Goal: Contribute content: Add original content to the website for others to see

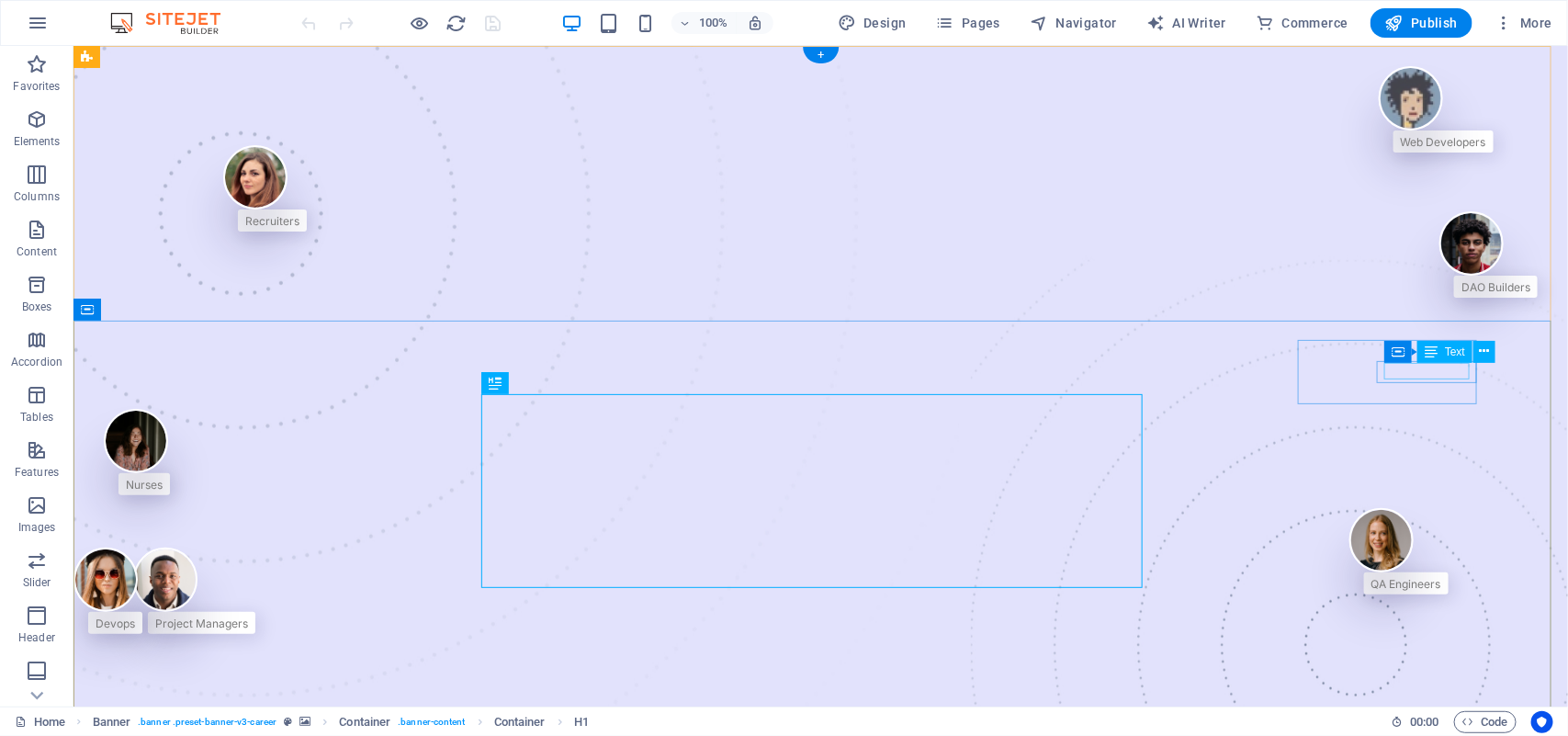
click at [1400, 147] on div "Web Developers" at bounding box center [1443, 139] width 86 height 16
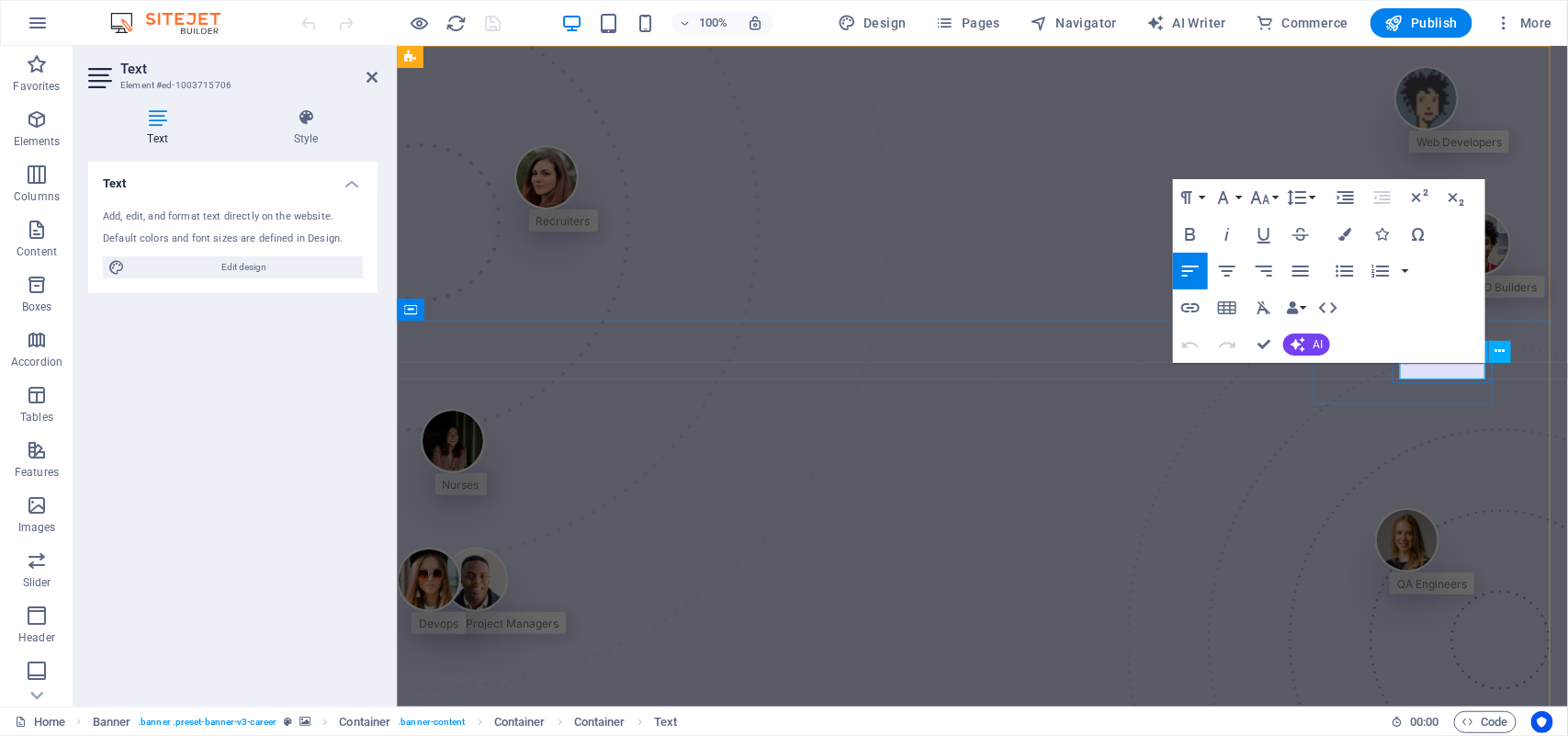
click at [1416, 147] on span "Web Developers" at bounding box center [1458, 141] width 86 height 13
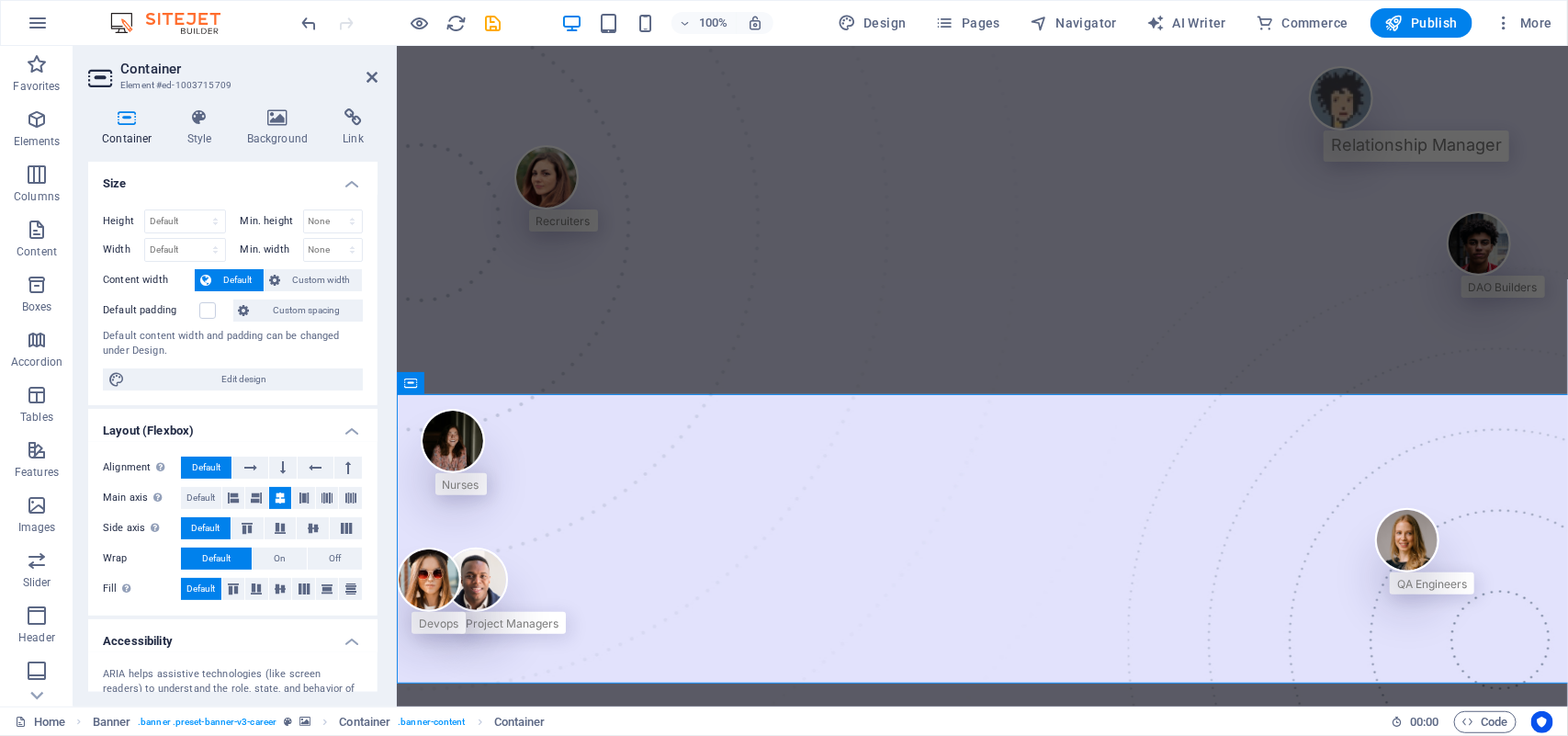
click at [318, 443] on div "Alignment Determines the flex direction. Default Main axis Determine how elemen…" at bounding box center [233, 529] width 289 height 173
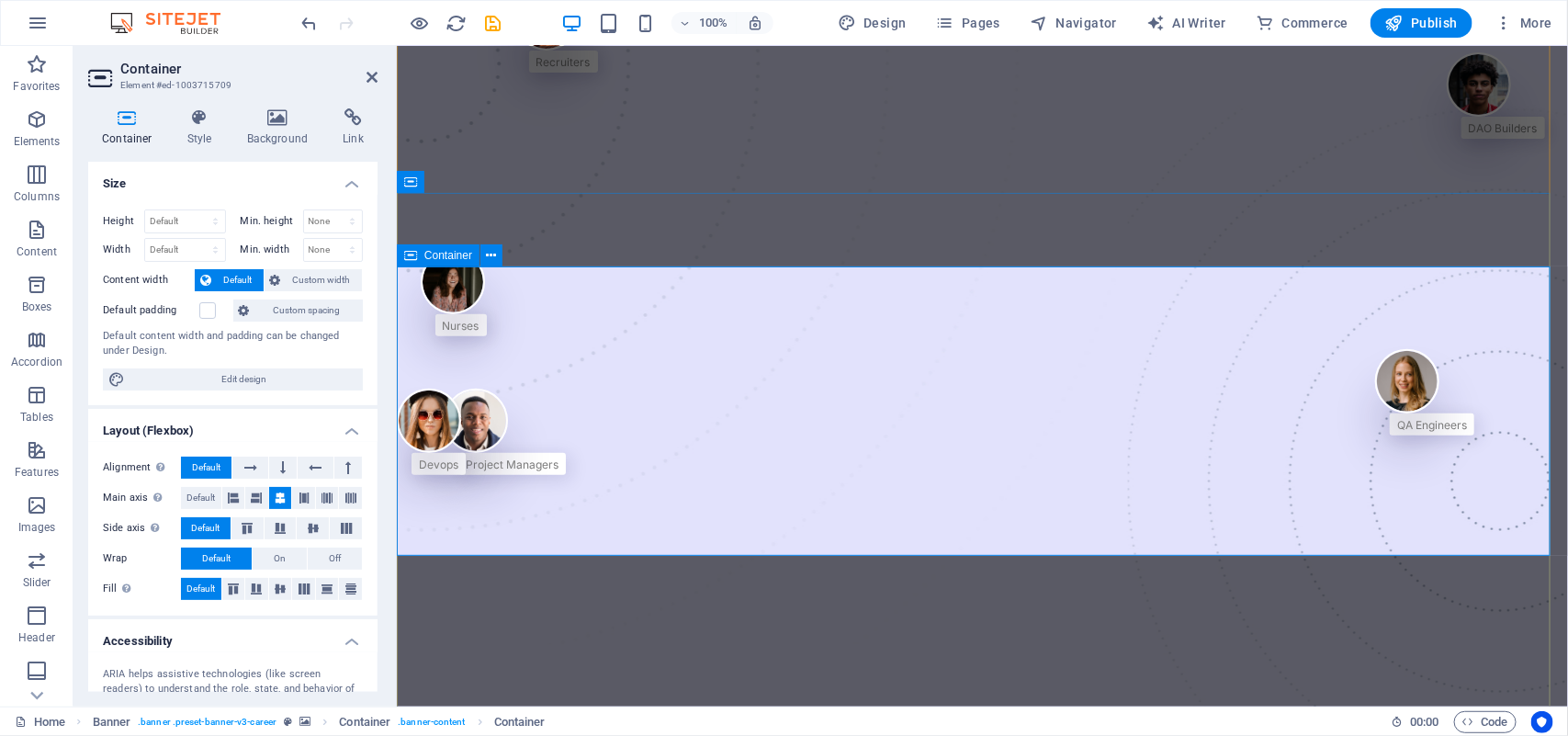
scroll to position [170, 0]
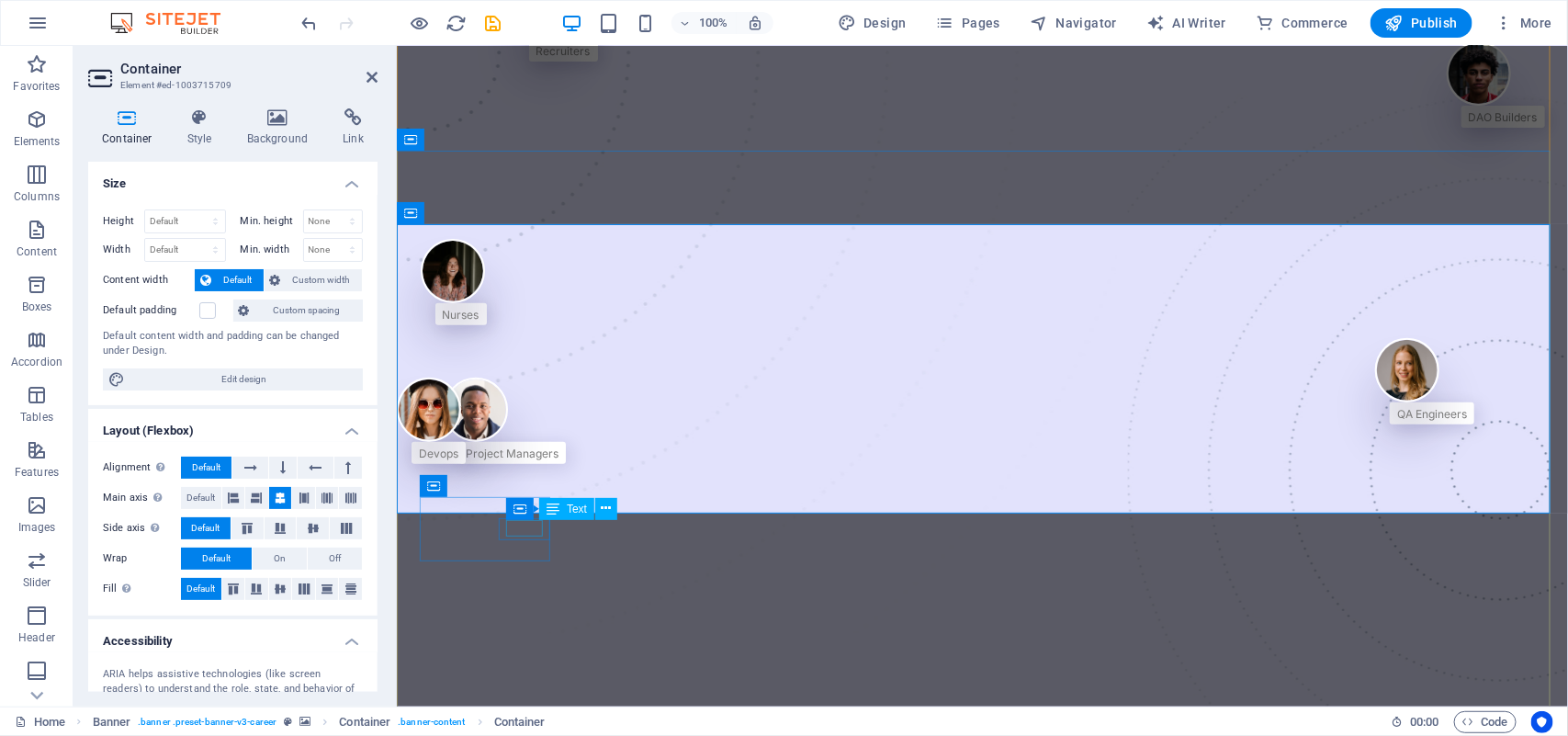
click at [479, 321] on div "Nurses" at bounding box center [461, 312] width 37 height 16
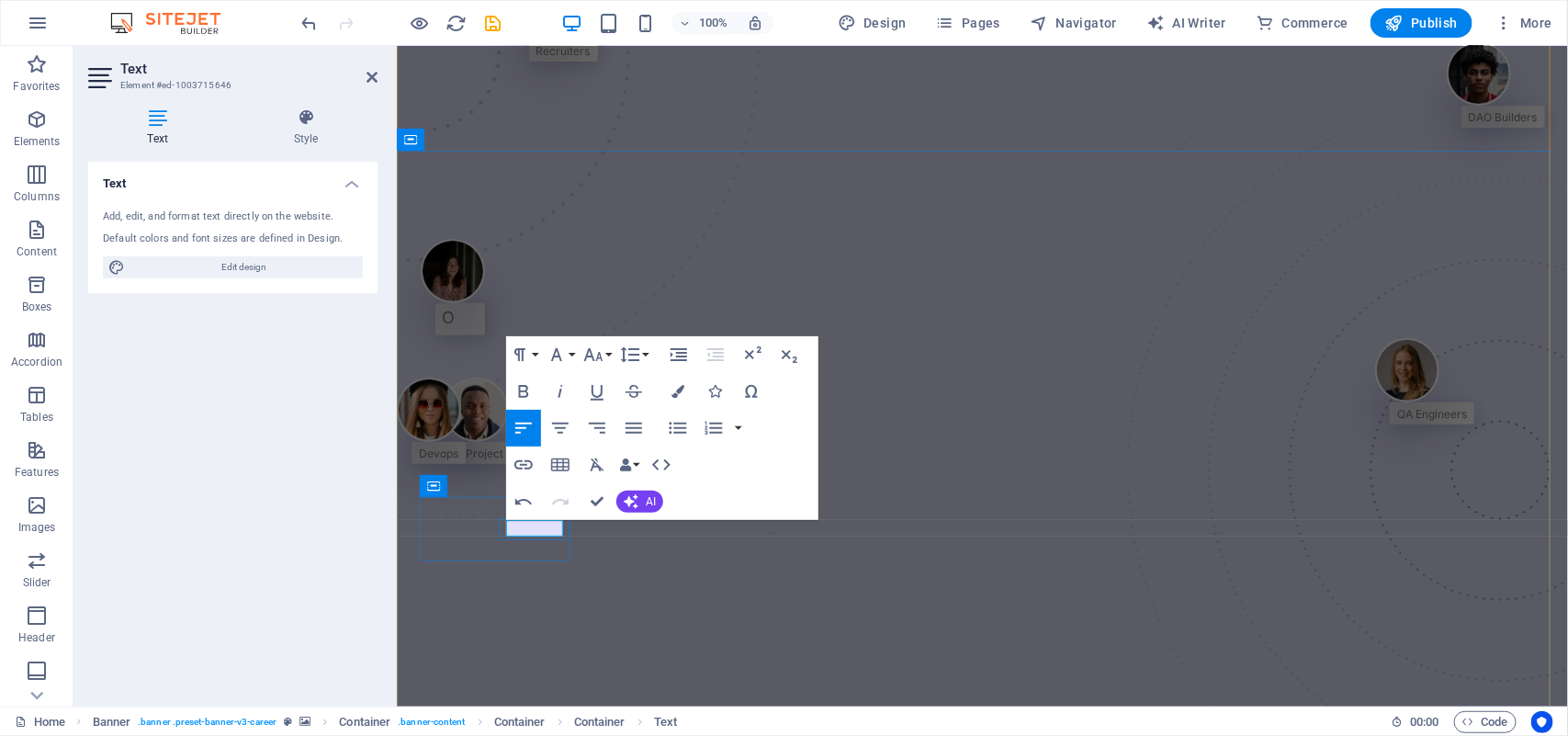
scroll to position [164, 0]
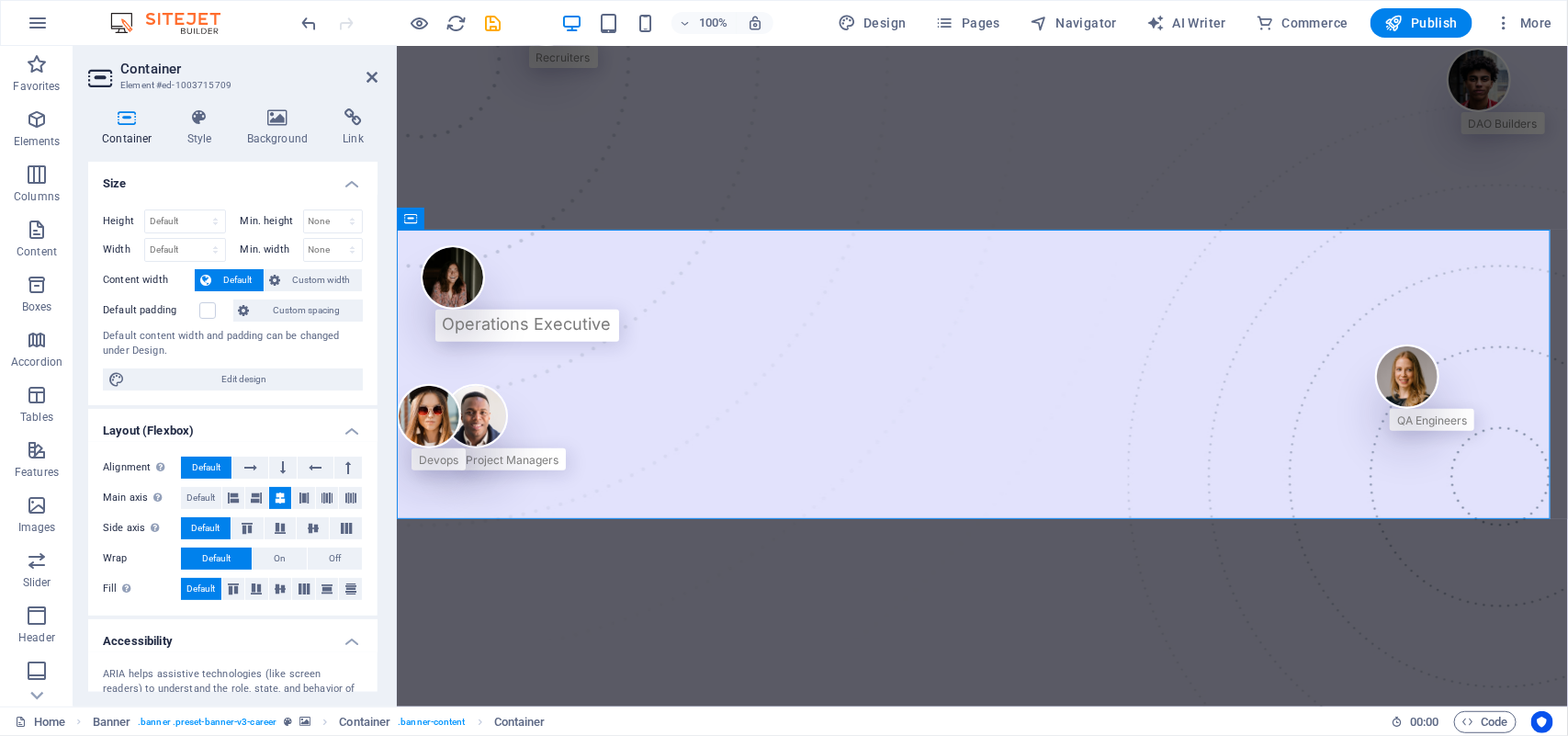
click at [252, 291] on span "Default" at bounding box center [237, 279] width 41 height 22
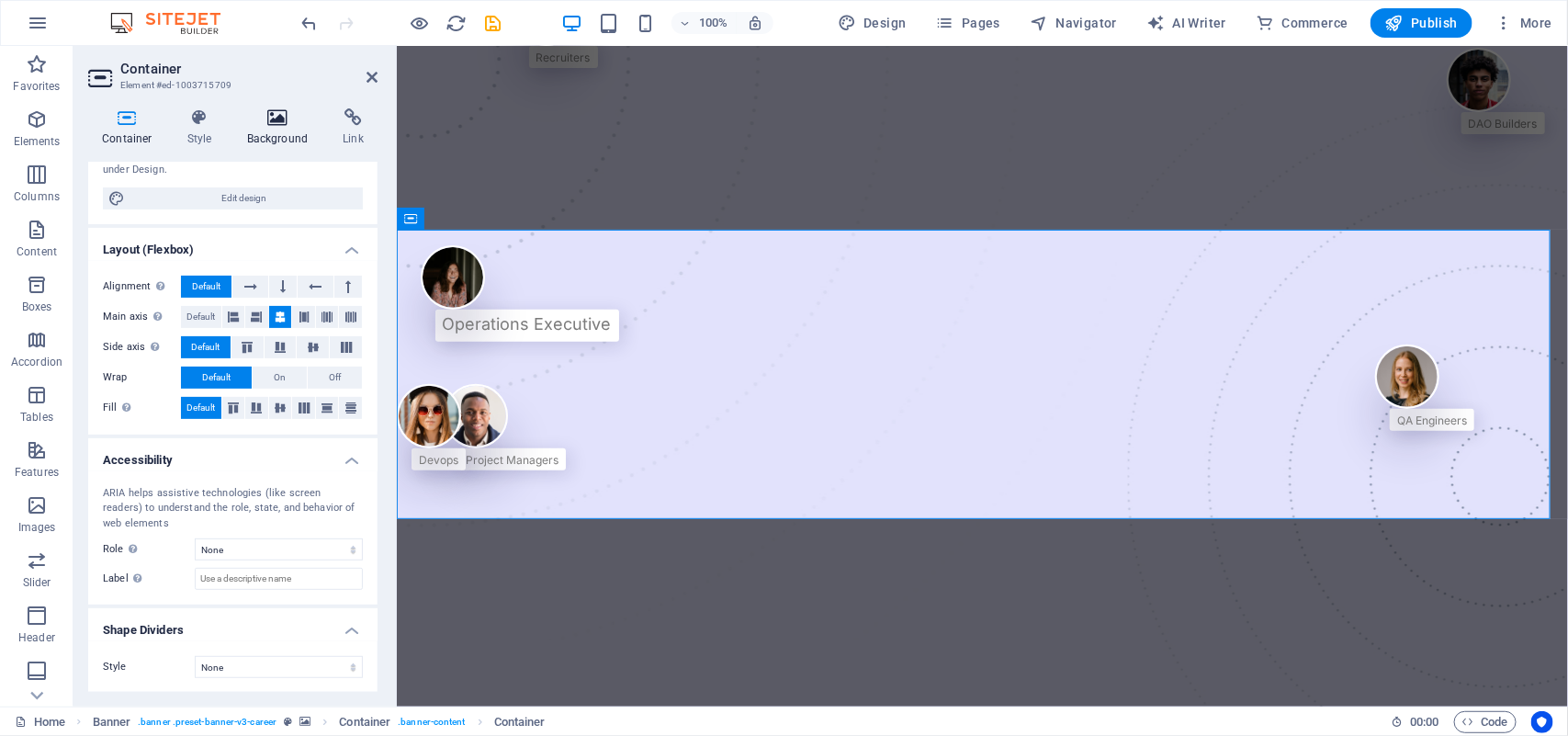
click at [308, 133] on h4 "Background" at bounding box center [281, 128] width 96 height 39
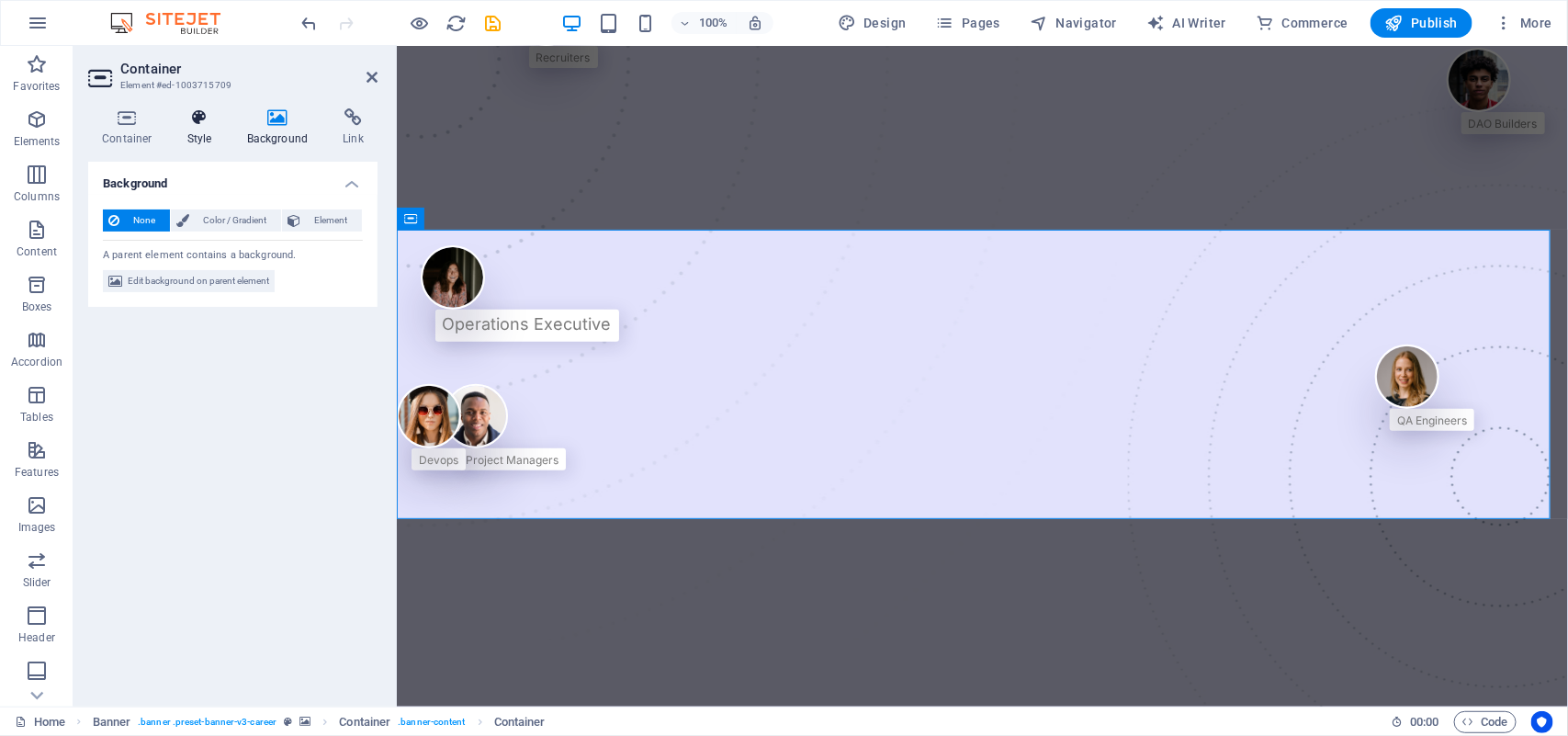
click at [187, 138] on h4 "Style" at bounding box center [203, 128] width 60 height 39
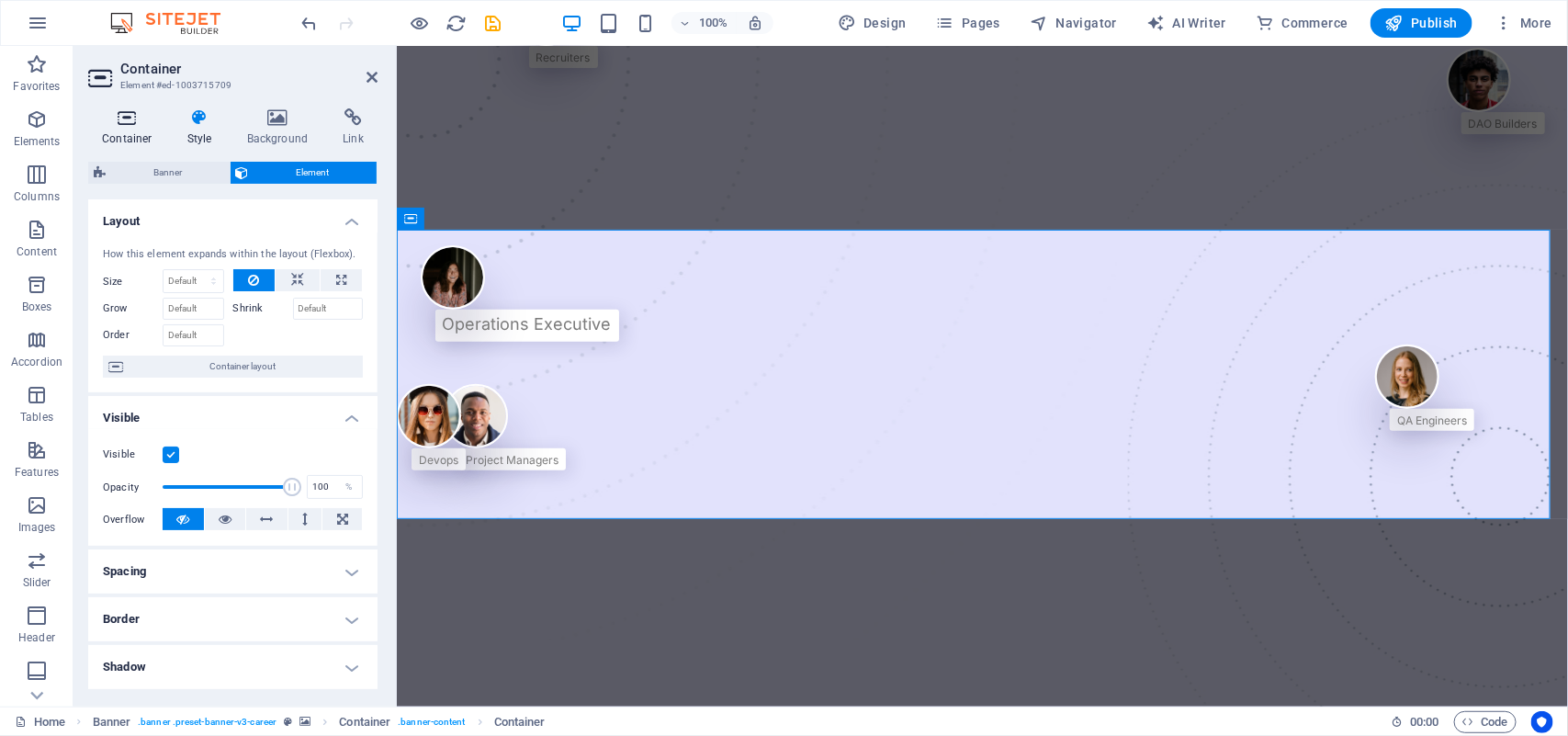
click at [139, 135] on h4 "Container" at bounding box center [131, 128] width 86 height 39
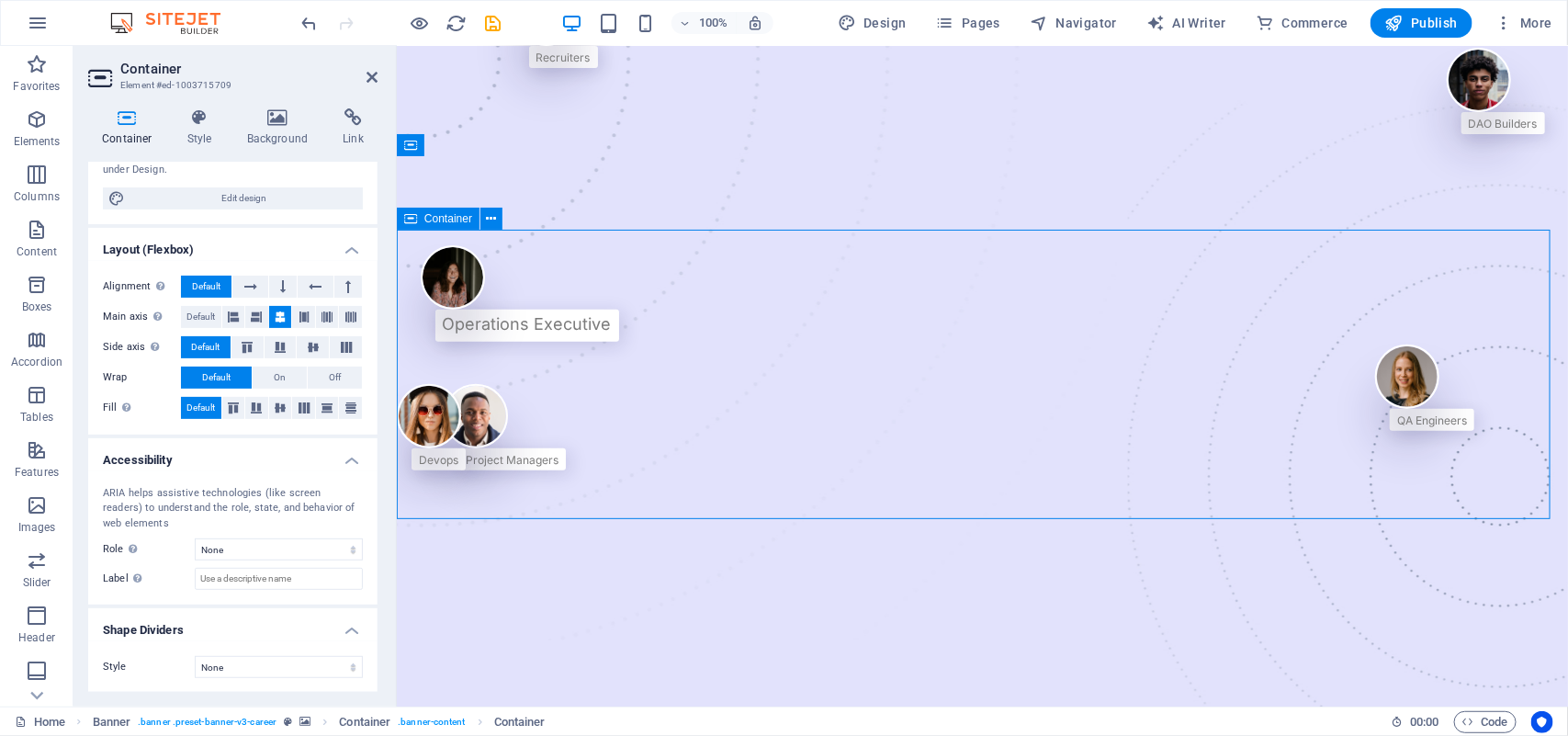
drag, startPoint x: 616, startPoint y: 276, endPoint x: 433, endPoint y: 229, distance: 188.9
click at [496, 222] on icon at bounding box center [492, 219] width 10 height 19
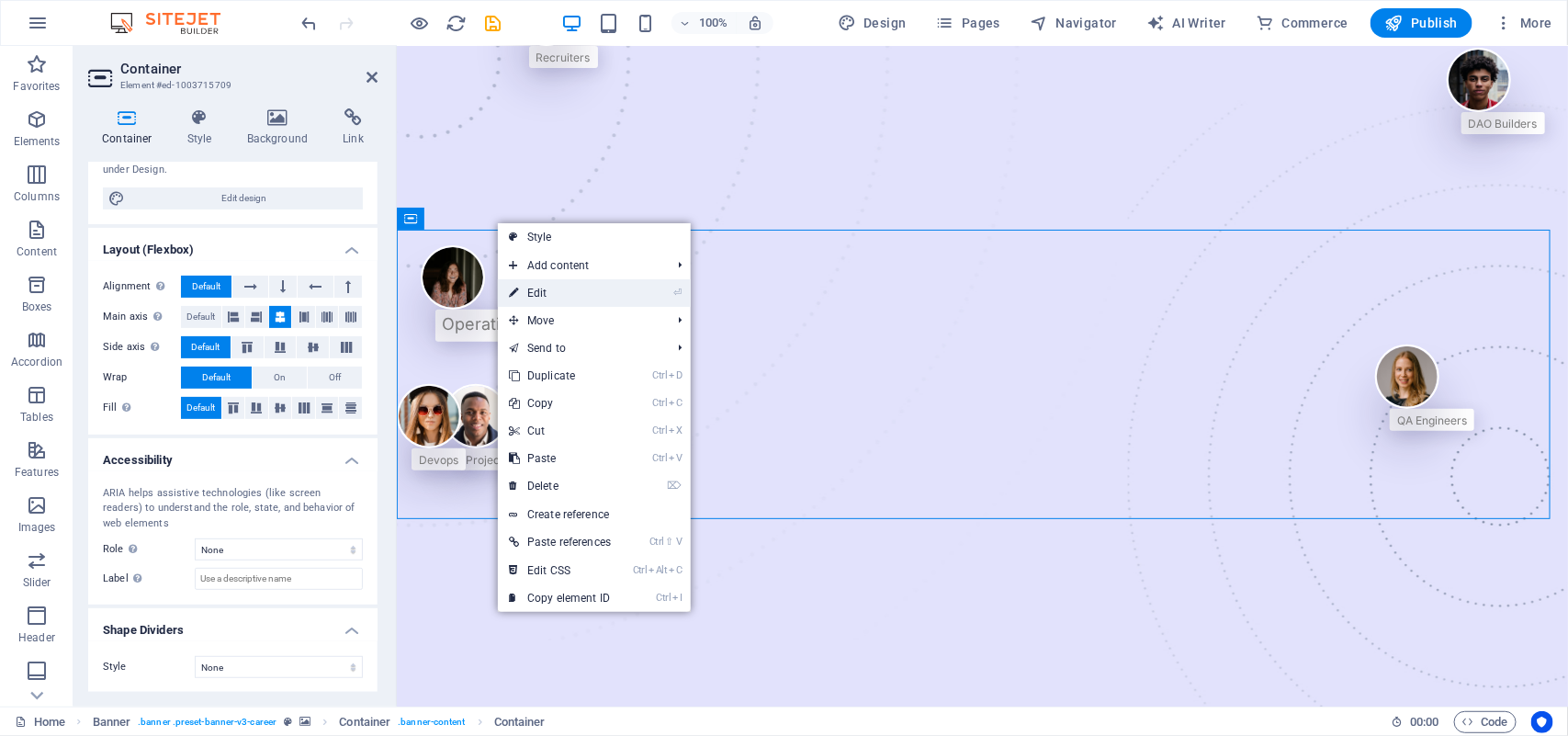
click at [565, 302] on link "⏎ Edit" at bounding box center [560, 293] width 124 height 28
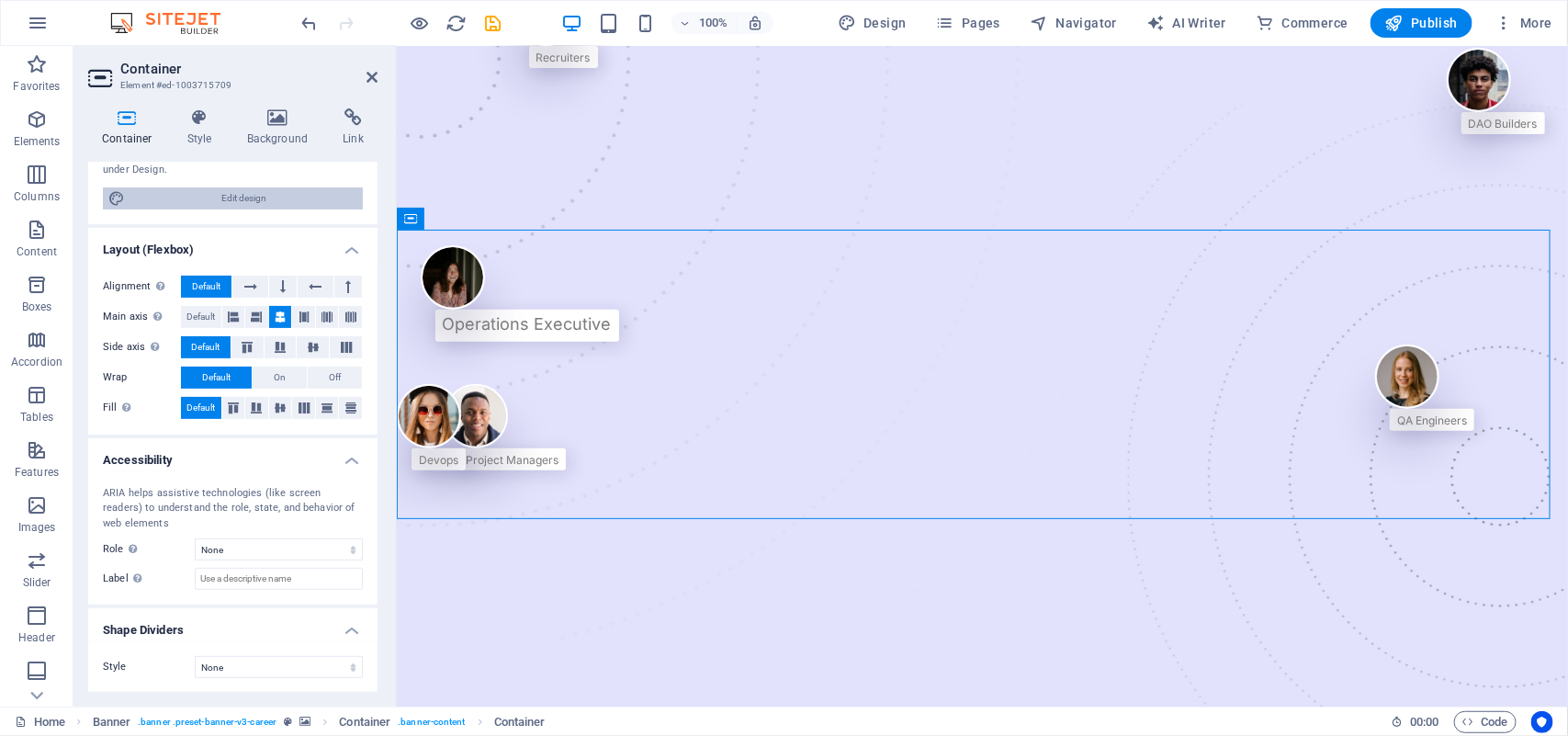
click at [156, 200] on span "Edit design" at bounding box center [243, 197] width 226 height 22
select select "px"
select select "400"
select select "px"
select select "rem"
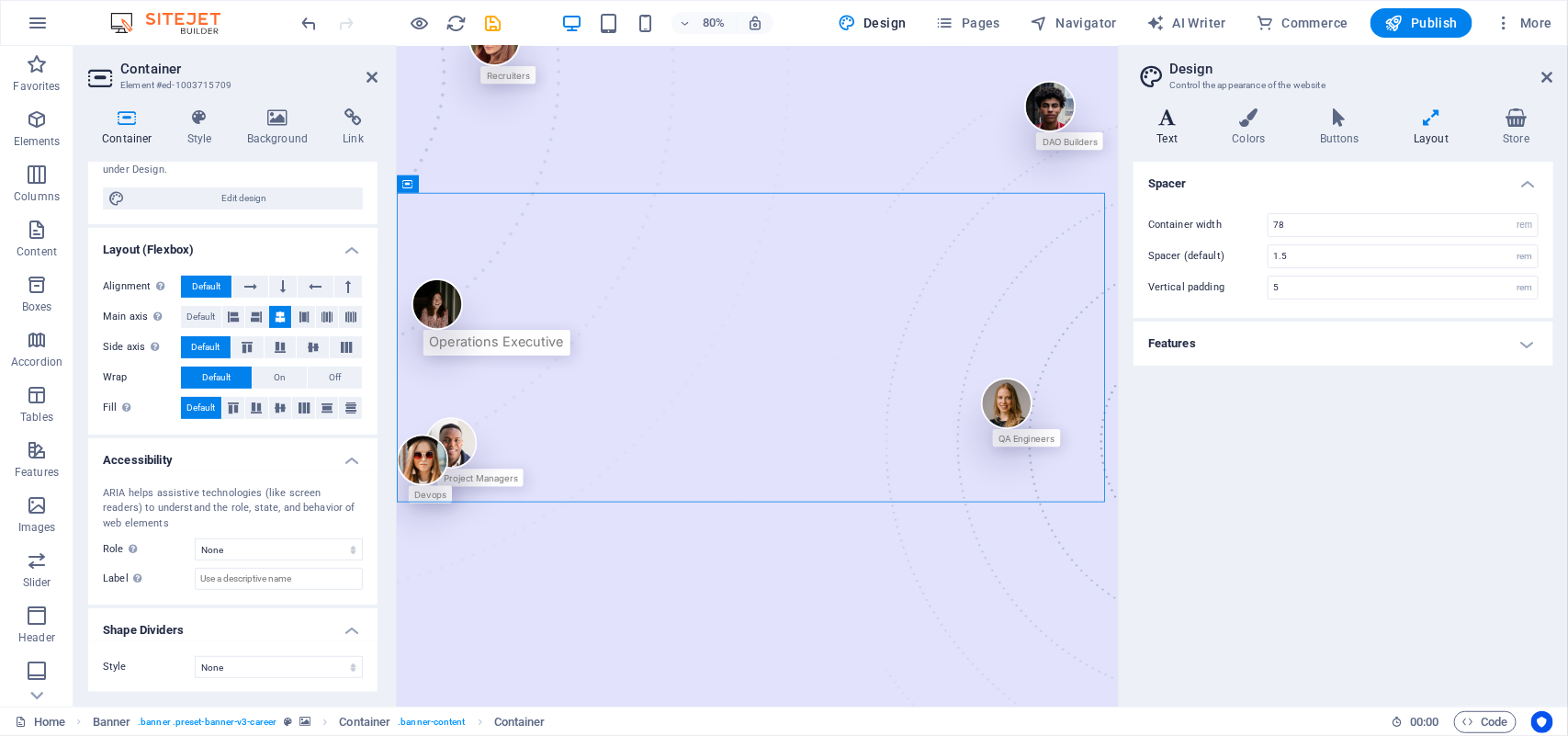
click at [1183, 120] on icon at bounding box center [1167, 118] width 68 height 18
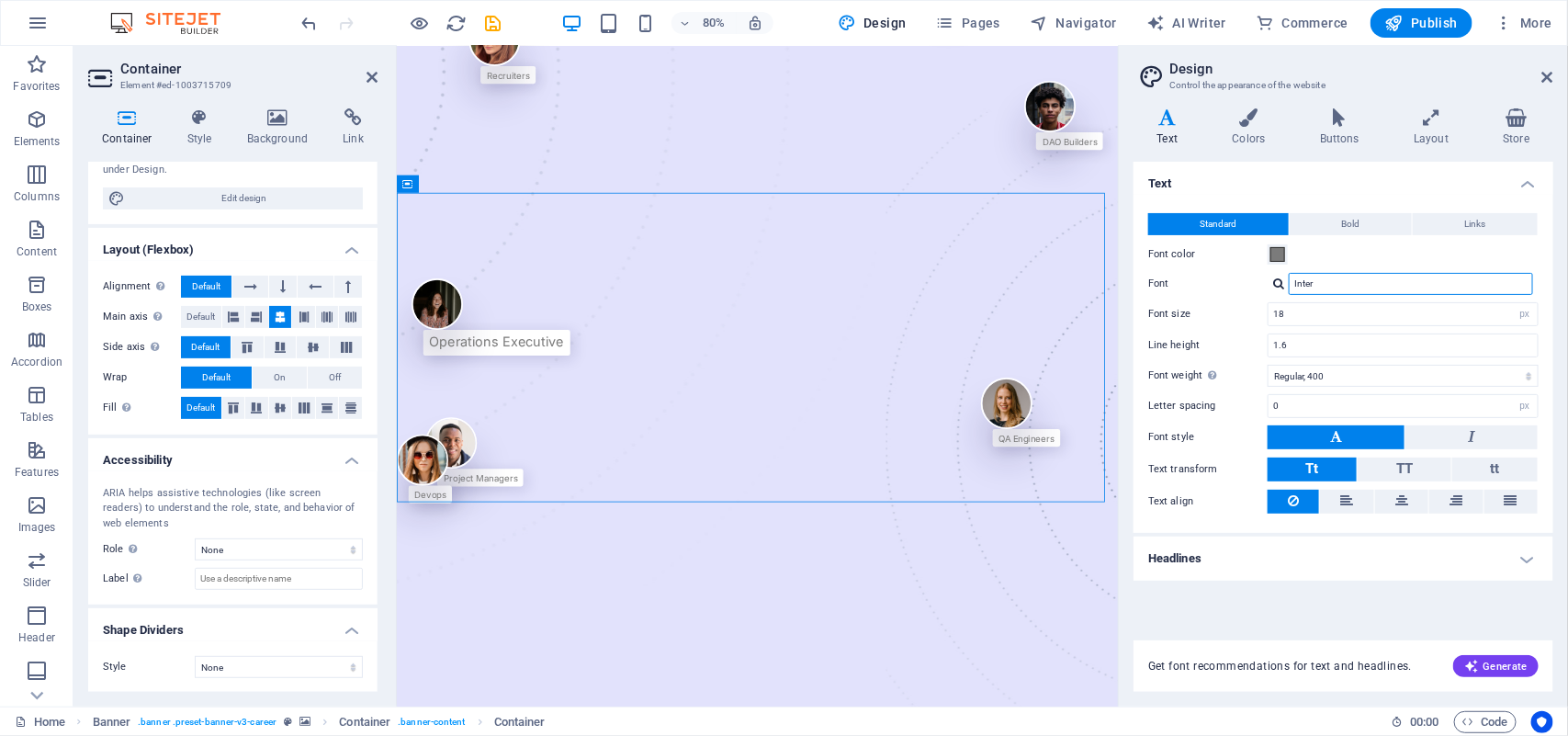
click at [1384, 276] on input "Inter" at bounding box center [1412, 283] width 245 height 22
click at [1335, 557] on h4 "Headlines" at bounding box center [1343, 559] width 420 height 44
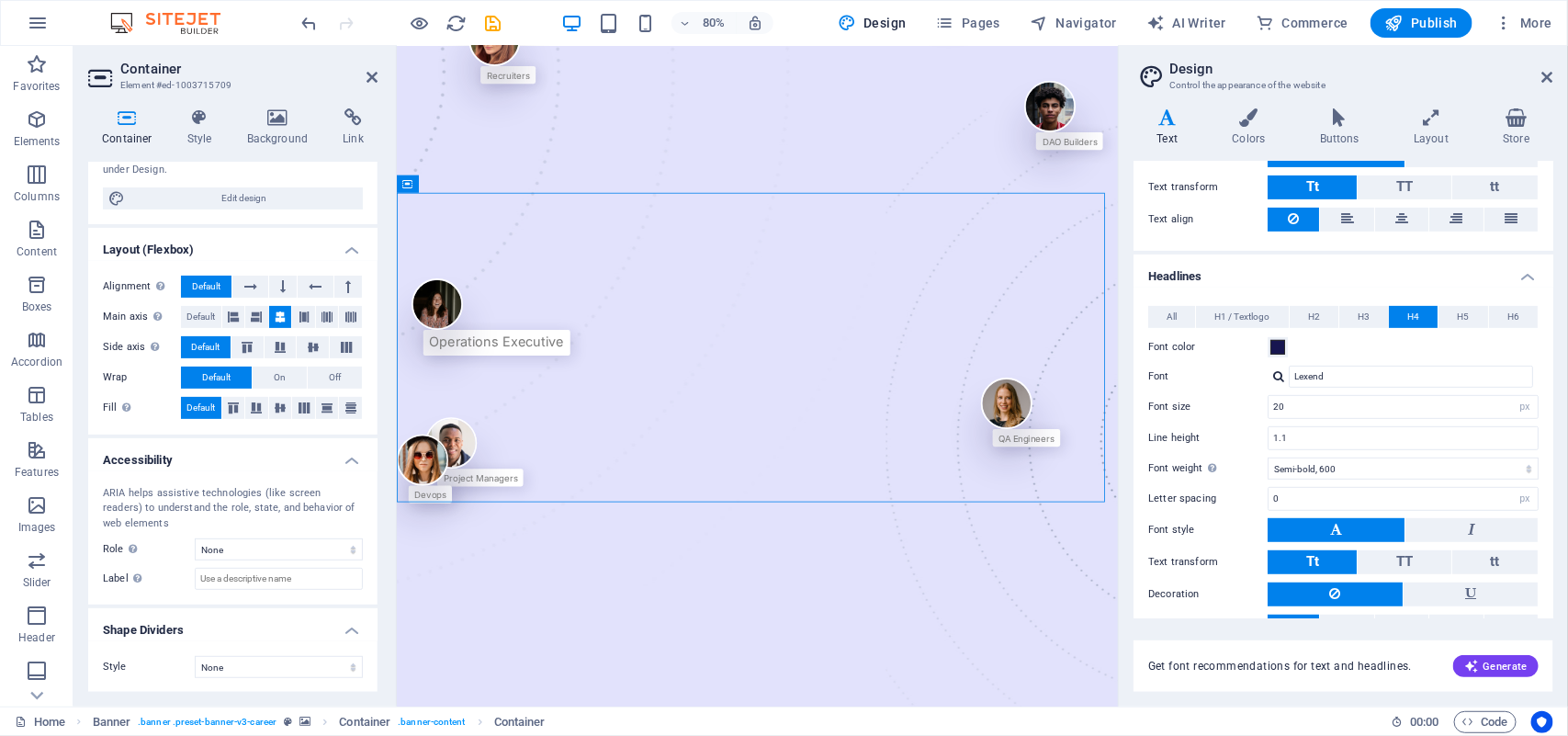
scroll to position [349, 0]
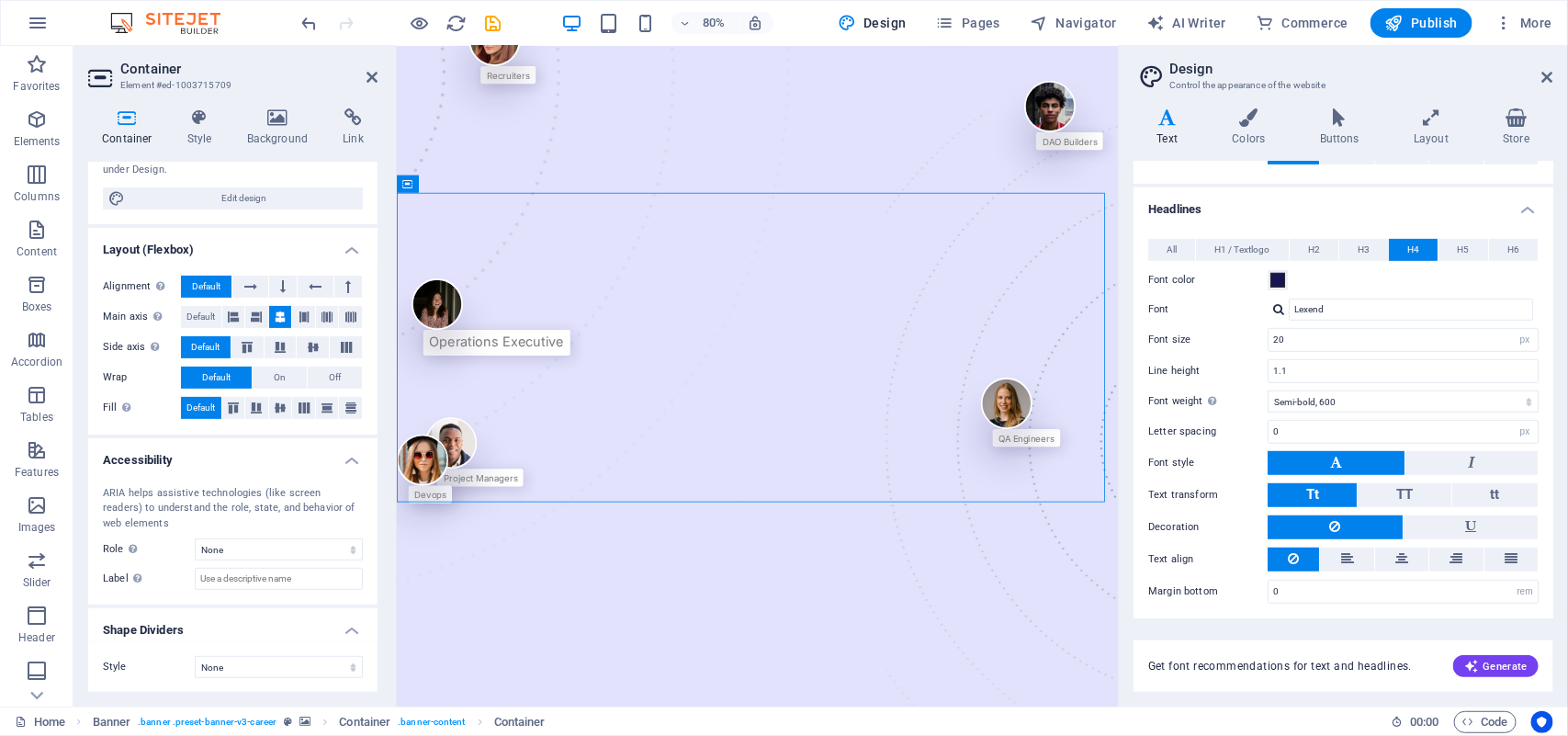
click at [360, 443] on h4 "Accessibility" at bounding box center [233, 455] width 289 height 33
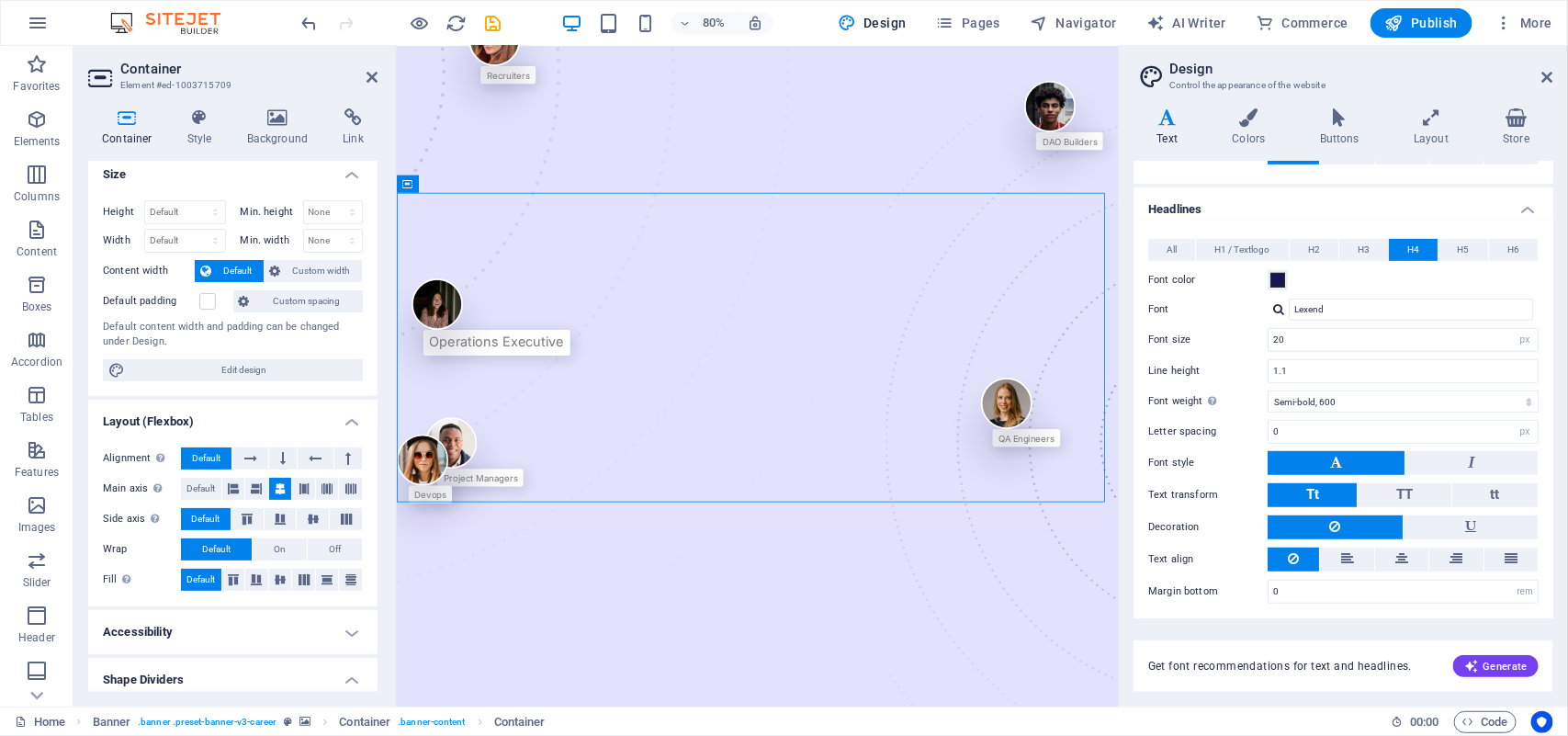
scroll to position [0, 0]
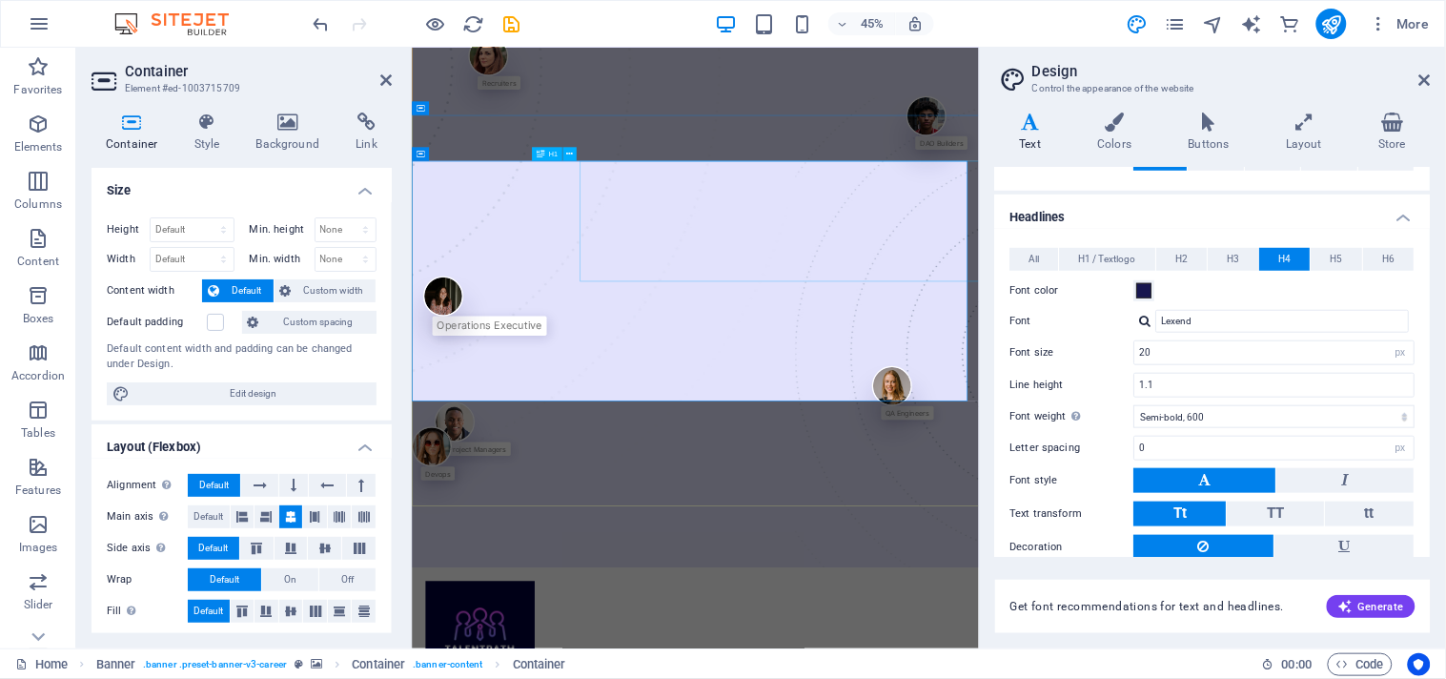
scroll to position [362, 0]
click at [537, 157] on icon at bounding box center [541, 153] width 8 height 13
click at [556, 151] on span "H1" at bounding box center [553, 154] width 9 height 7
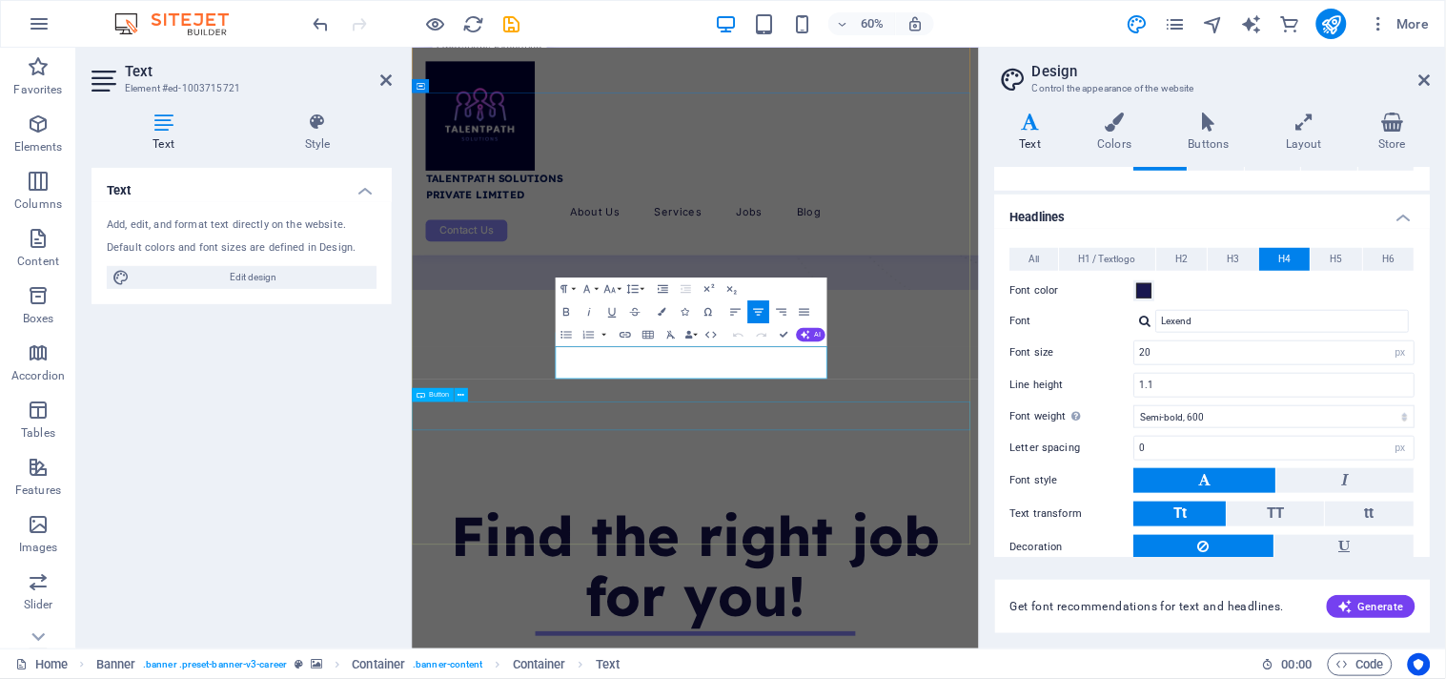
scroll to position [740, 0]
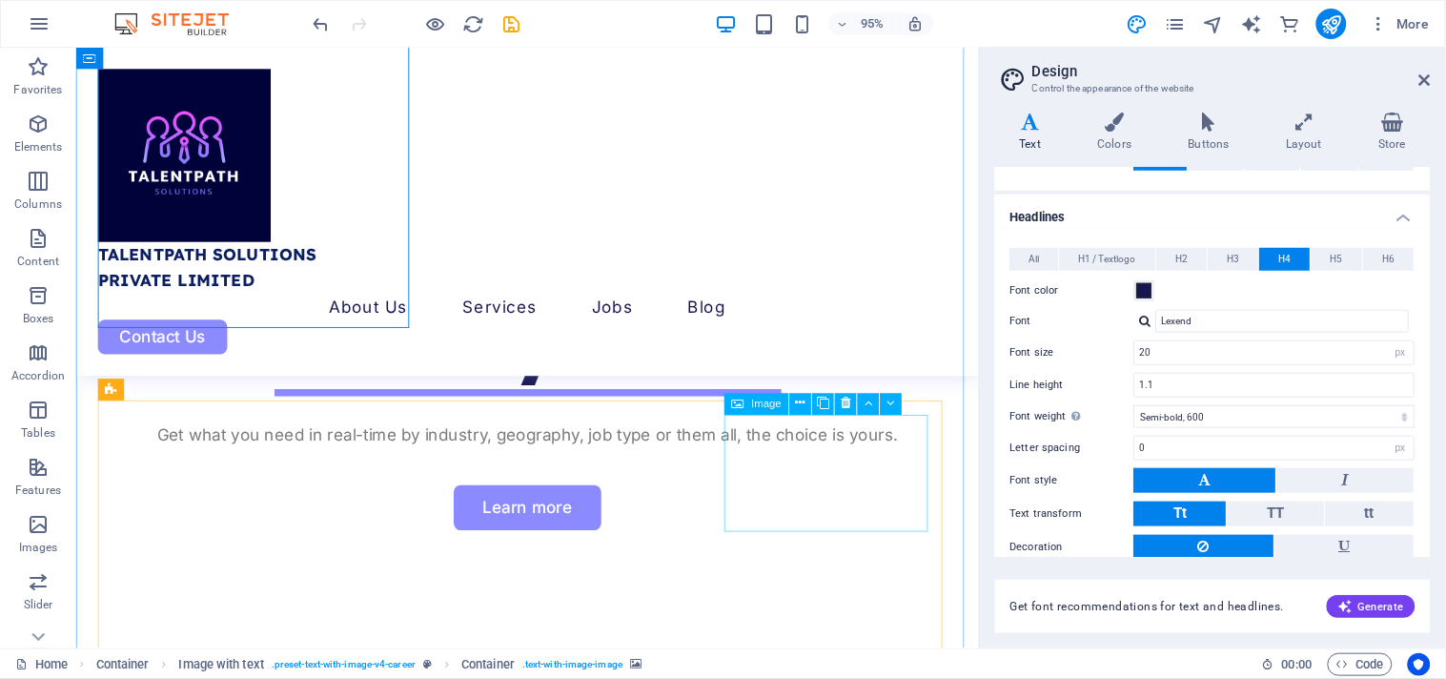
scroll to position [1196, 0]
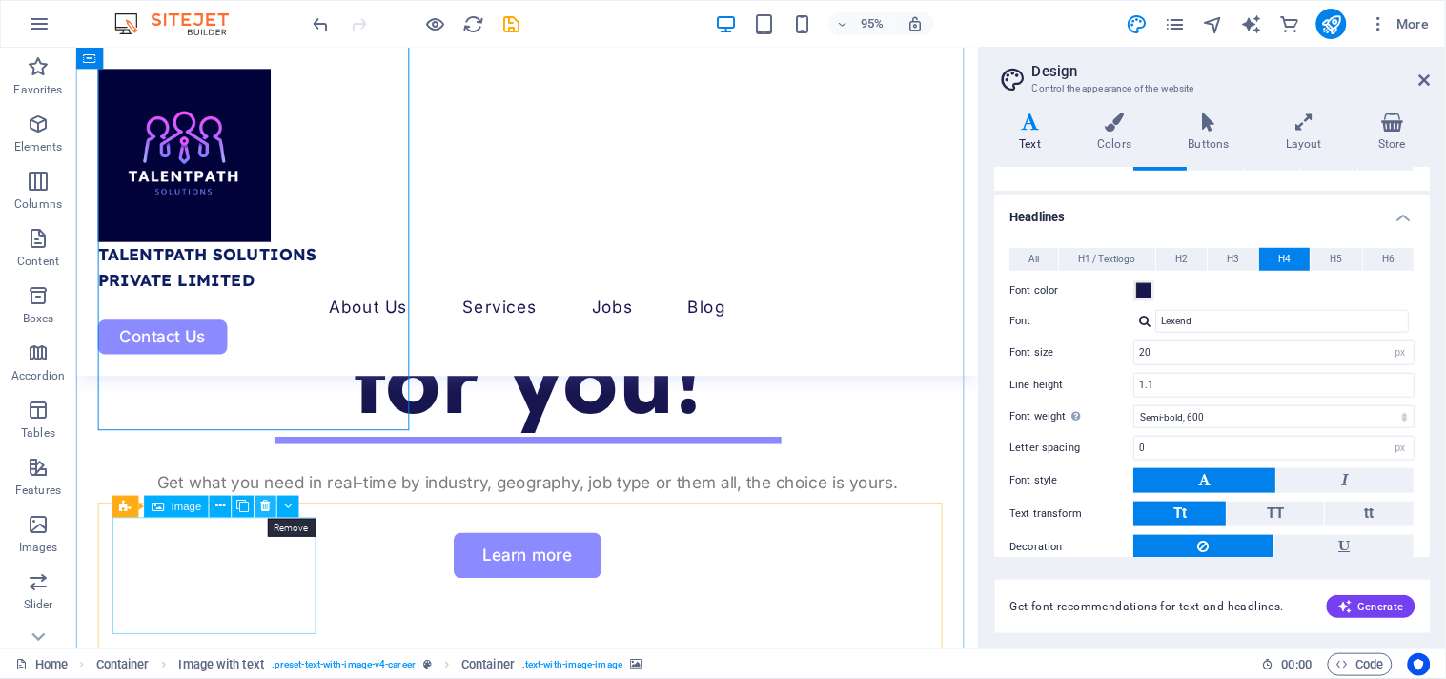
click at [264, 509] on icon at bounding box center [266, 507] width 10 height 19
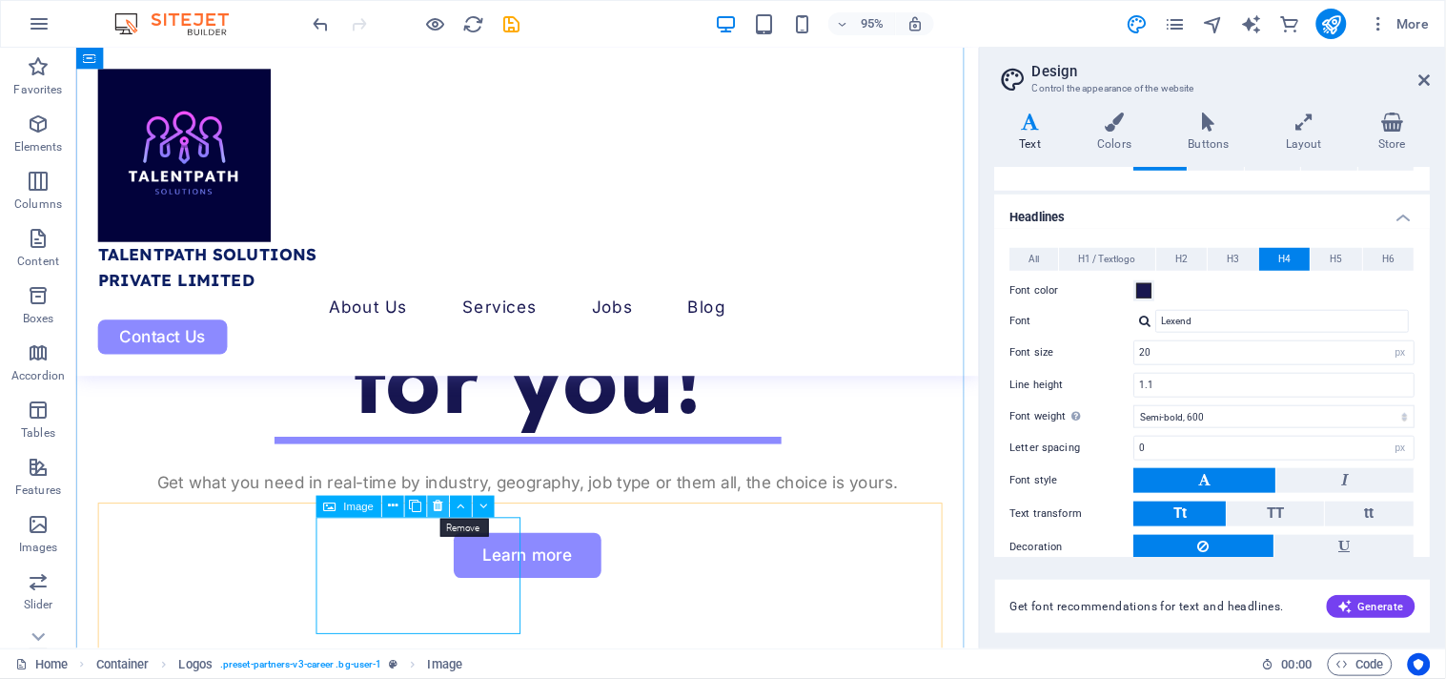
click at [439, 501] on icon at bounding box center [438, 507] width 10 height 19
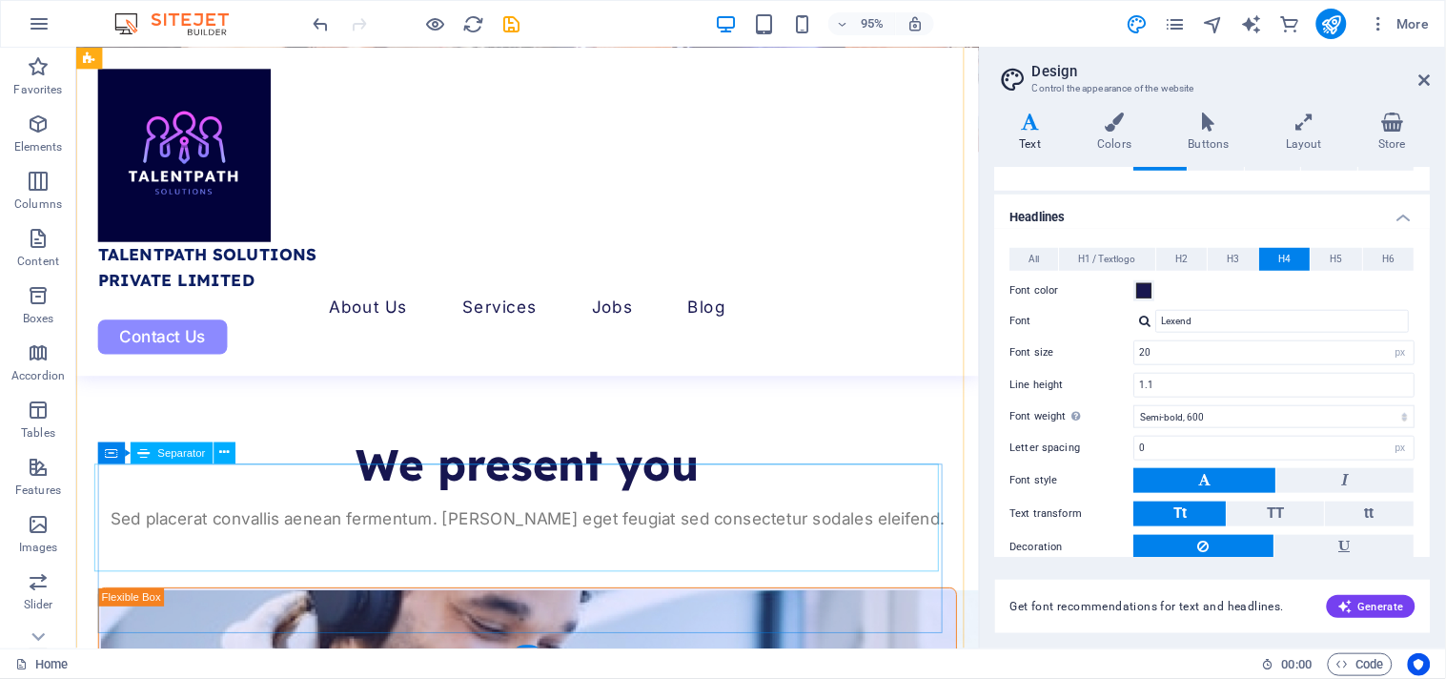
scroll to position [7320, 0]
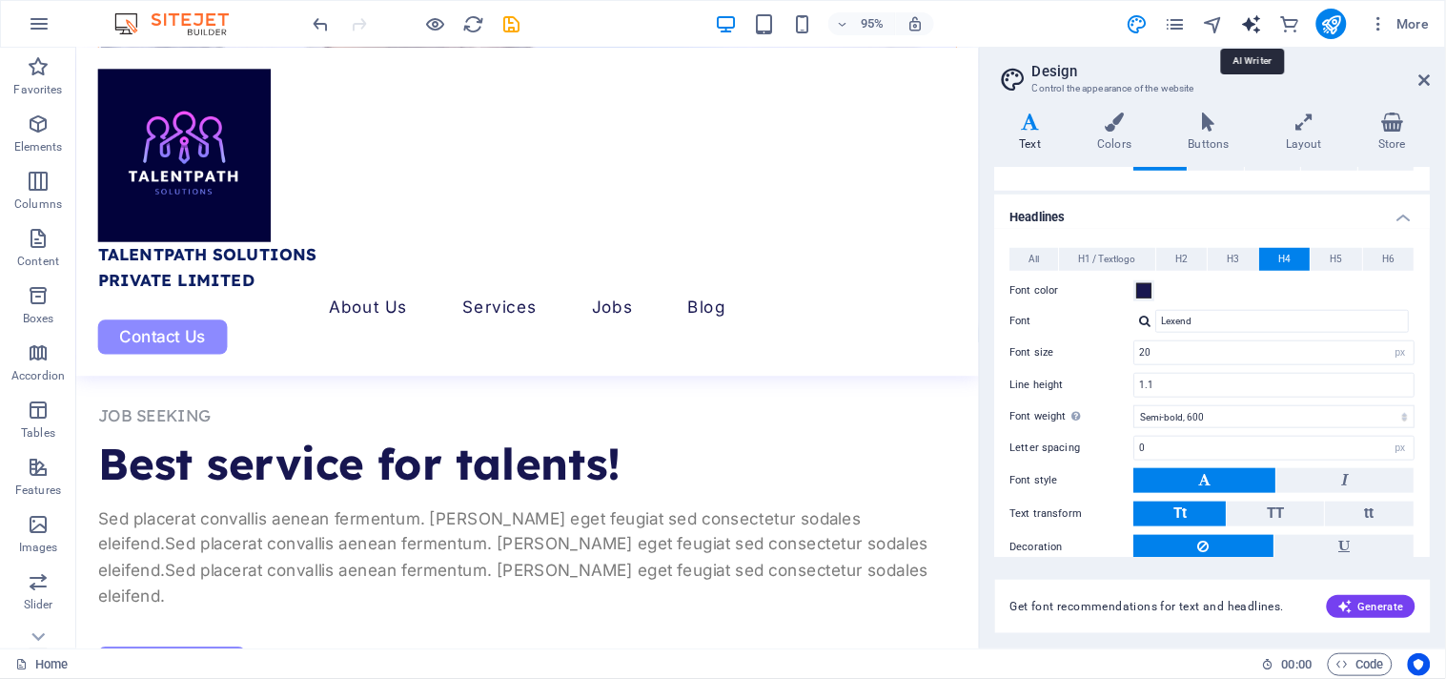
click at [1253, 22] on icon "text_generator" at bounding box center [1251, 24] width 22 height 22
select select "English"
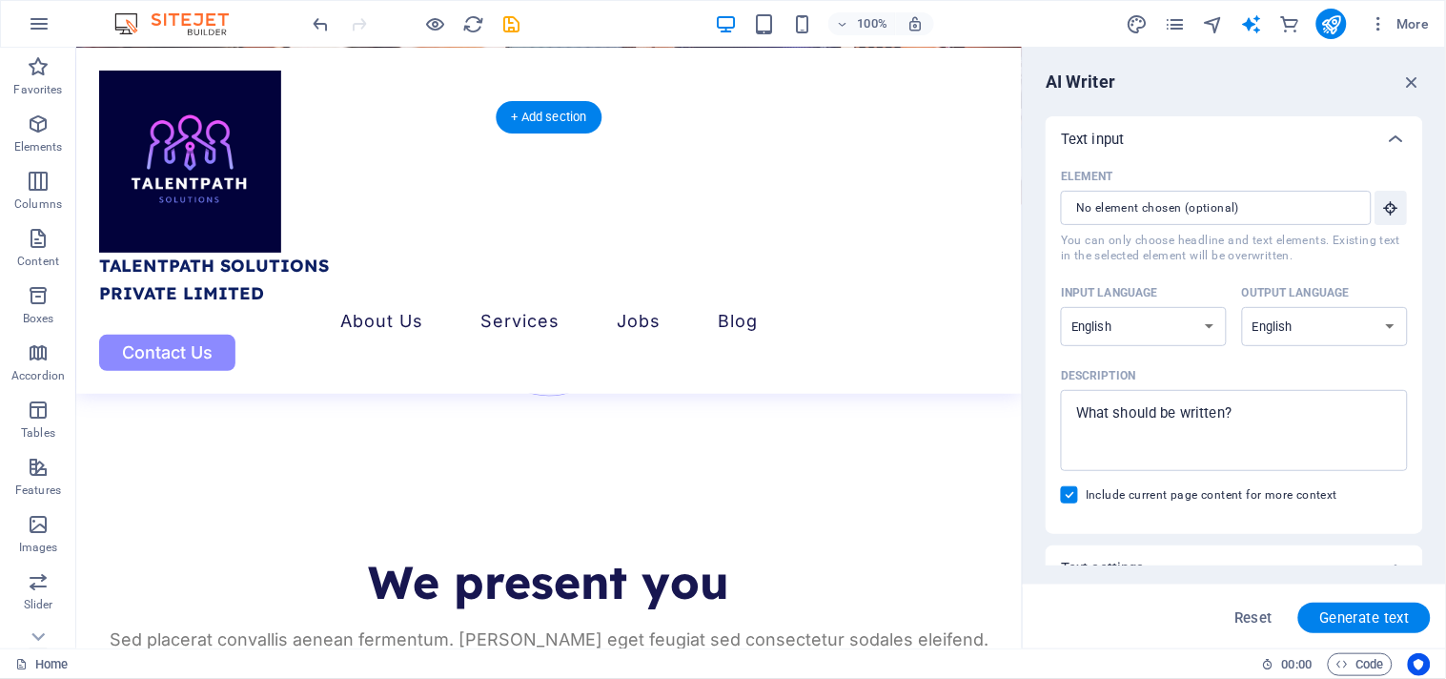
scroll to position [6534, 0]
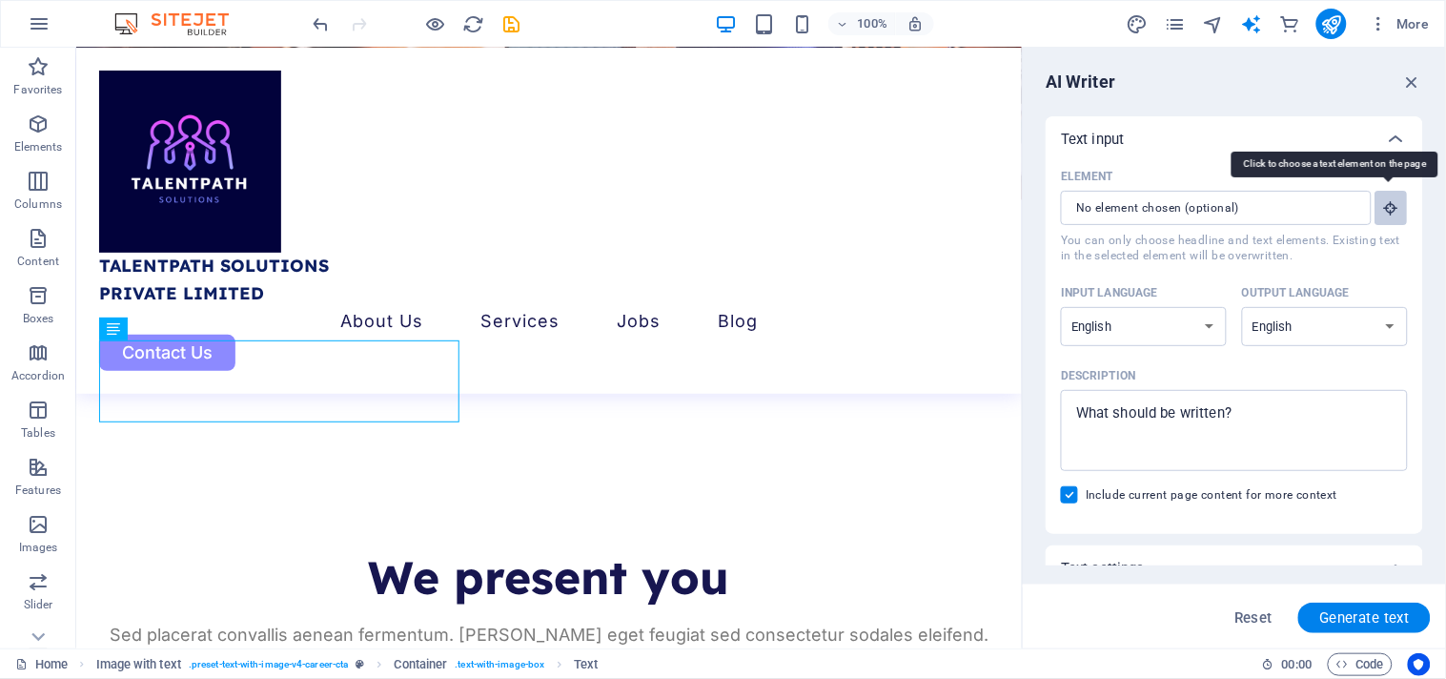
click at [1387, 197] on button "Element ​ You can only choose headline and text elements. Existing text in the …" at bounding box center [1392, 208] width 32 height 34
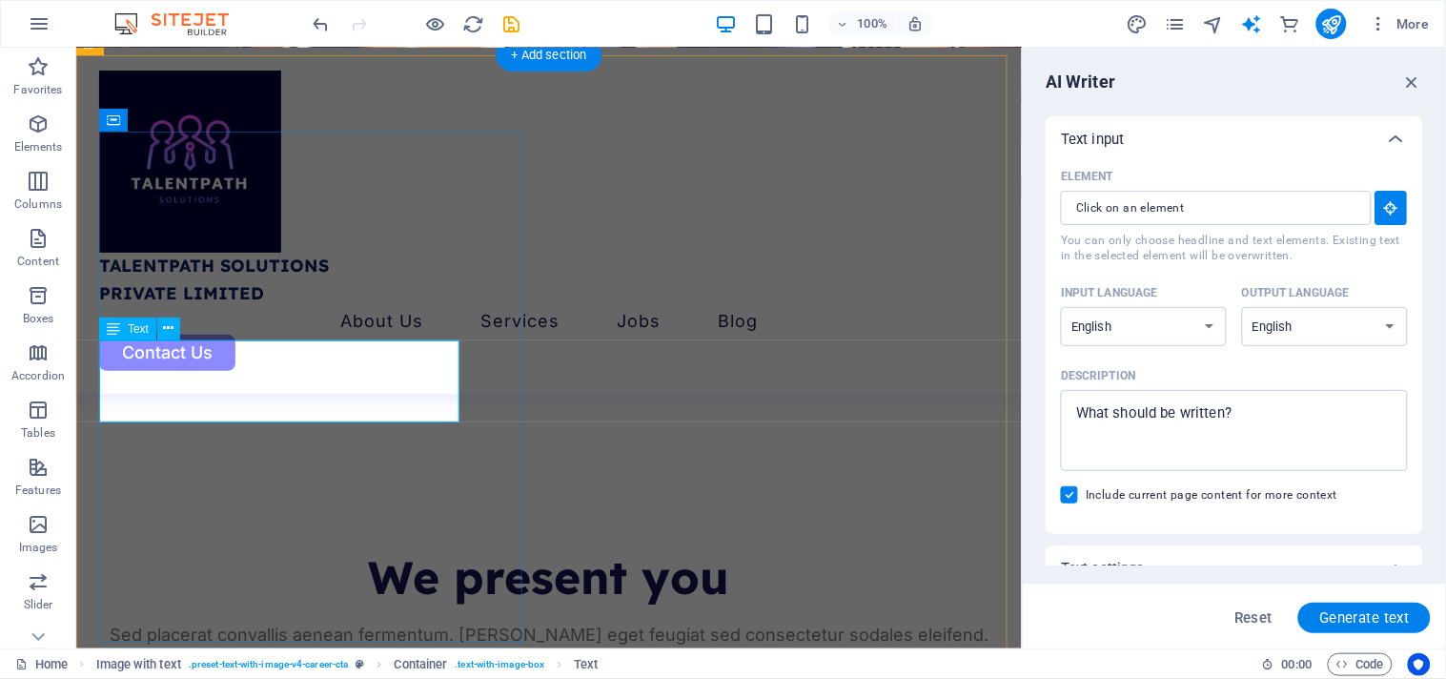
type input "#ed-1003716171"
type textarea "x"
type input "12"
type textarea "x"
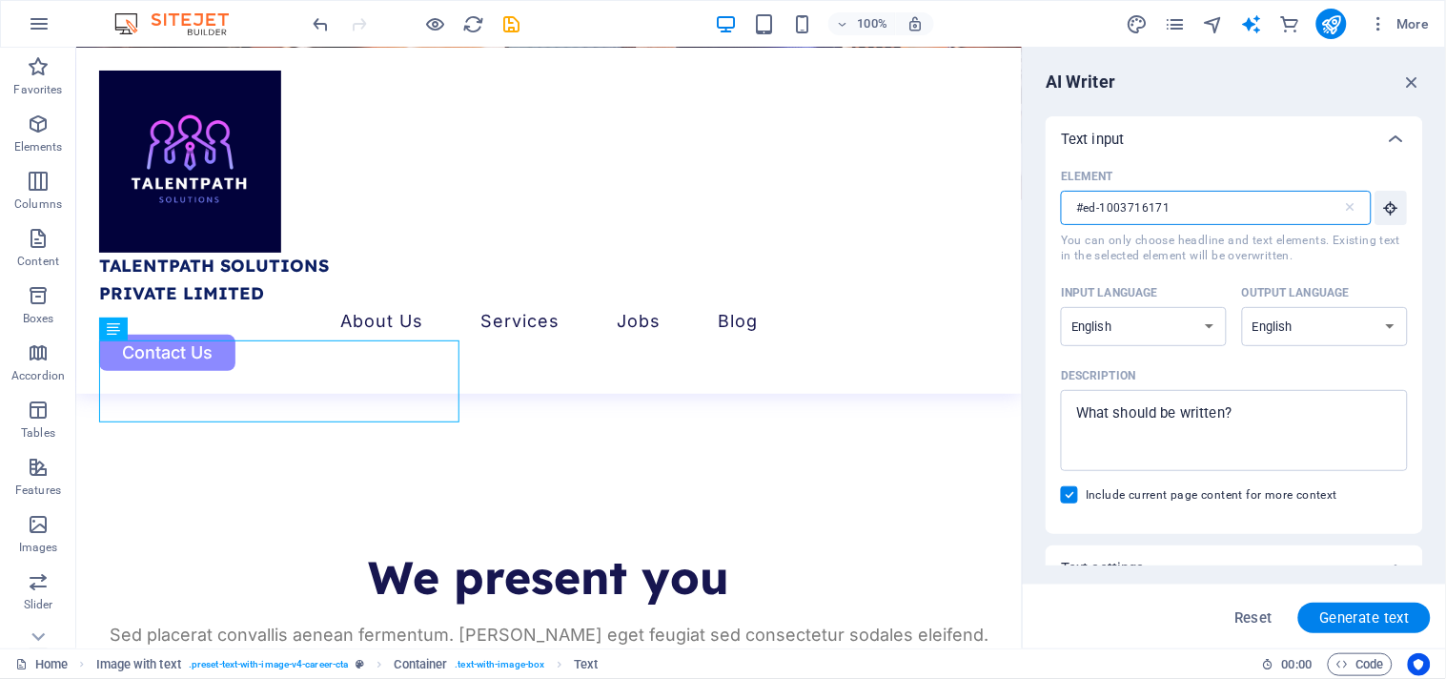
click at [1194, 203] on input "#ed-1003716171" at bounding box center [1201, 208] width 281 height 34
type textarea "x"
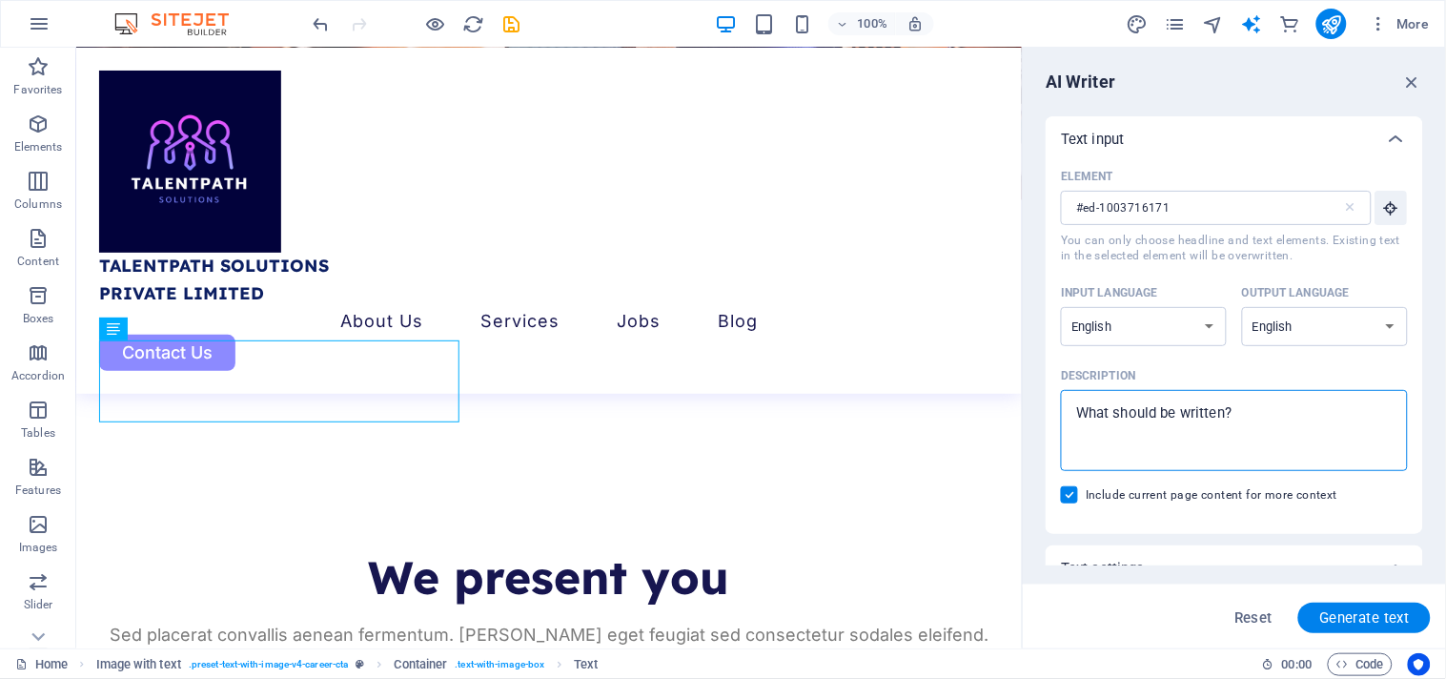
click at [1215, 424] on textarea "Description x ​" at bounding box center [1235, 430] width 328 height 62
type textarea "g"
type textarea "x"
type textarea "ge"
type textarea "x"
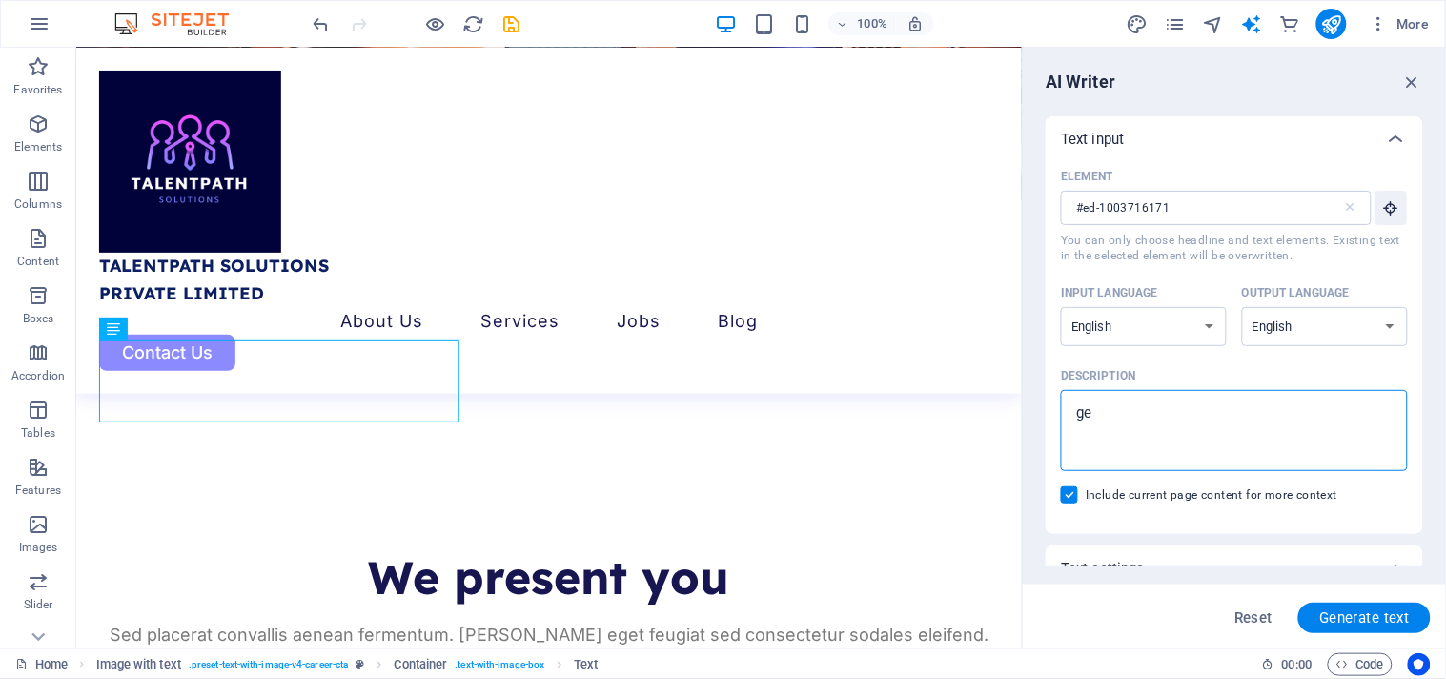
type textarea "get"
type textarea "x"
type textarea "get"
type textarea "x"
type textarea "get c"
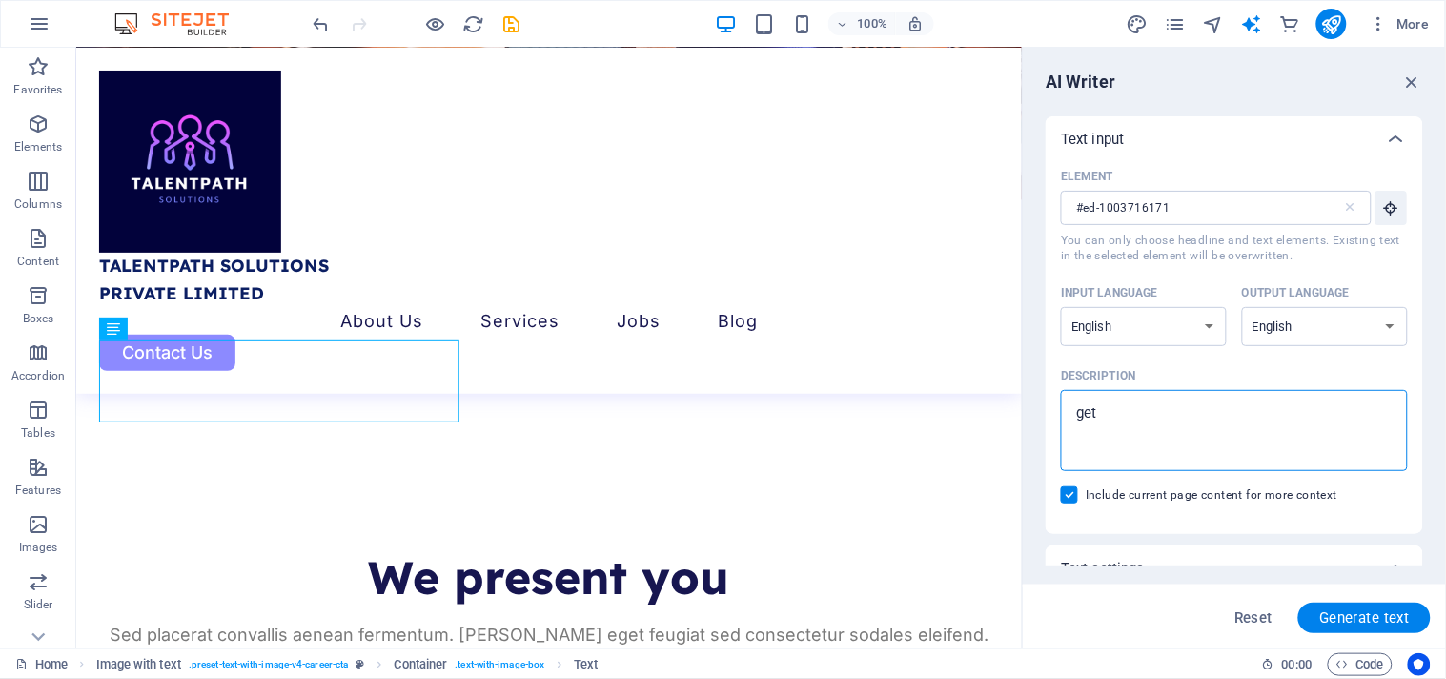
type textarea "x"
type textarea "get co"
type textarea "x"
type textarea "get coo"
type textarea "x"
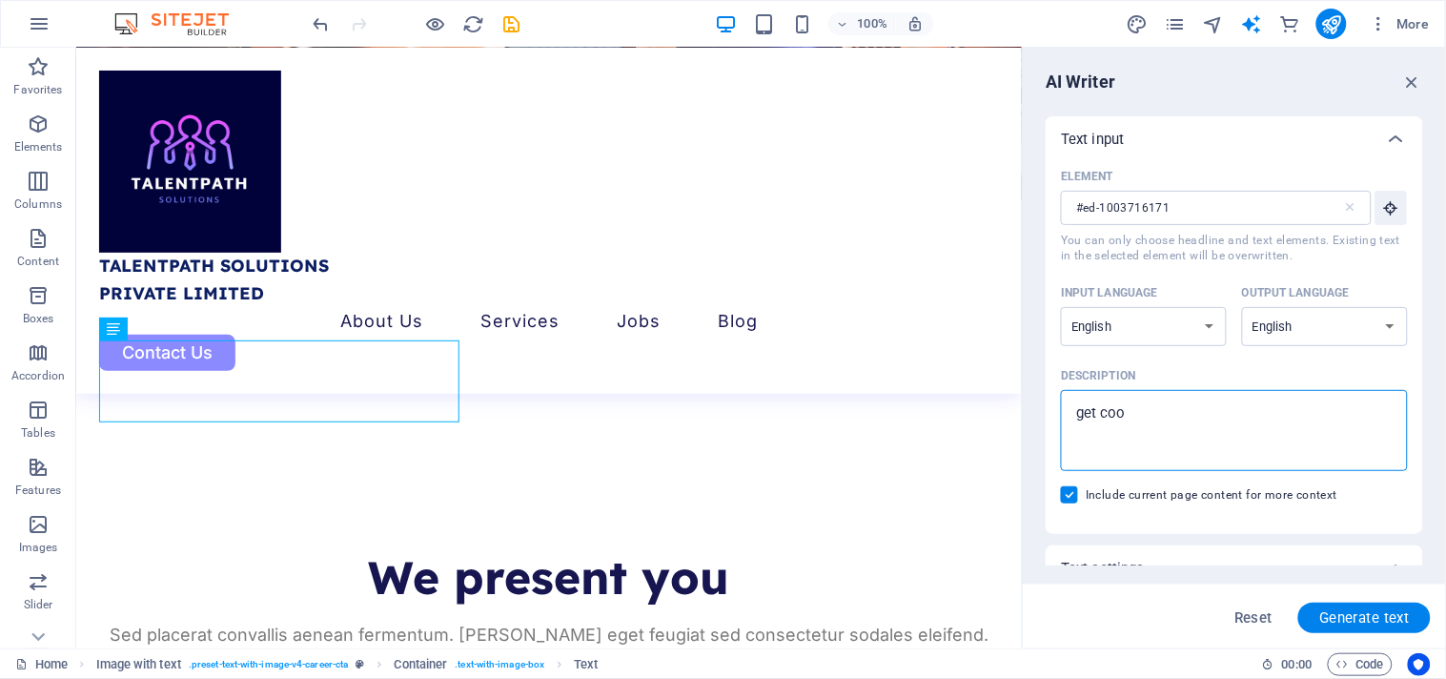
type textarea "get [PERSON_NAME]"
type textarea "x"
type textarea "get coo"
type textarea "x"
type textarea "get co"
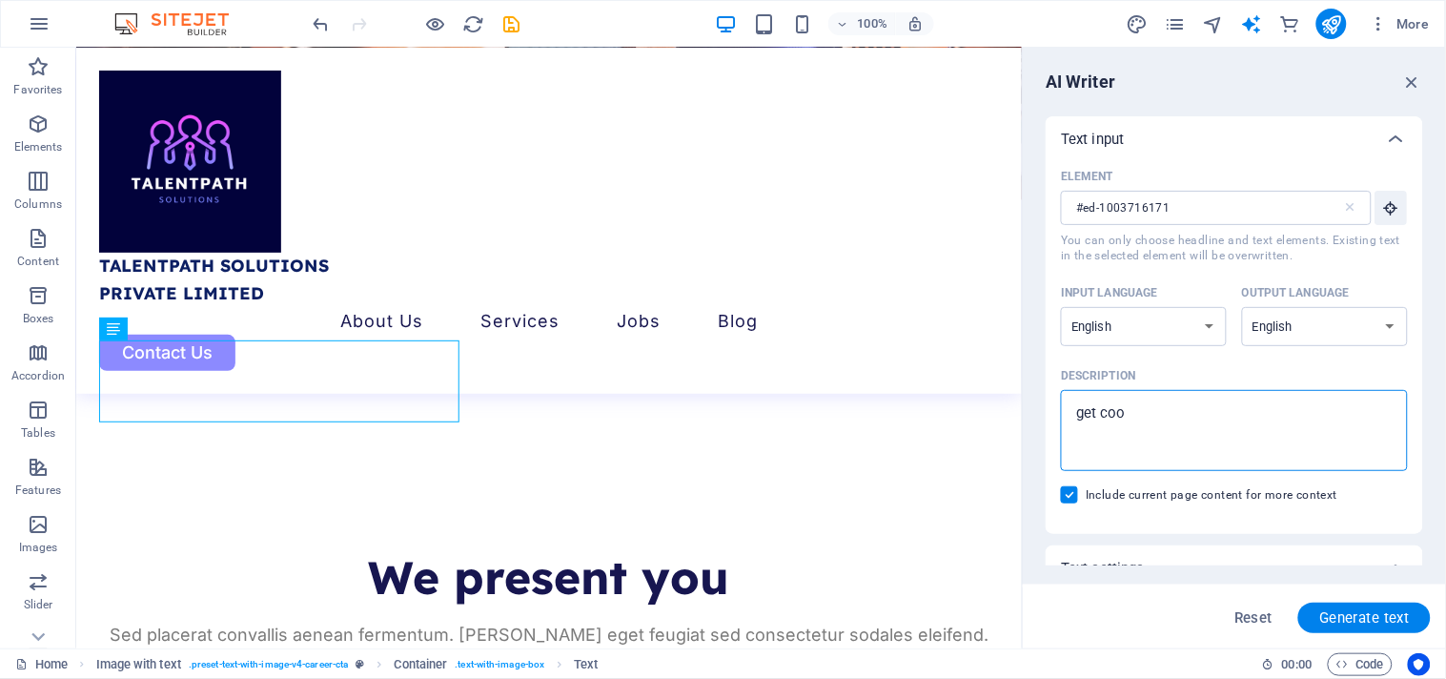
type textarea "x"
type textarea "get con"
type textarea "x"
type textarea "get conn"
type textarea "x"
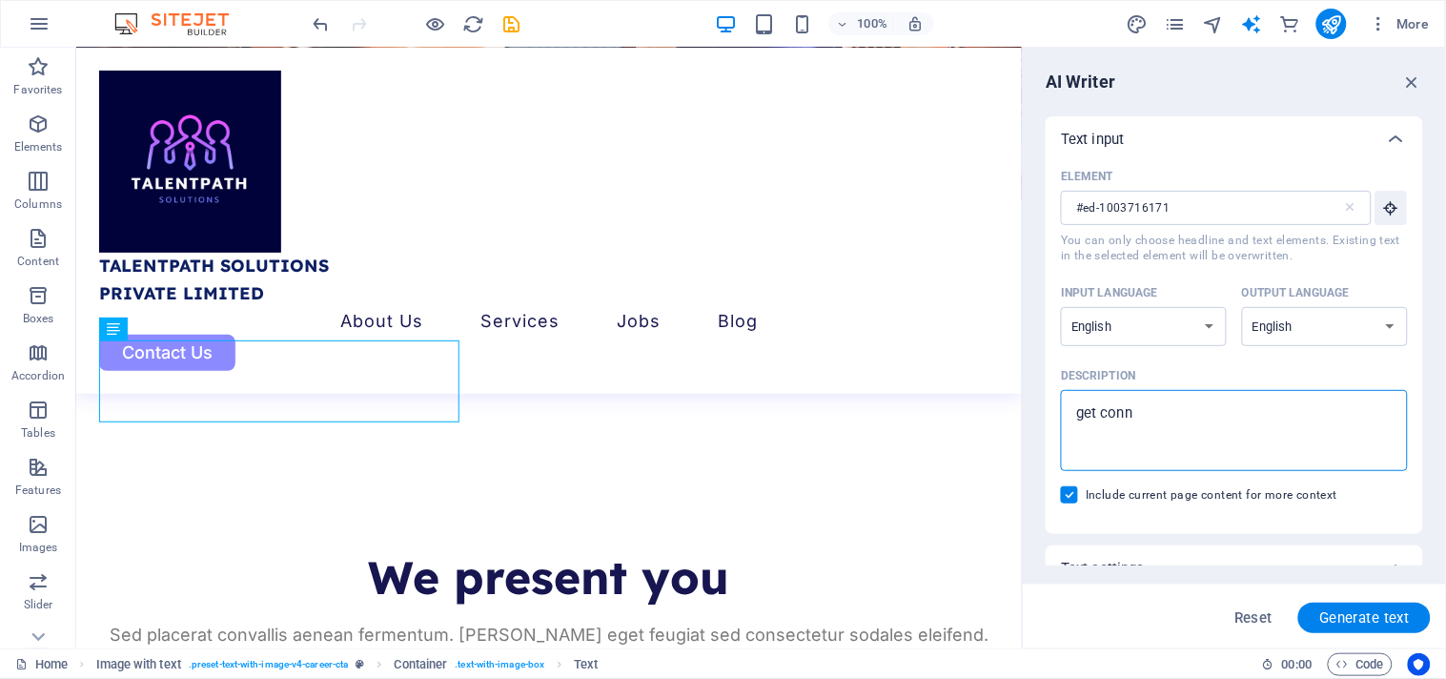
type textarea "get conne"
type textarea "x"
type textarea "get connec"
type textarea "x"
type textarea "get connect"
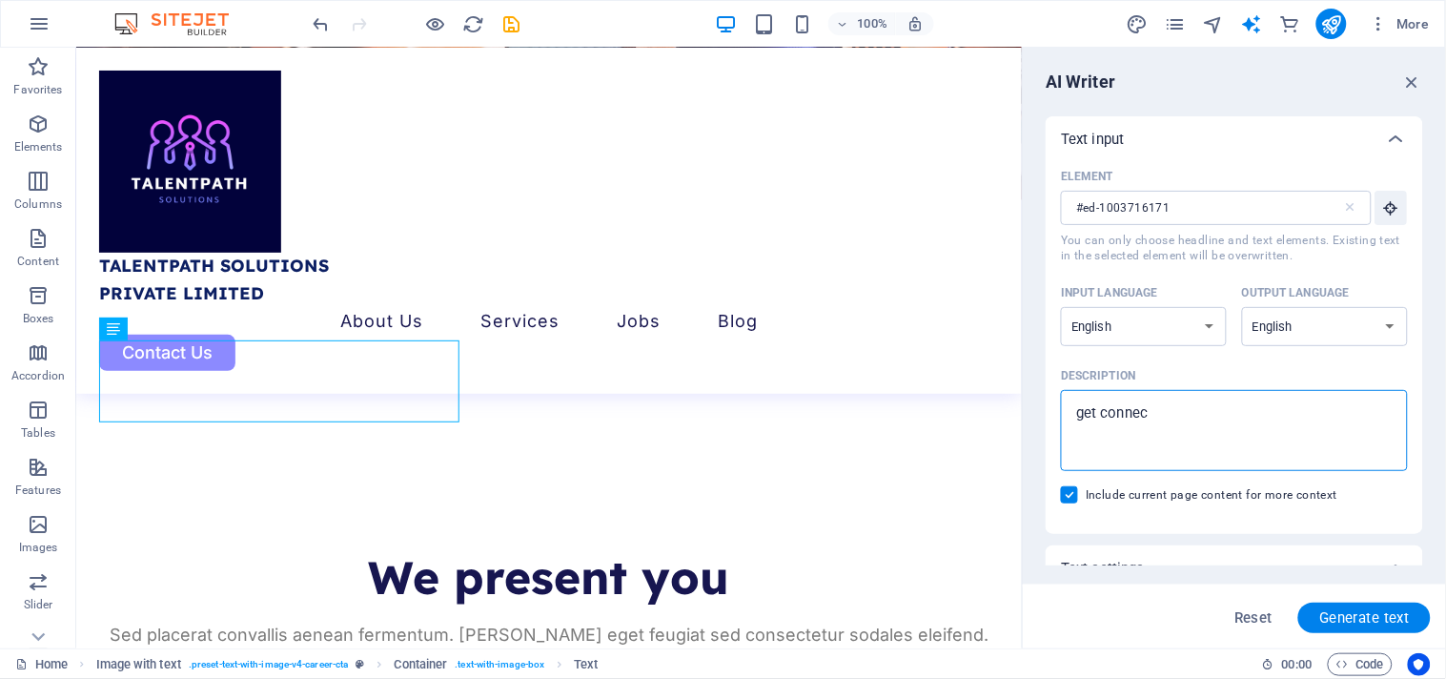
type textarea "x"
type textarea "get connecte"
type textarea "x"
type textarea "get connected"
type textarea "x"
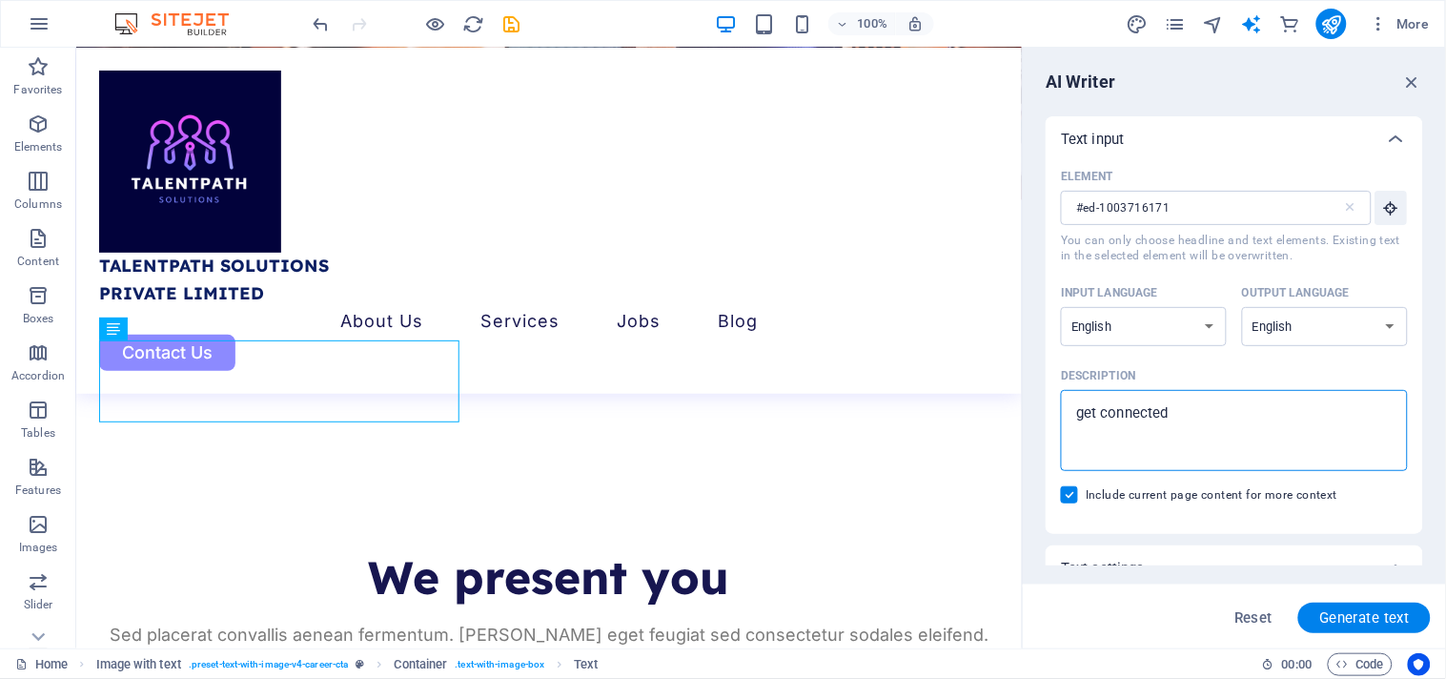
type textarea "get connected"
type textarea "x"
type textarea "get connected w"
type textarea "x"
type textarea "get connected wi"
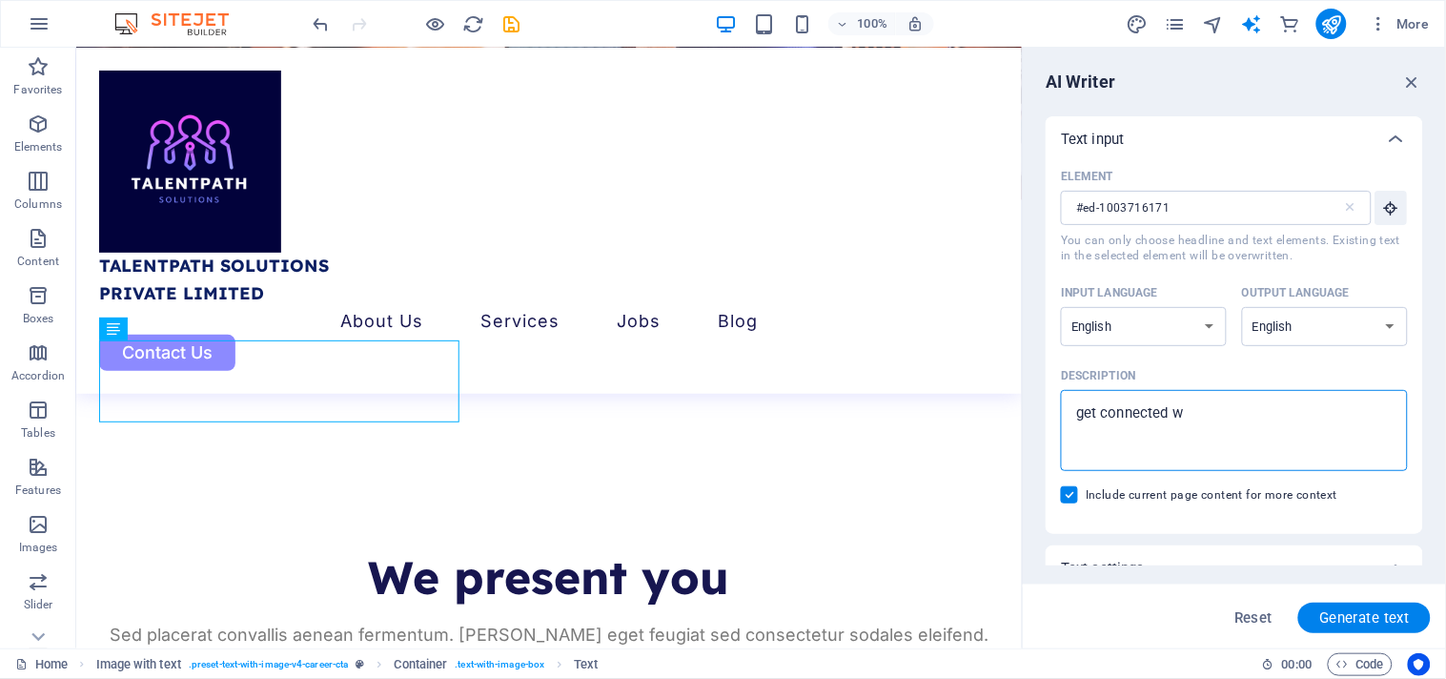
type textarea "x"
type textarea "get connected wit"
type textarea "x"
type textarea "get connected with"
type textarea "x"
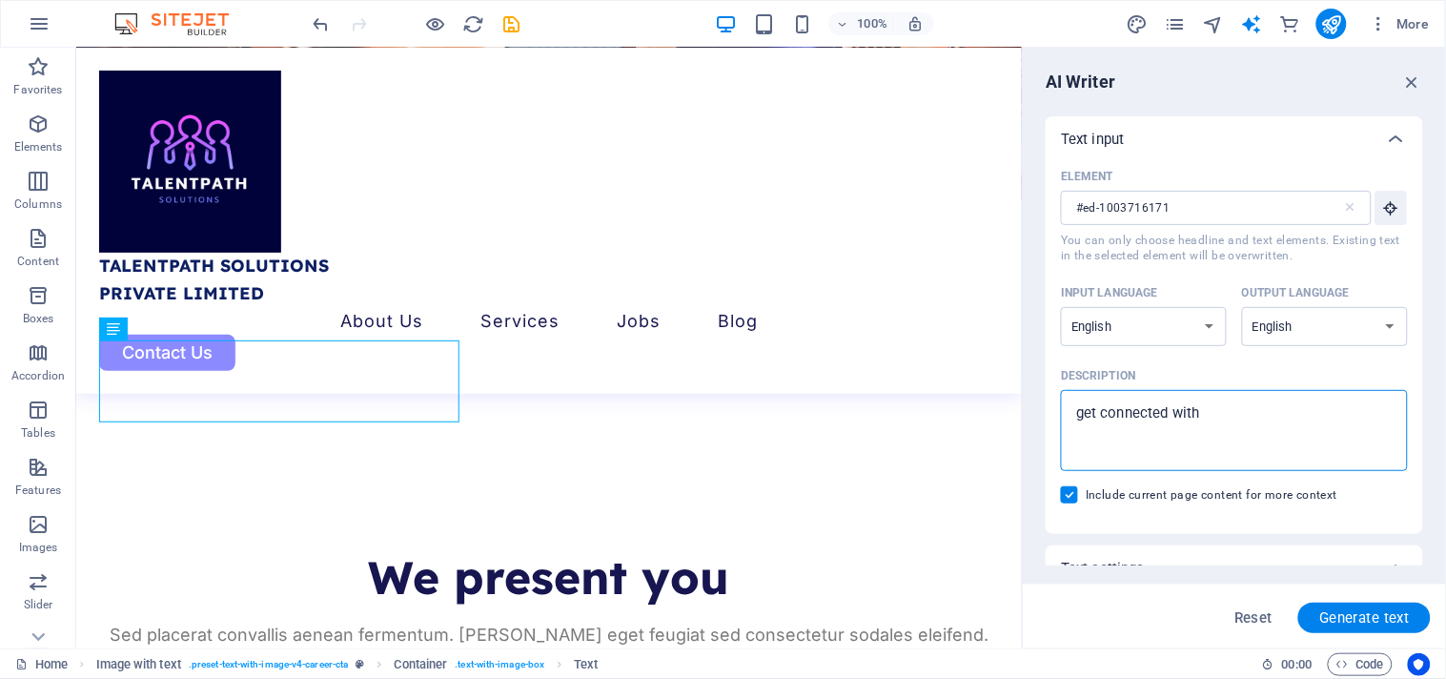
type textarea "get connected with"
type textarea "x"
type textarea "get connected with y"
type textarea "x"
type textarea "get connected with"
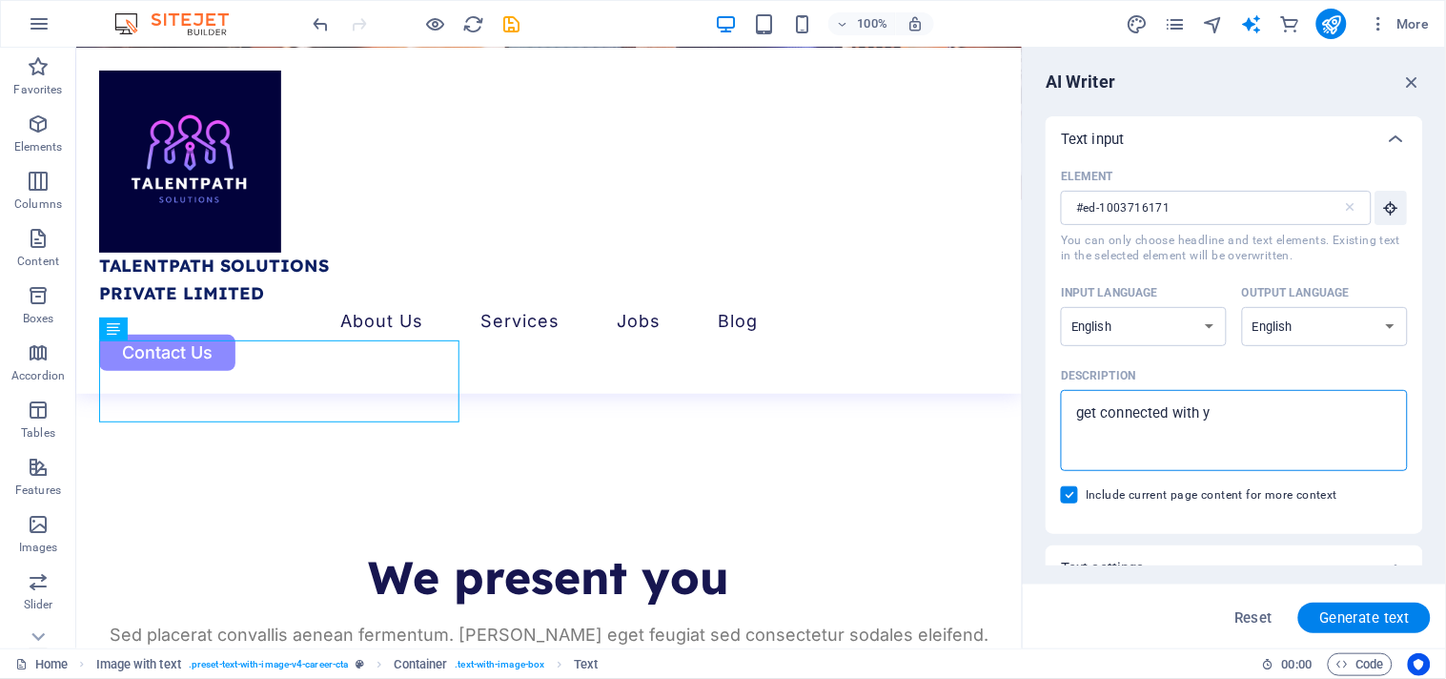
type textarea "x"
type textarea "get connected with o"
type textarea "x"
type textarea "get connected with ou"
type textarea "x"
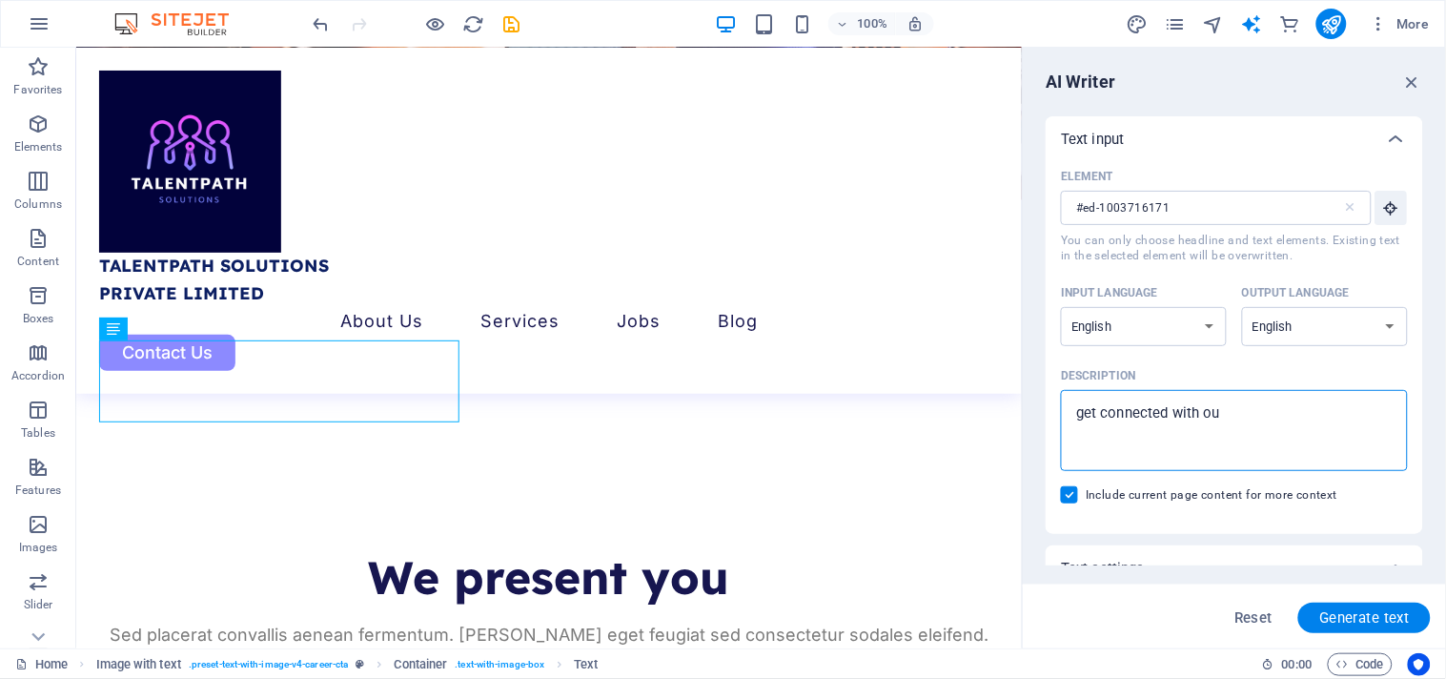
type textarea "get connected with our"
type textarea "x"
type textarea "get connected with our"
type textarea "x"
type textarea "get connected with our t"
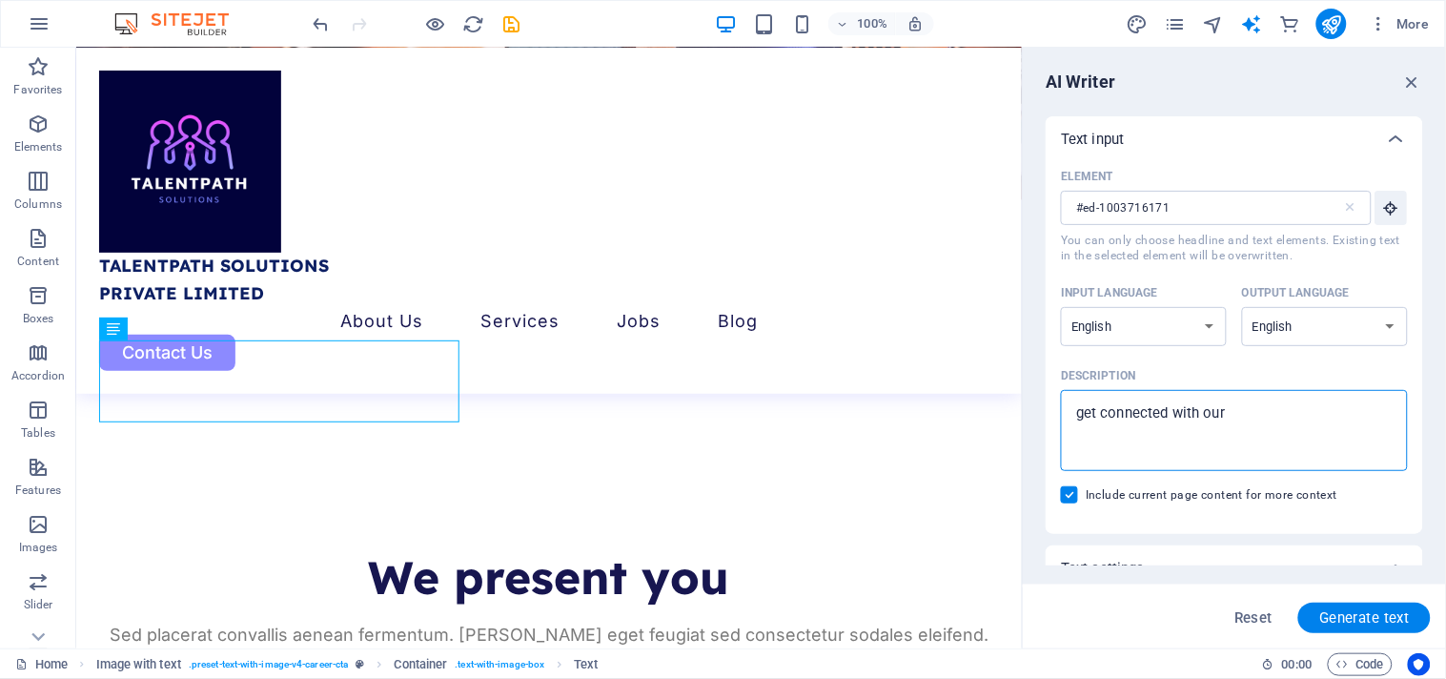
type textarea "x"
type textarea "get connected with our te"
type textarea "x"
type textarea "get connected with our tea"
type textarea "x"
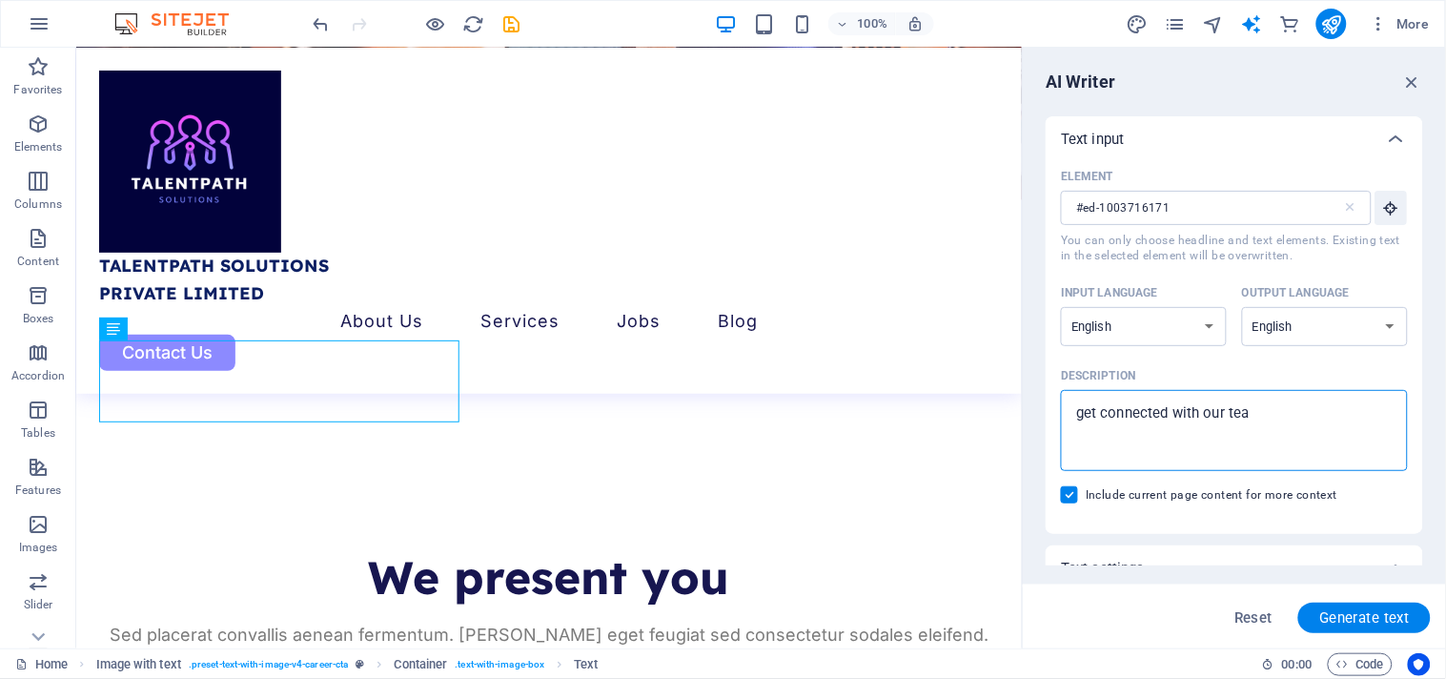
type textarea "get connected with our team"
type textarea "x"
type textarea "get connected with our team"
click at [1380, 610] on span "Generate text" at bounding box center [1364, 617] width 91 height 15
type textarea "x"
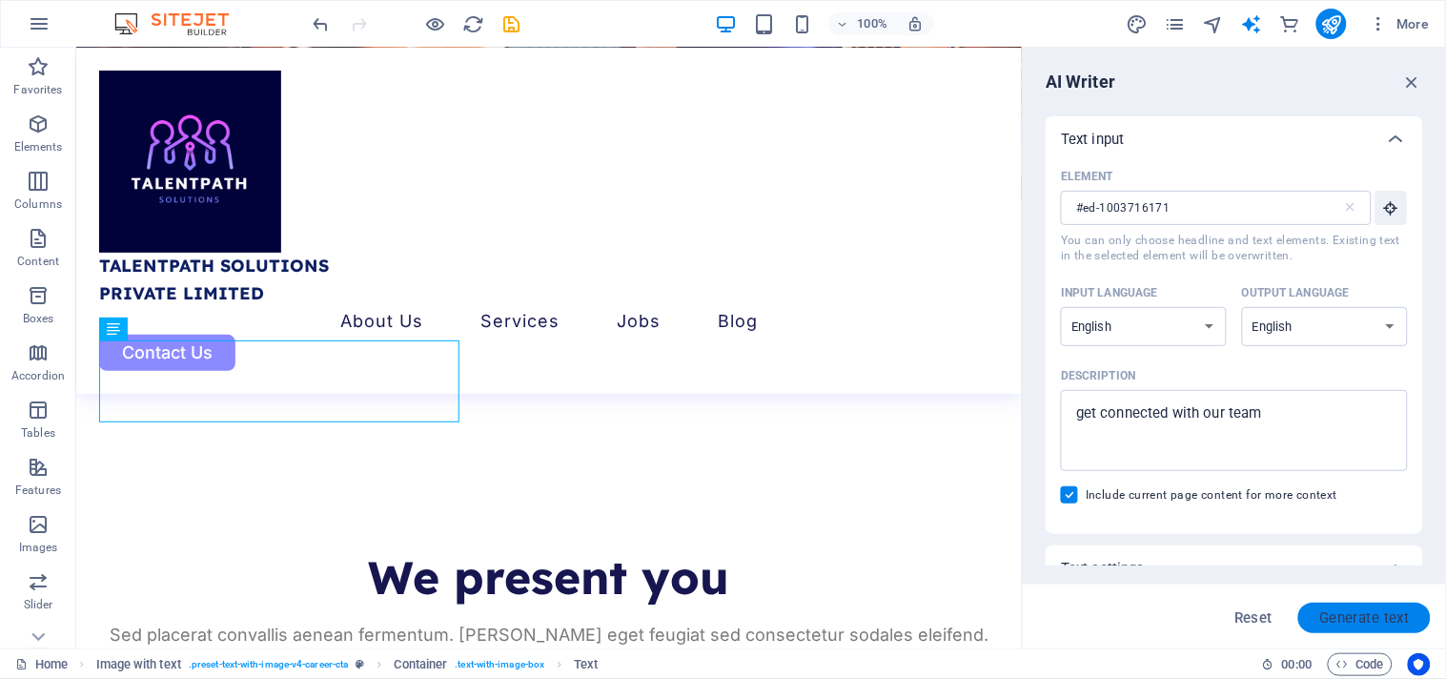
type textarea "x"
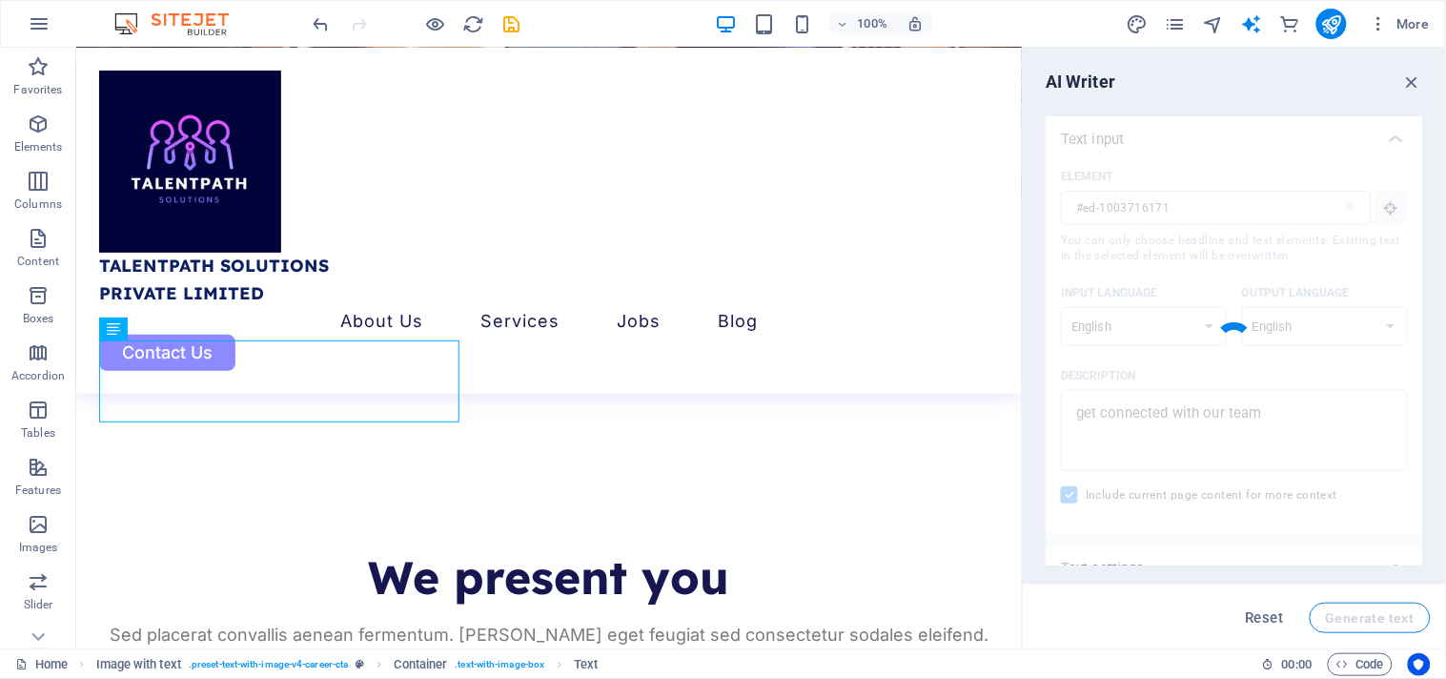
type textarea "x"
type textarea "Connect with our team for your career advancement [DATE]!"
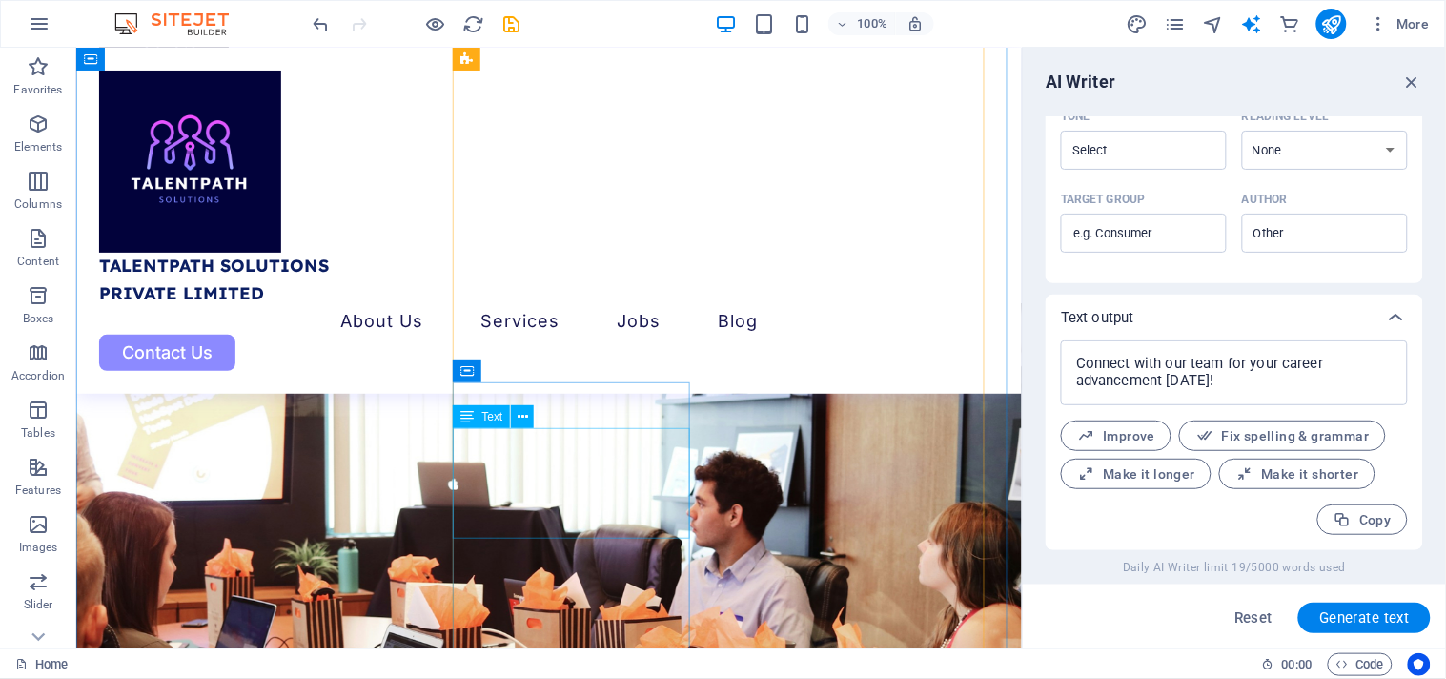
scroll to position [5799, 0]
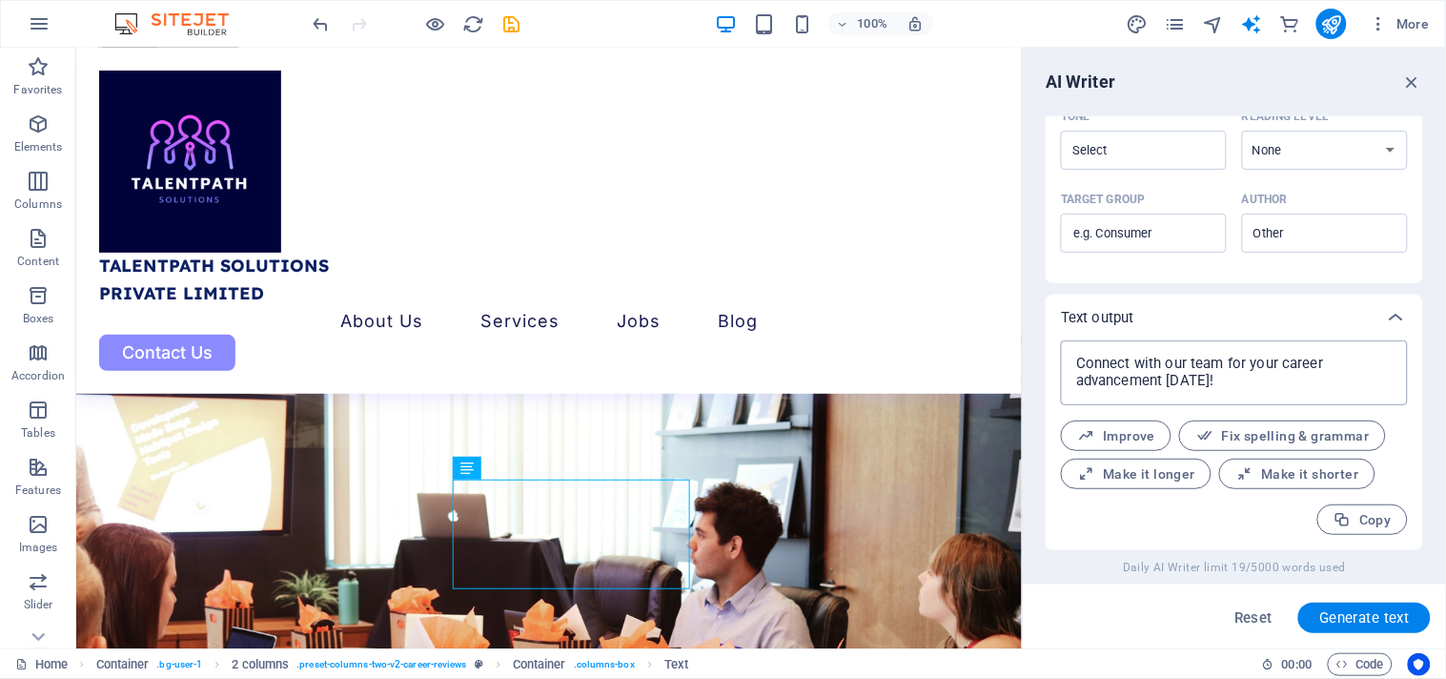
type textarea "x"
click at [1218, 362] on textarea "Connect with our team for your career advancement [DATE]!" at bounding box center [1235, 373] width 328 height 46
type textarea "Connect with our team for your career advancement [DATE]!"
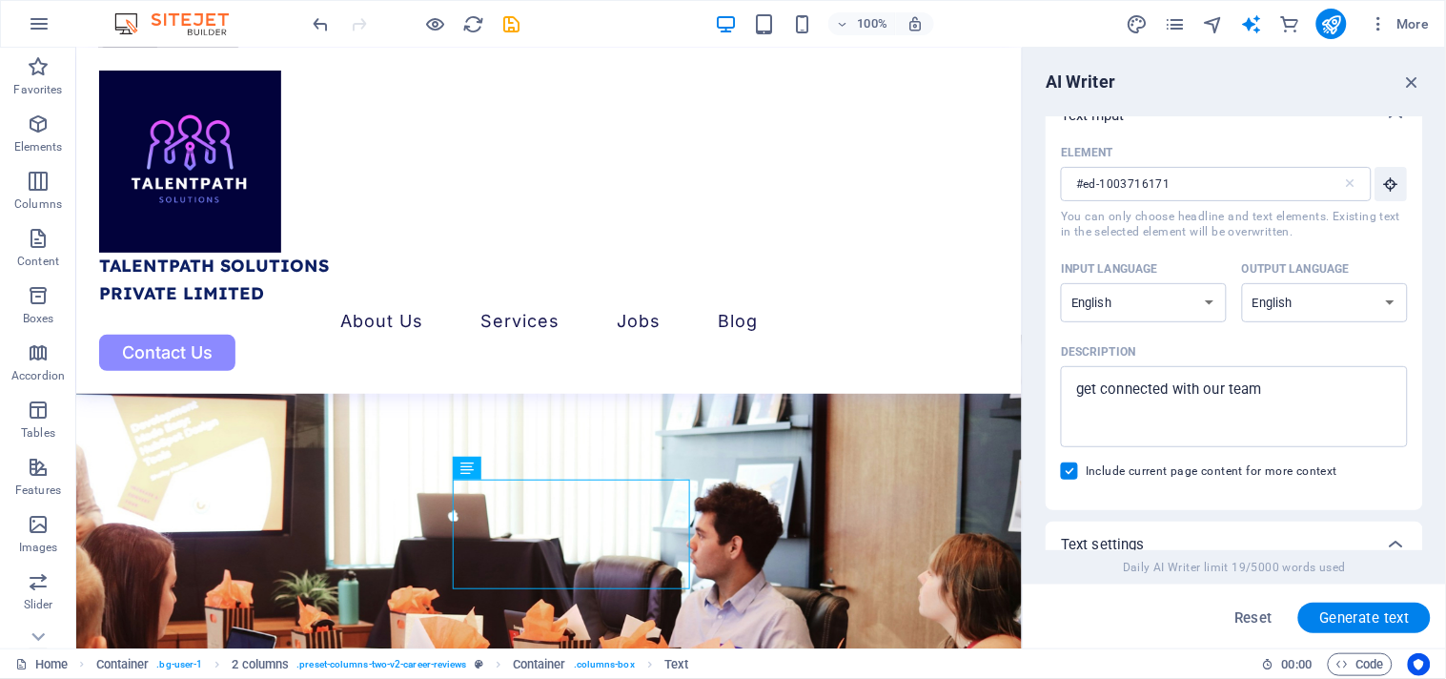
scroll to position [0, 0]
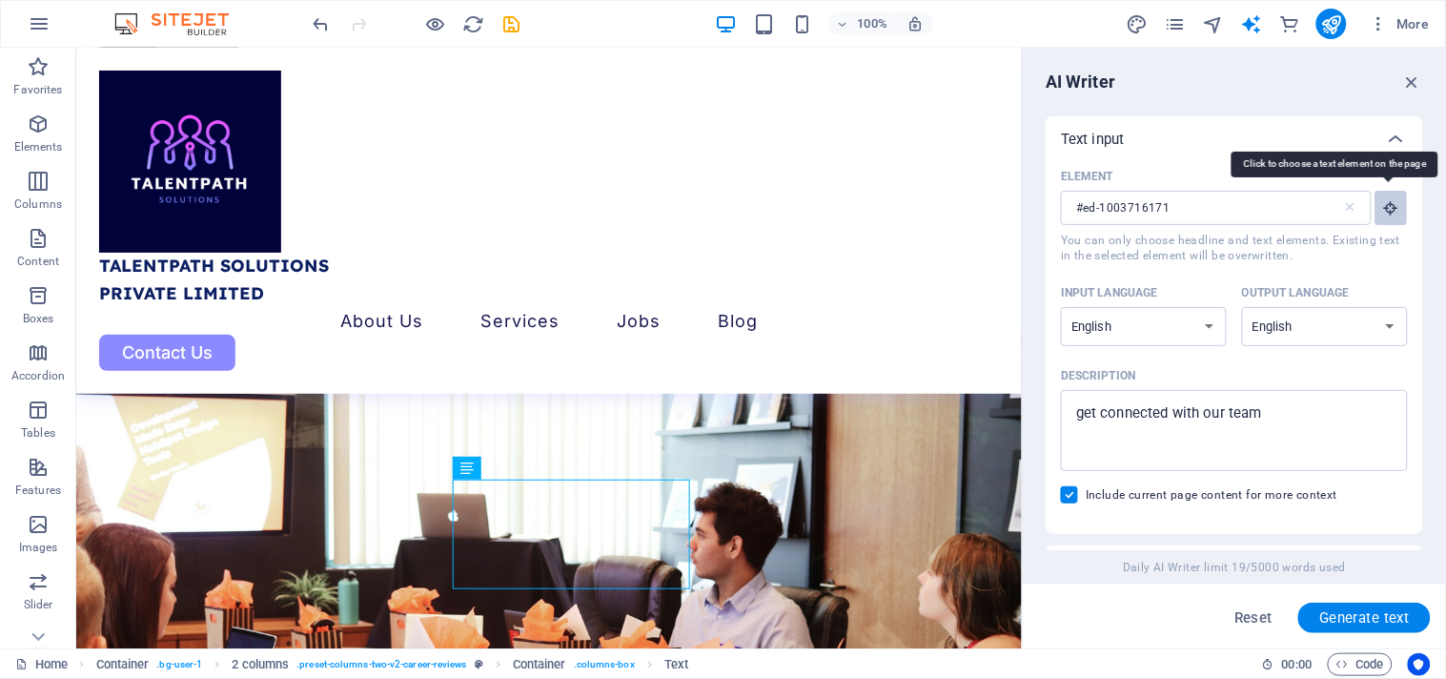
type textarea "x"
click at [1400, 212] on button "Element #ed-1003716171 ​ You can only choose headline and text elements. Existi…" at bounding box center [1392, 208] width 32 height 34
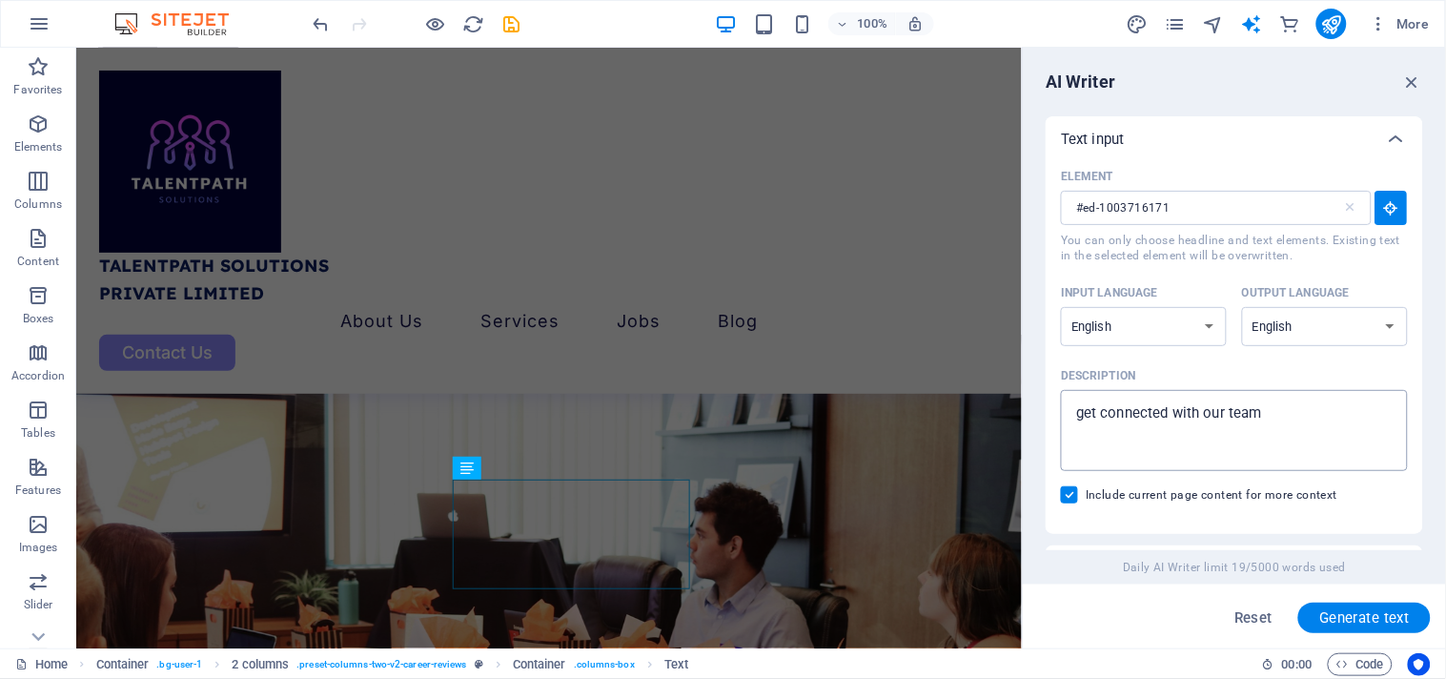
type textarea "x"
click at [1246, 430] on textarea "get connected with our team" at bounding box center [1235, 430] width 328 height 62
type textarea "v"
type textarea "x"
type textarea "ve"
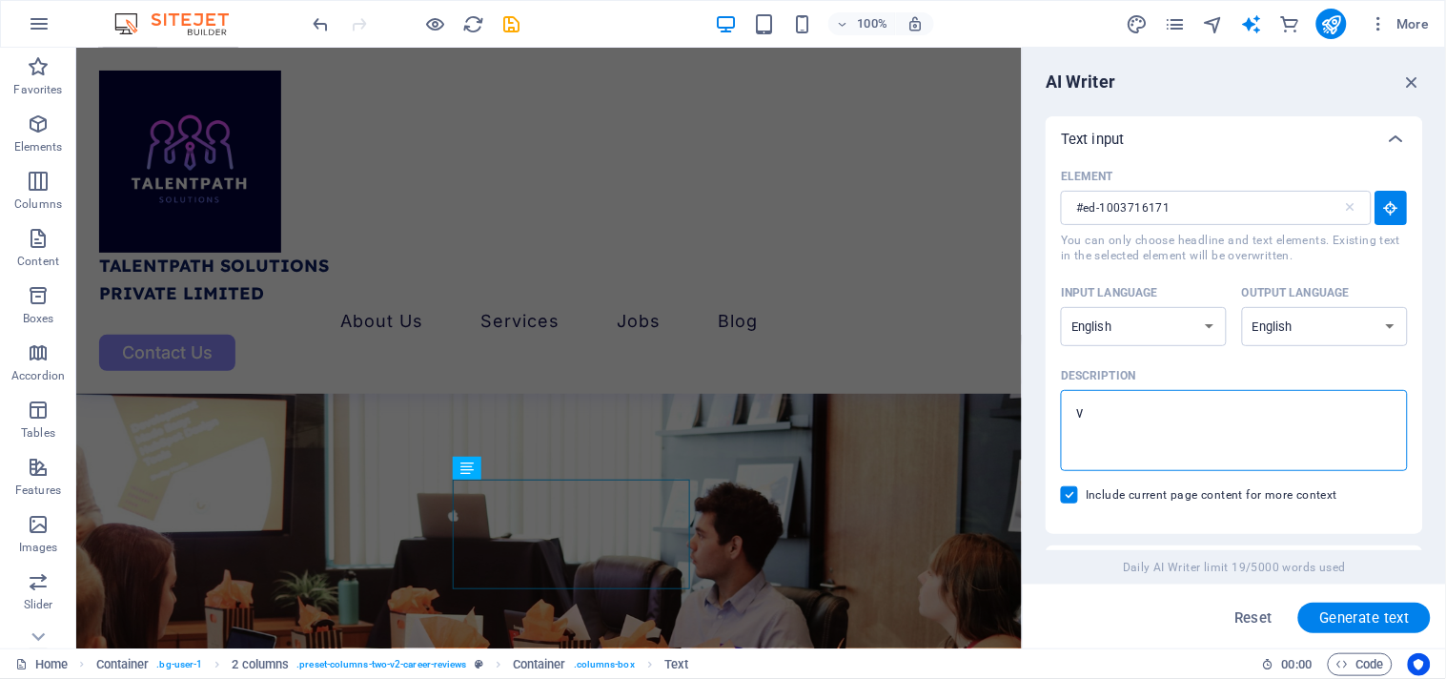
type textarea "x"
type textarea "ver"
type textarea "x"
type textarea "very"
type textarea "x"
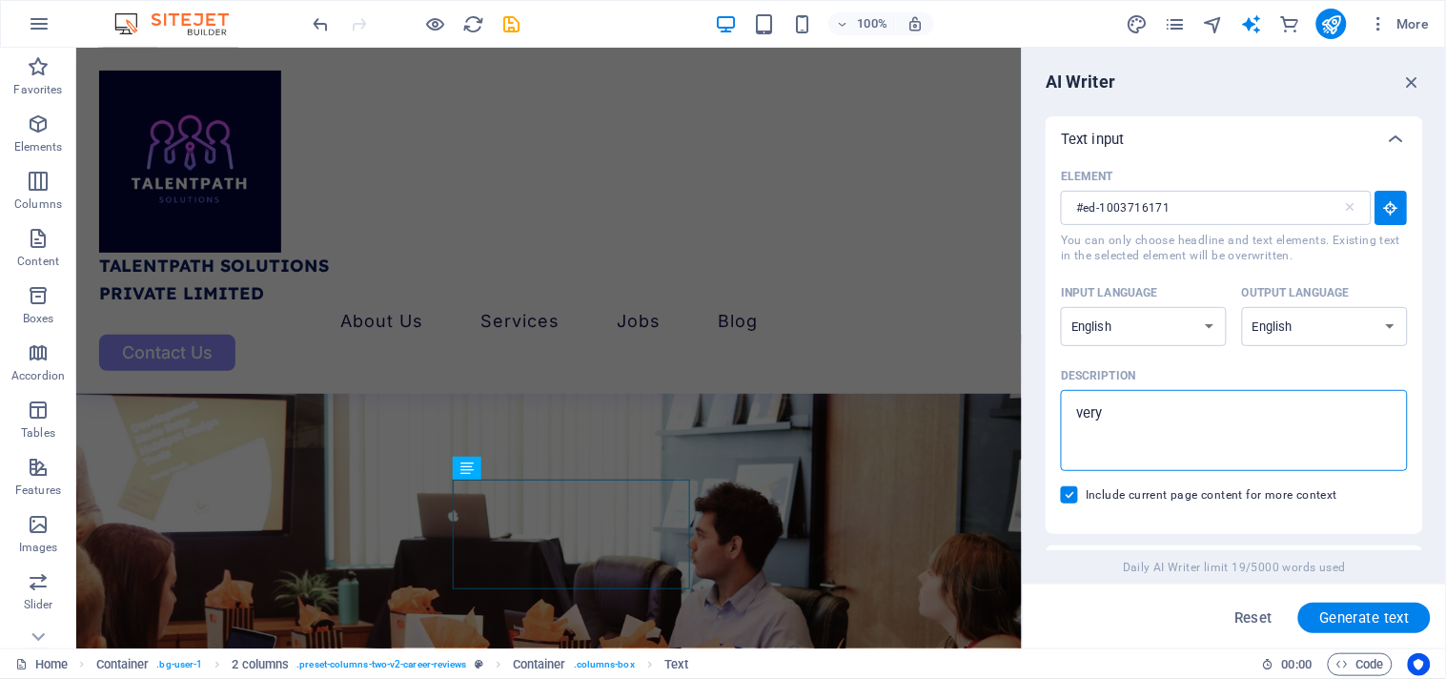
type textarea "very"
type textarea "x"
type textarea "very g"
type textarea "x"
type textarea "very go"
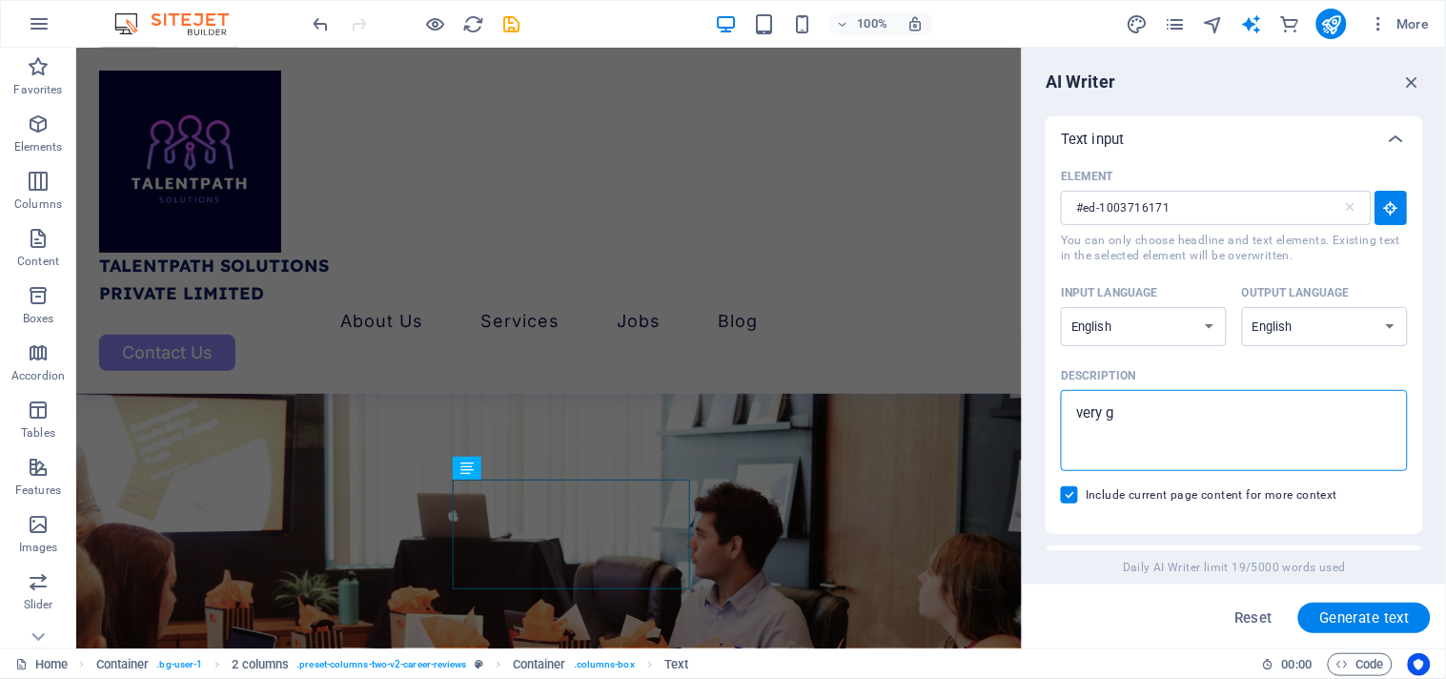
type textarea "x"
type textarea "very goo"
type textarea "x"
type textarea "very good"
type textarea "x"
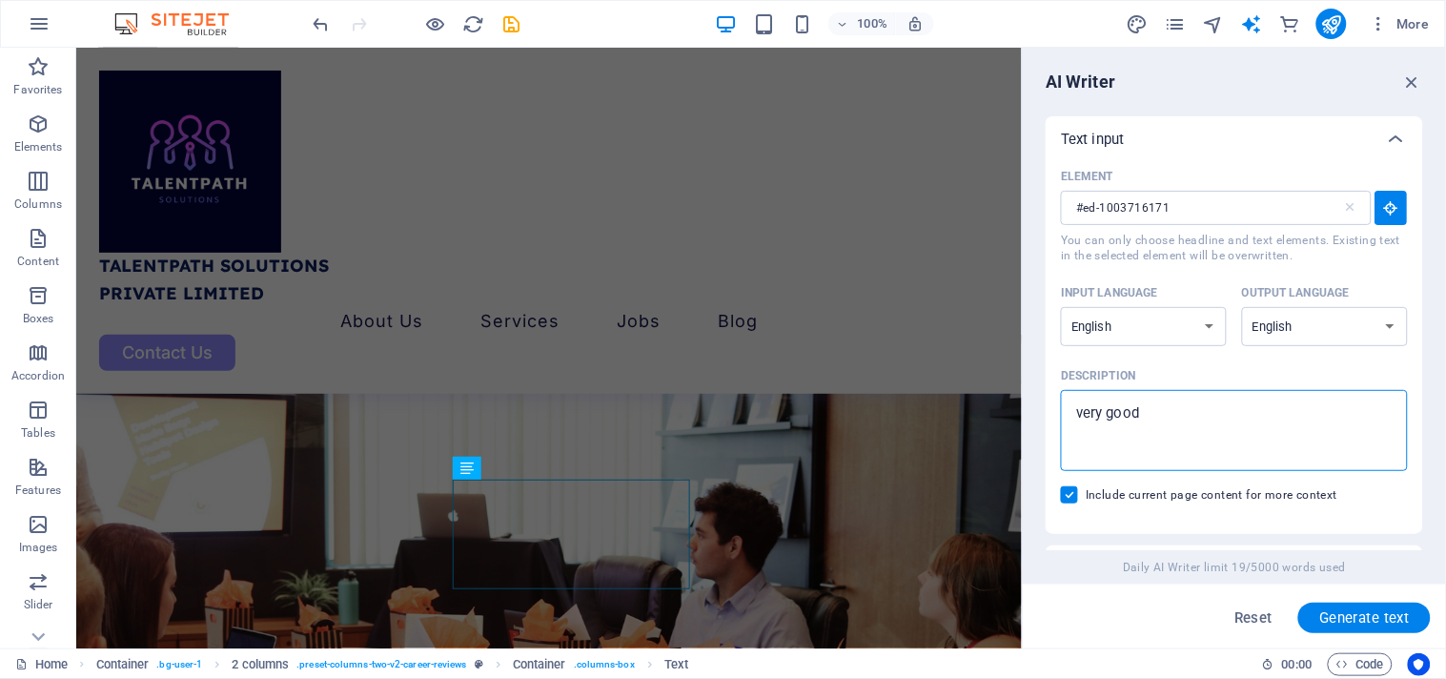
type textarea "very good"
type textarea "x"
type textarea "very good s"
type textarea "x"
type textarea "very good so"
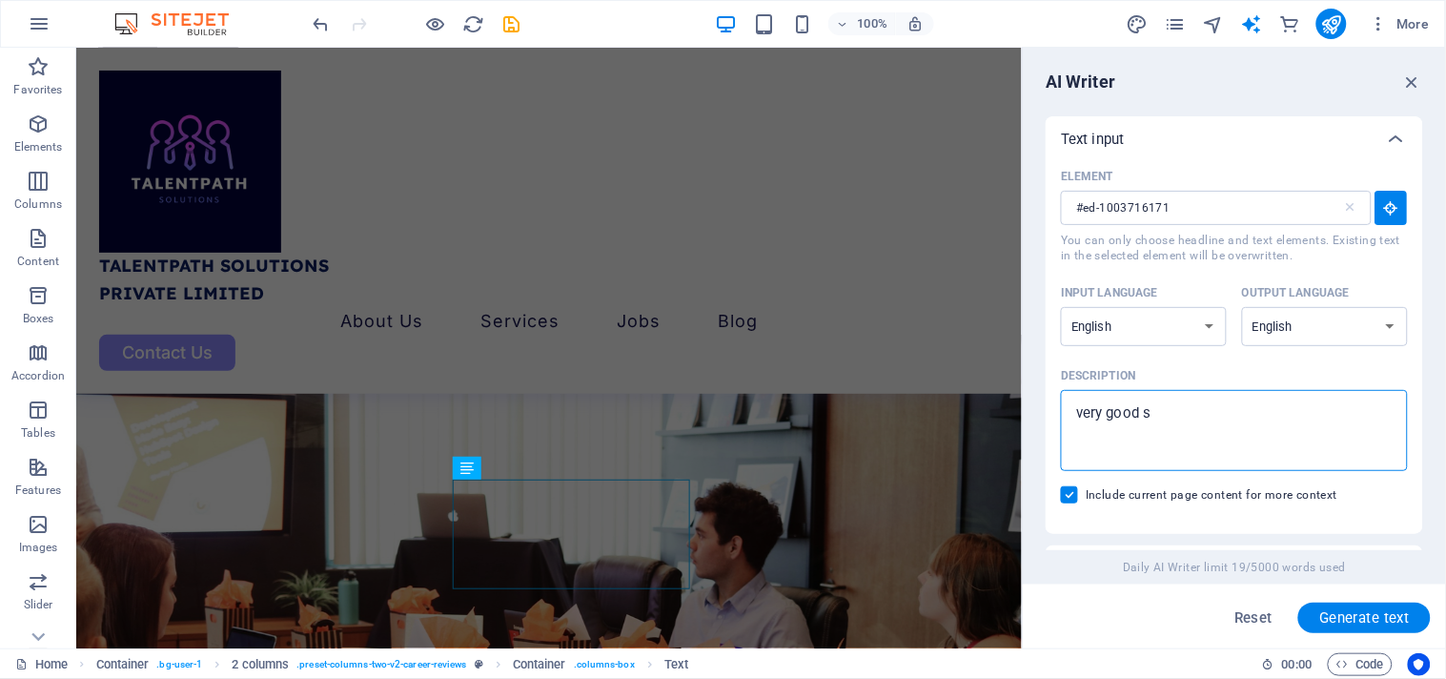
type textarea "x"
type textarea "very good sol"
type textarea "x"
type textarea "very good solu"
type textarea "x"
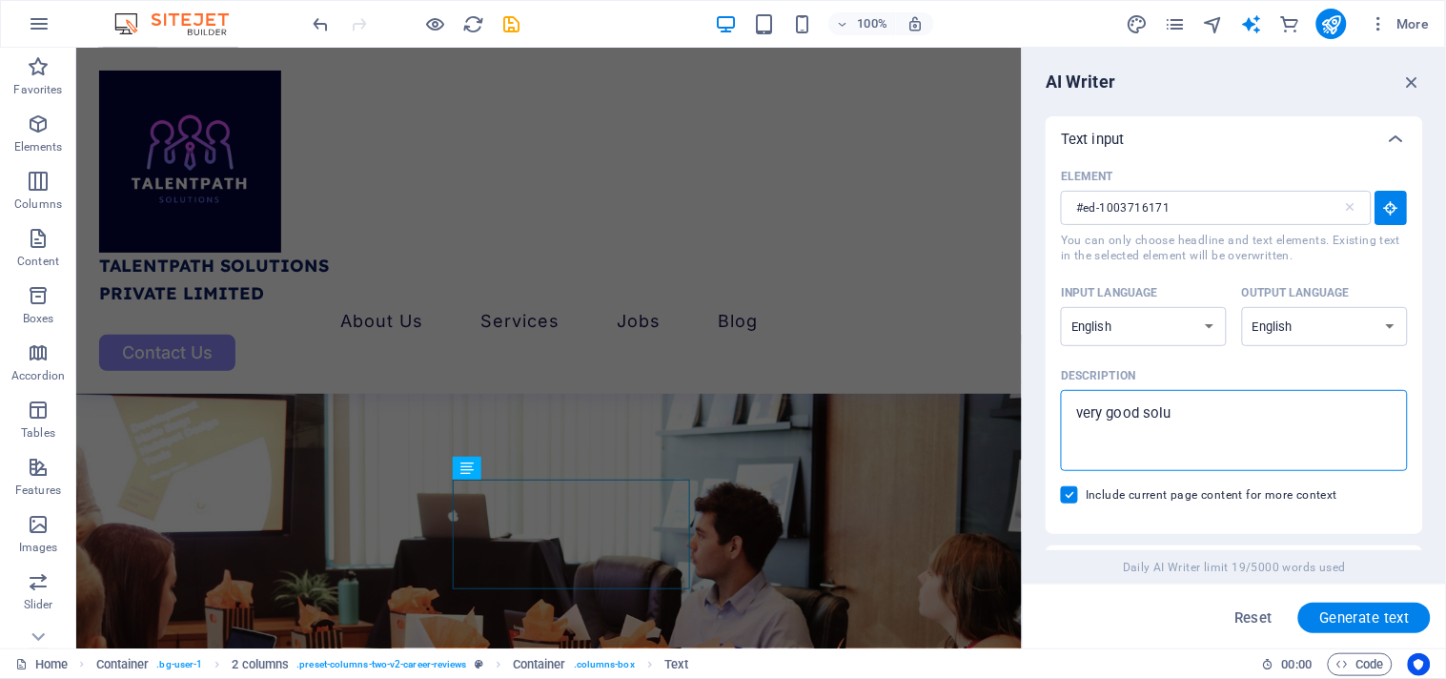
type textarea "very good solut"
type textarea "x"
type textarea "very good soluti"
type textarea "x"
type textarea "very good solution"
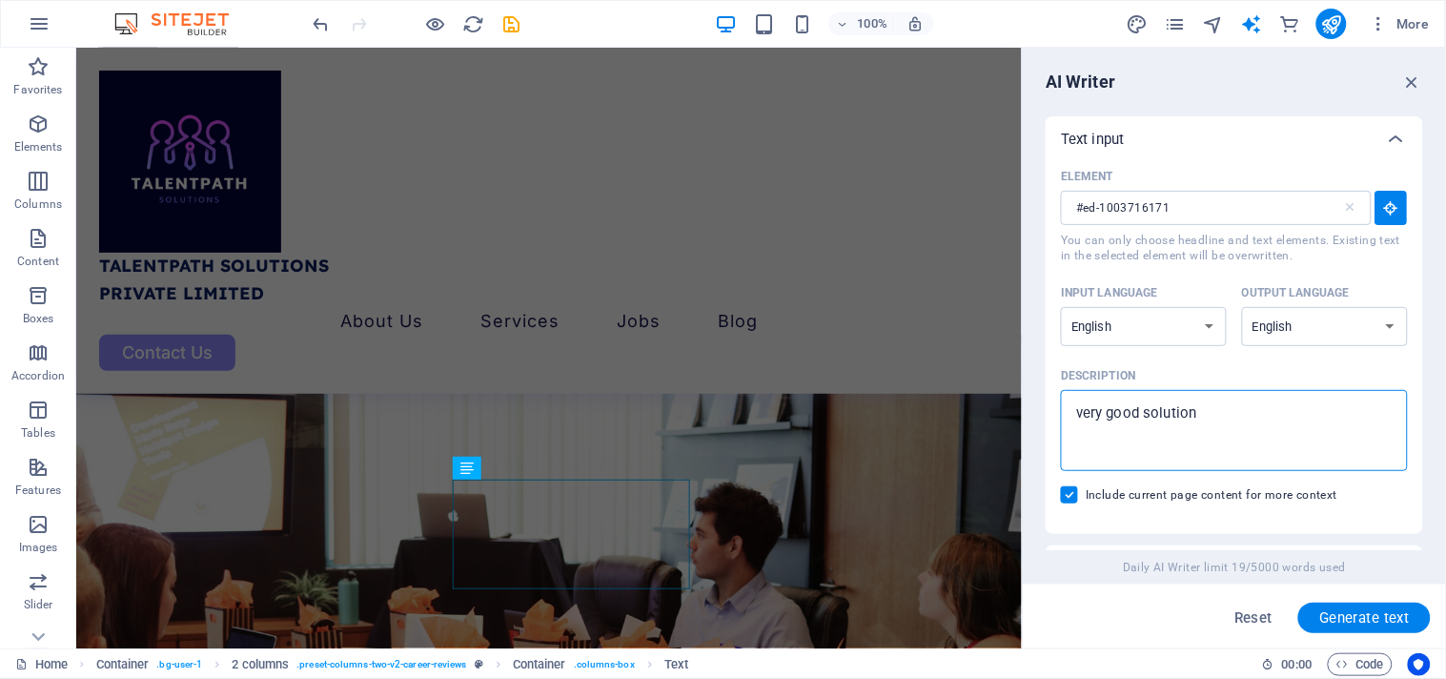
type textarea "x"
type textarea "very good solutions"
type textarea "x"
type textarea "very good solutions"
type textarea "x"
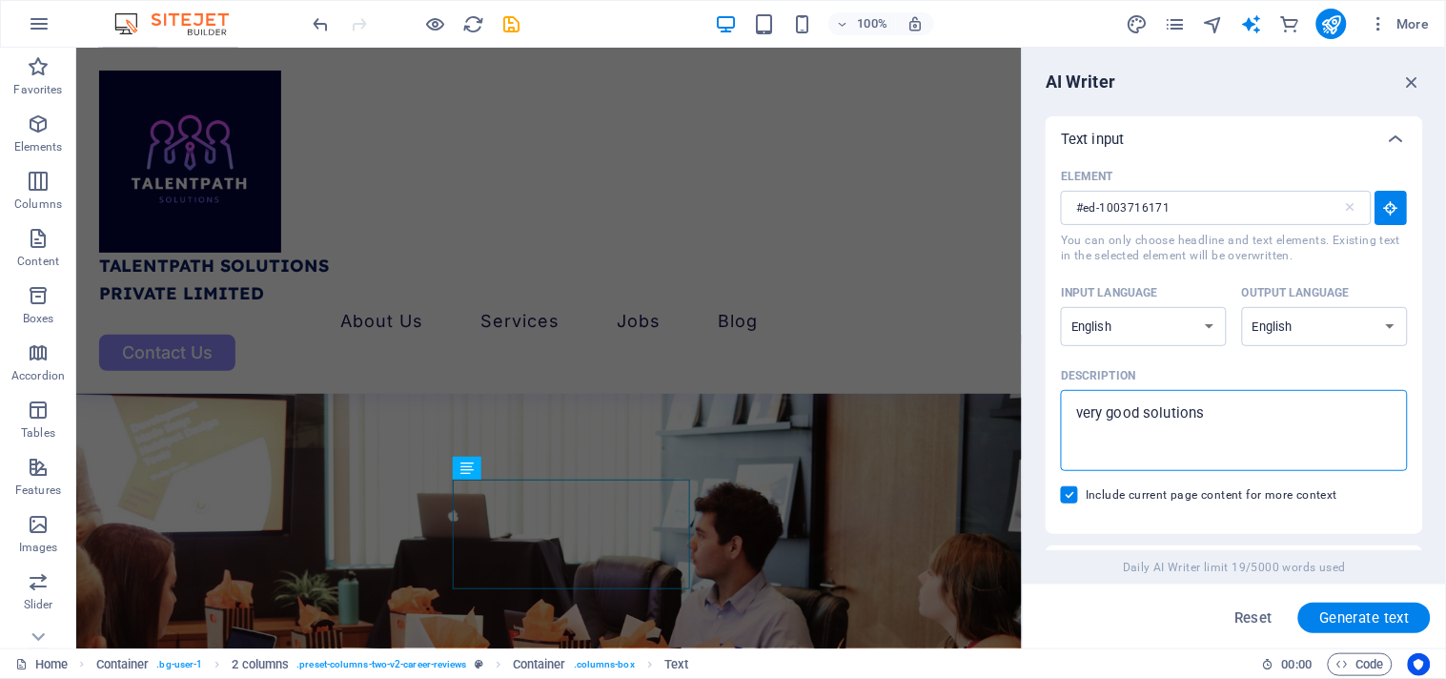
type textarea "very good solutions a"
type textarea "x"
type textarea "very good solutions an"
type textarea "x"
type textarea "very good solutions and"
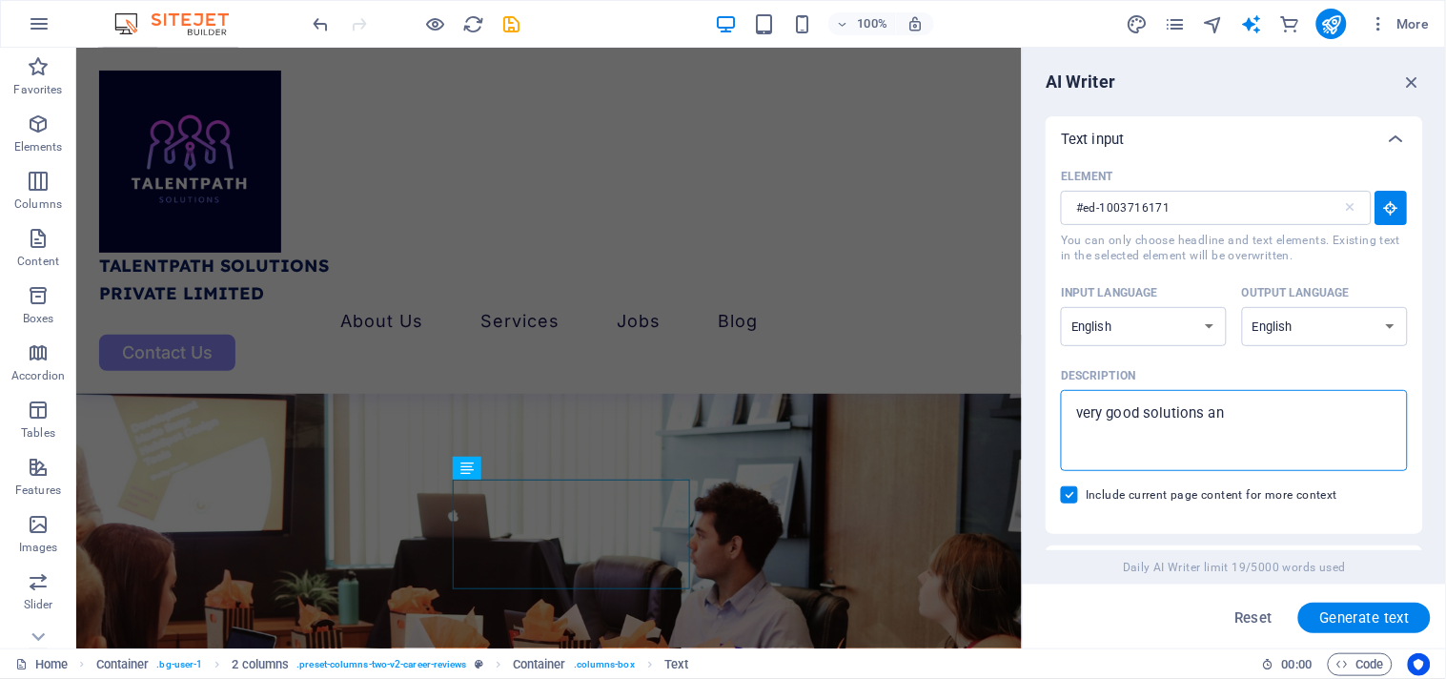
type textarea "x"
type textarea "very good solutions and"
type textarea "x"
type textarea "very good solutions and j"
type textarea "x"
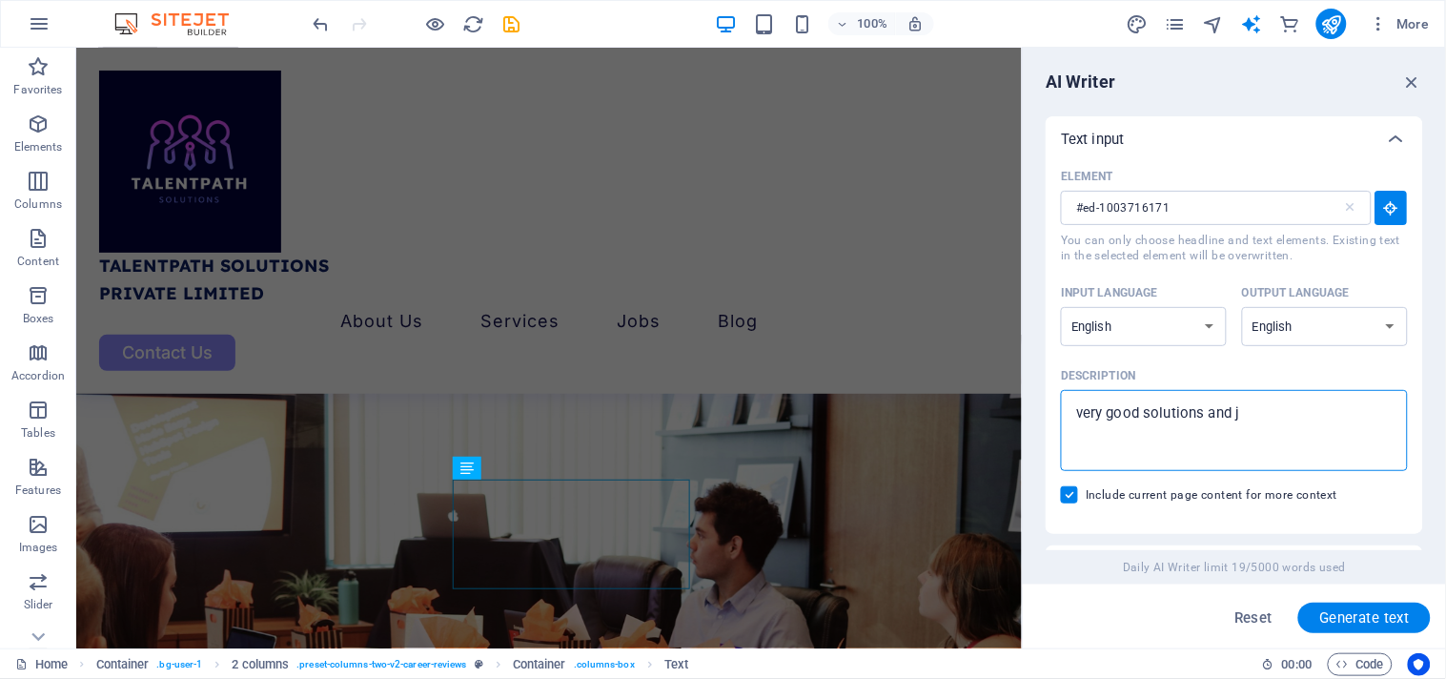
type textarea "very good solutions and jo"
type textarea "x"
type textarea "very good solutions and job"
type textarea "x"
type textarea "very good solutions and job"
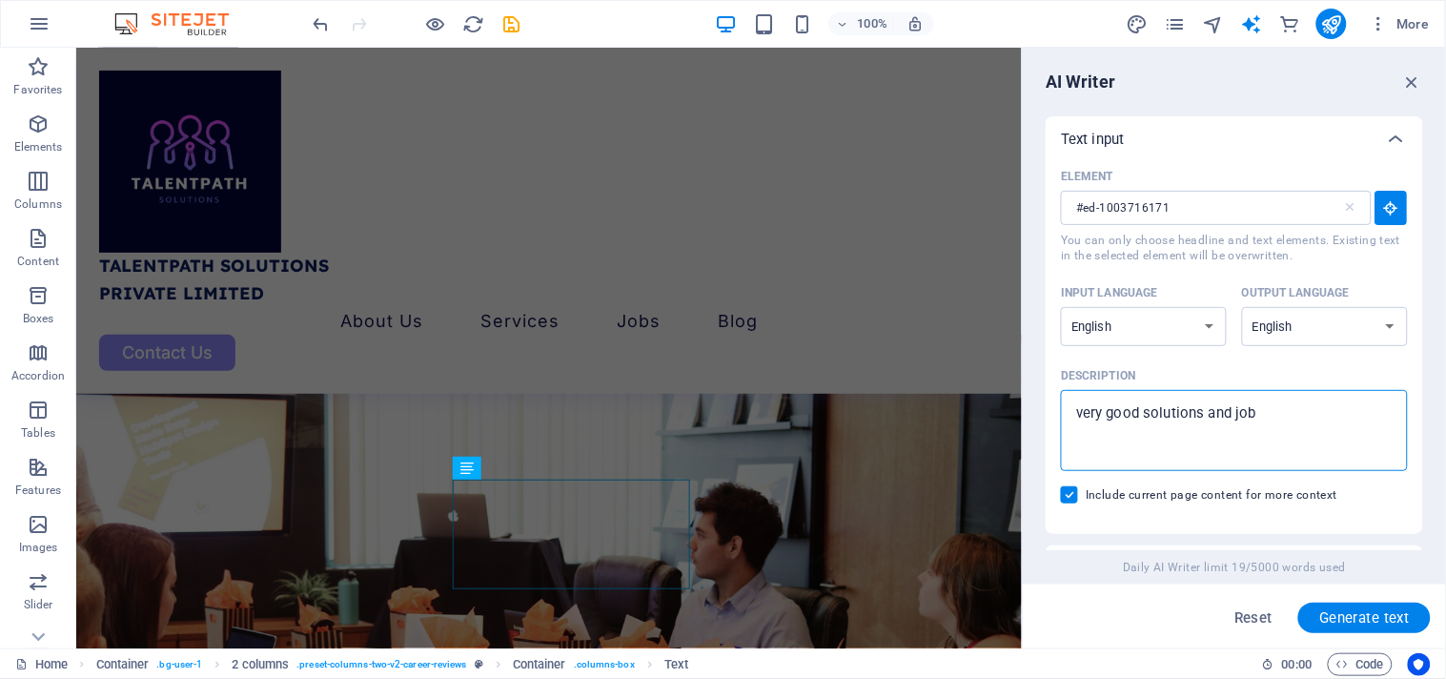
type textarea "x"
type textarea "very good solutions and job p"
type textarea "x"
type textarea "very good solutions and job pl"
type textarea "x"
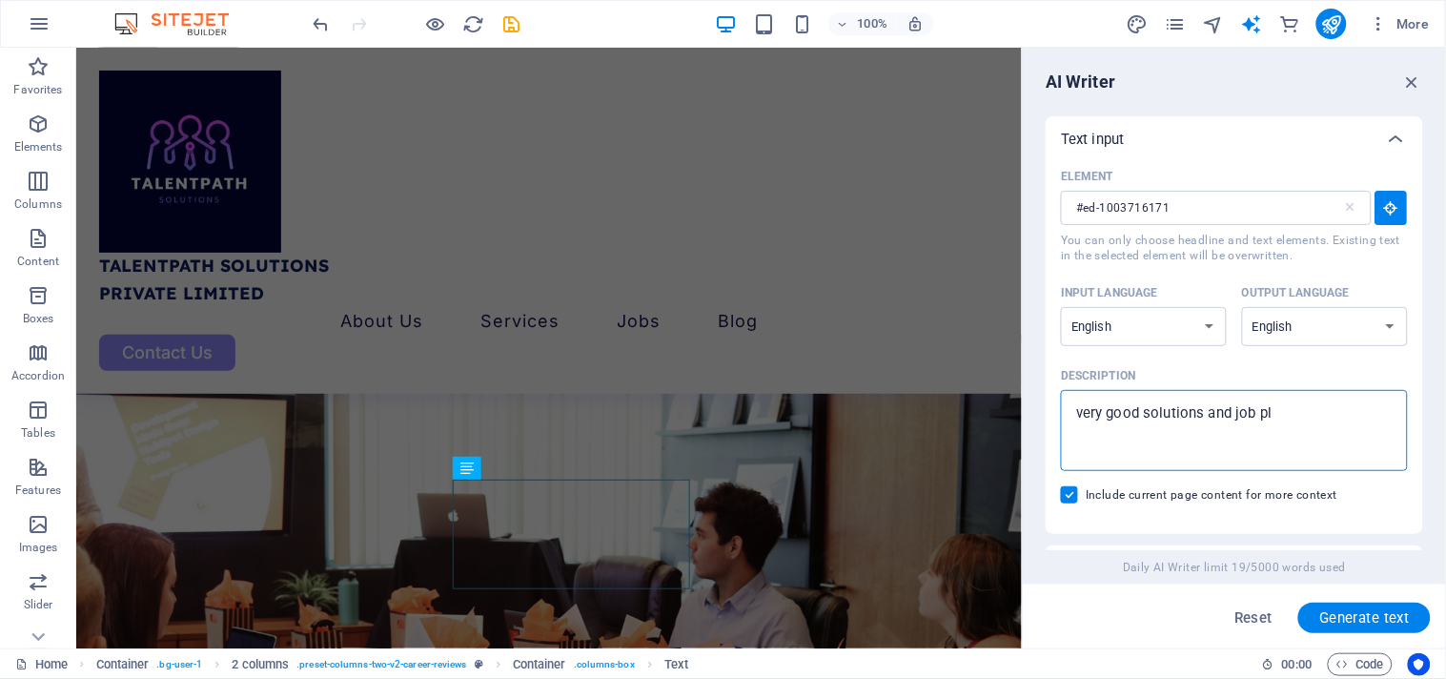
type textarea "very good solutions and job pla"
type textarea "x"
type textarea "very good solutions and job plac"
type textarea "x"
type textarea "very good solutions and job place"
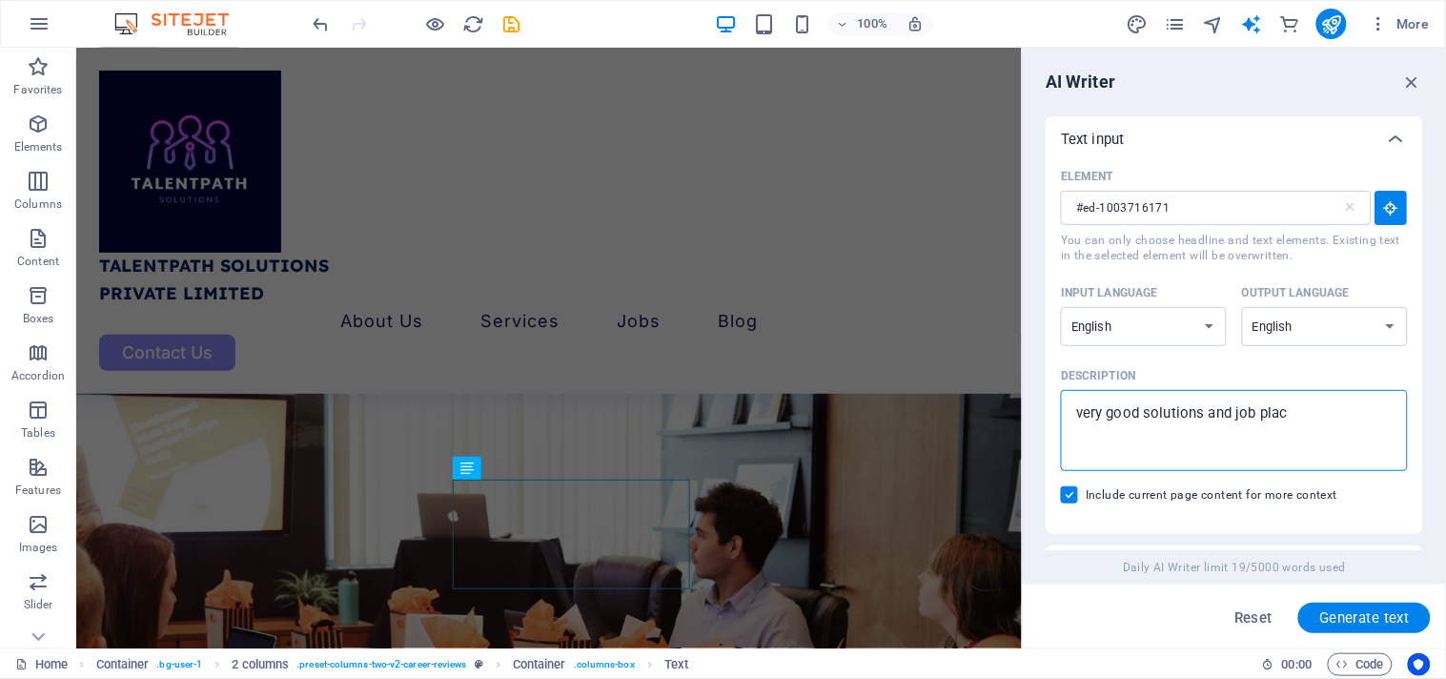
type textarea "x"
type textarea "very good solutions and job placem"
type textarea "x"
type textarea "very good solutions and job placeme"
type textarea "x"
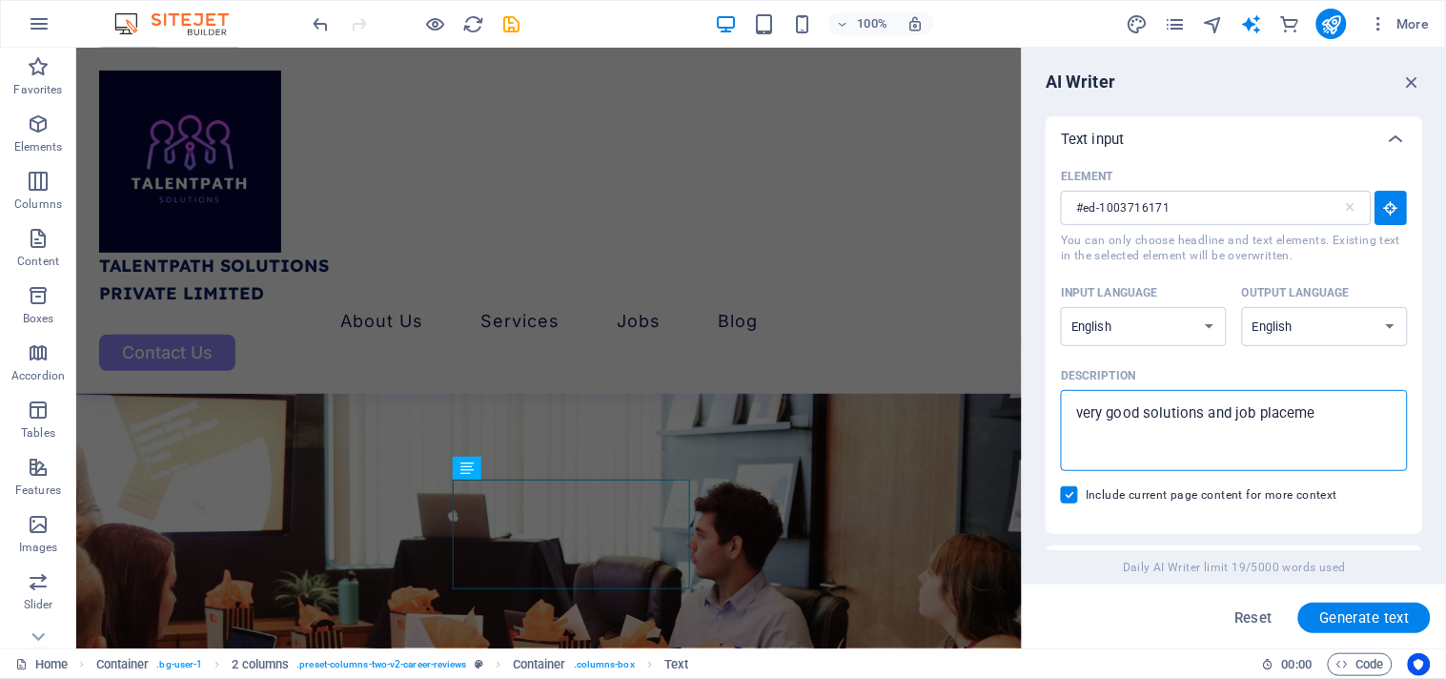
type textarea "very good solutions and job placemen"
type textarea "x"
type textarea "very good solutions and job placement"
type textarea "x"
type textarea "very good solutions and job placement"
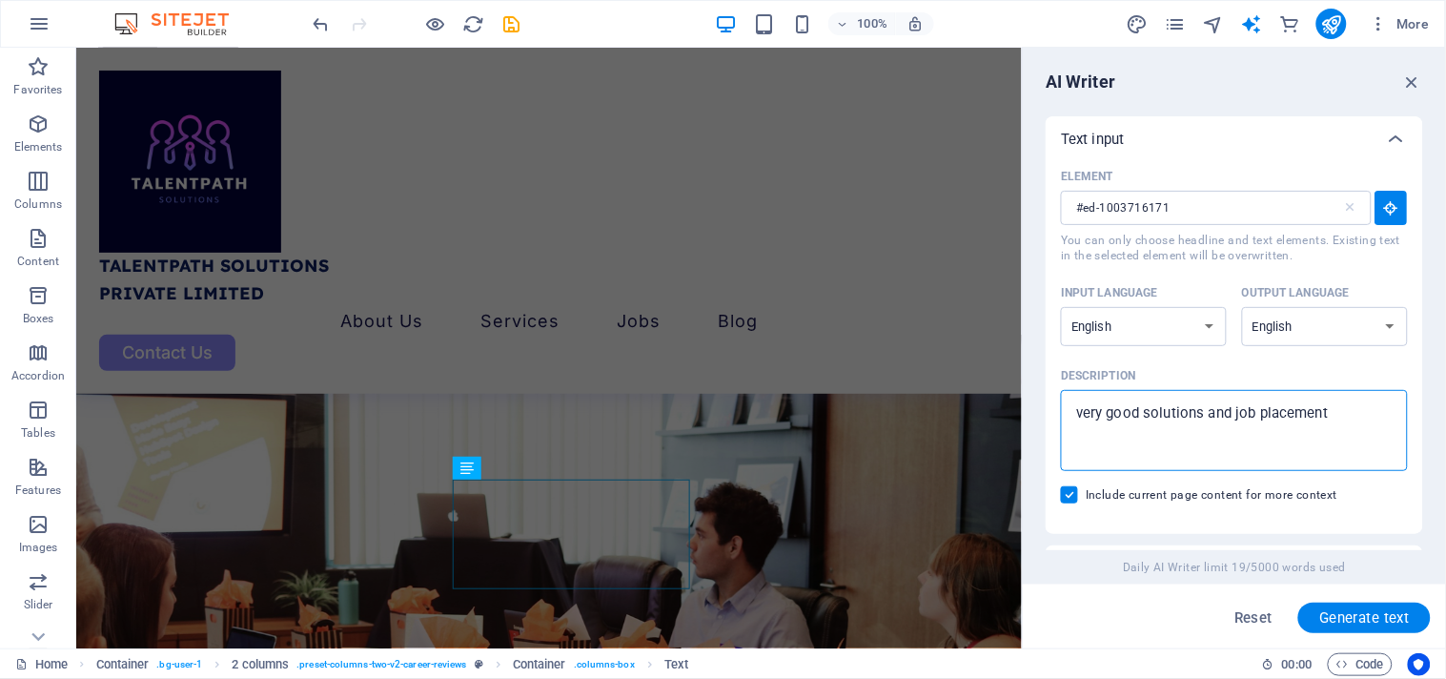
type textarea "x"
type textarea "very good solutions and job placement d"
type textarea "x"
type textarea "very good solutions and job placement do"
type textarea "x"
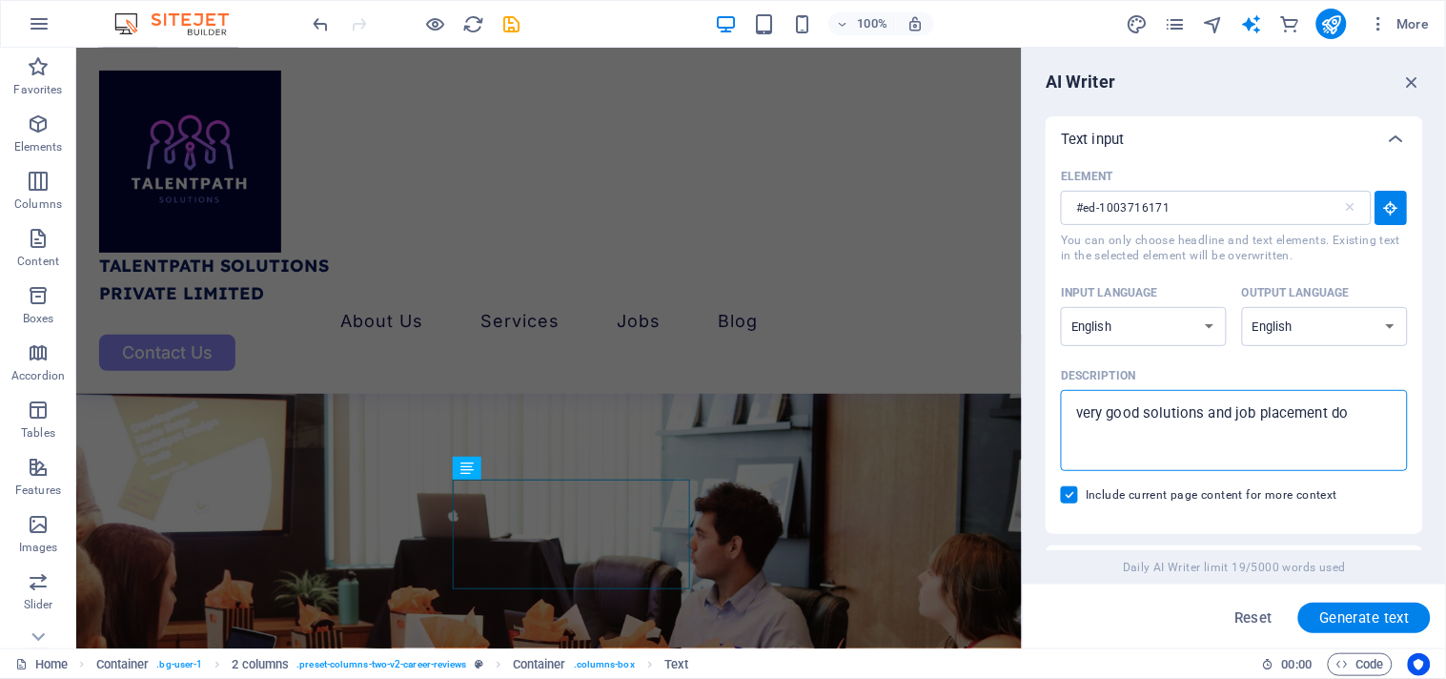
type textarea "very good solutions and job placement do"
type textarea "x"
type textarea "very good solutions and job placement do i"
type textarea "x"
type textarea "very good solutions and job placement do in"
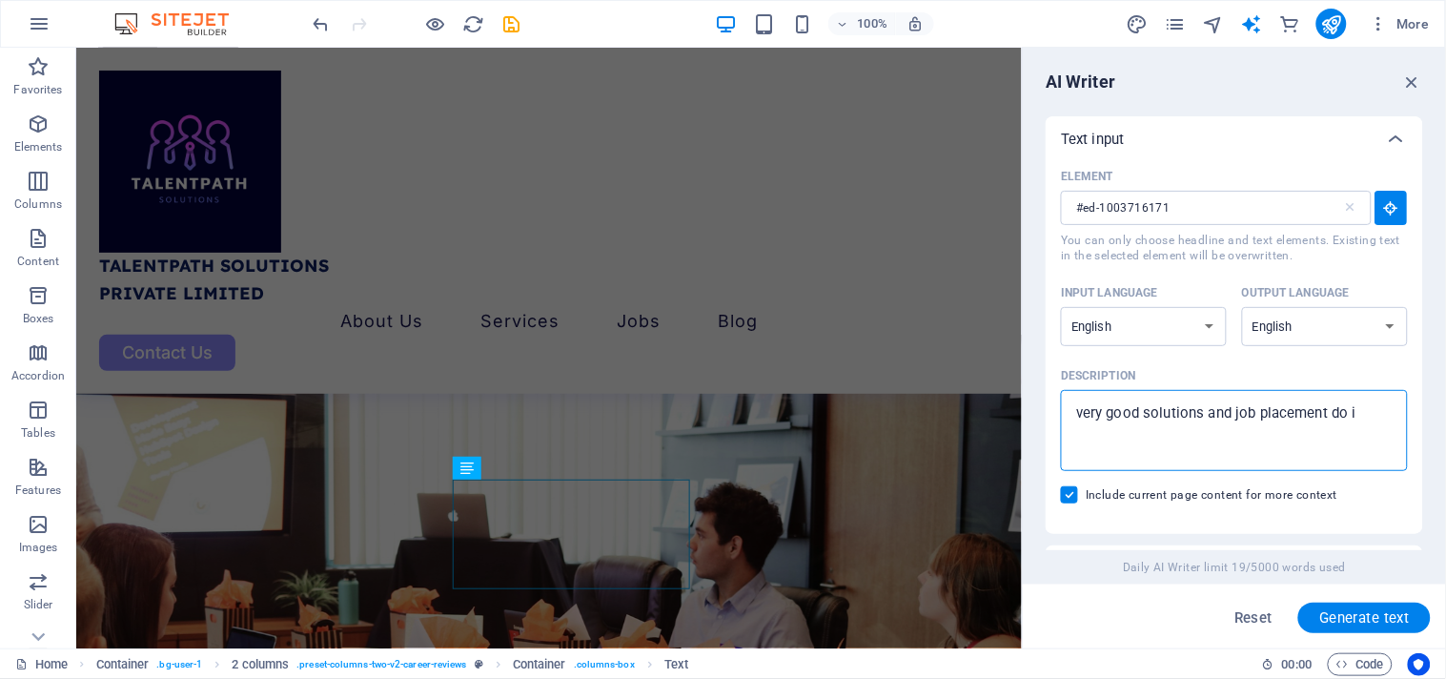
type textarea "x"
type textarea "very good solutions and job placement do in"
type textarea "x"
type textarea "very good solutions and job placement do in t"
type textarea "x"
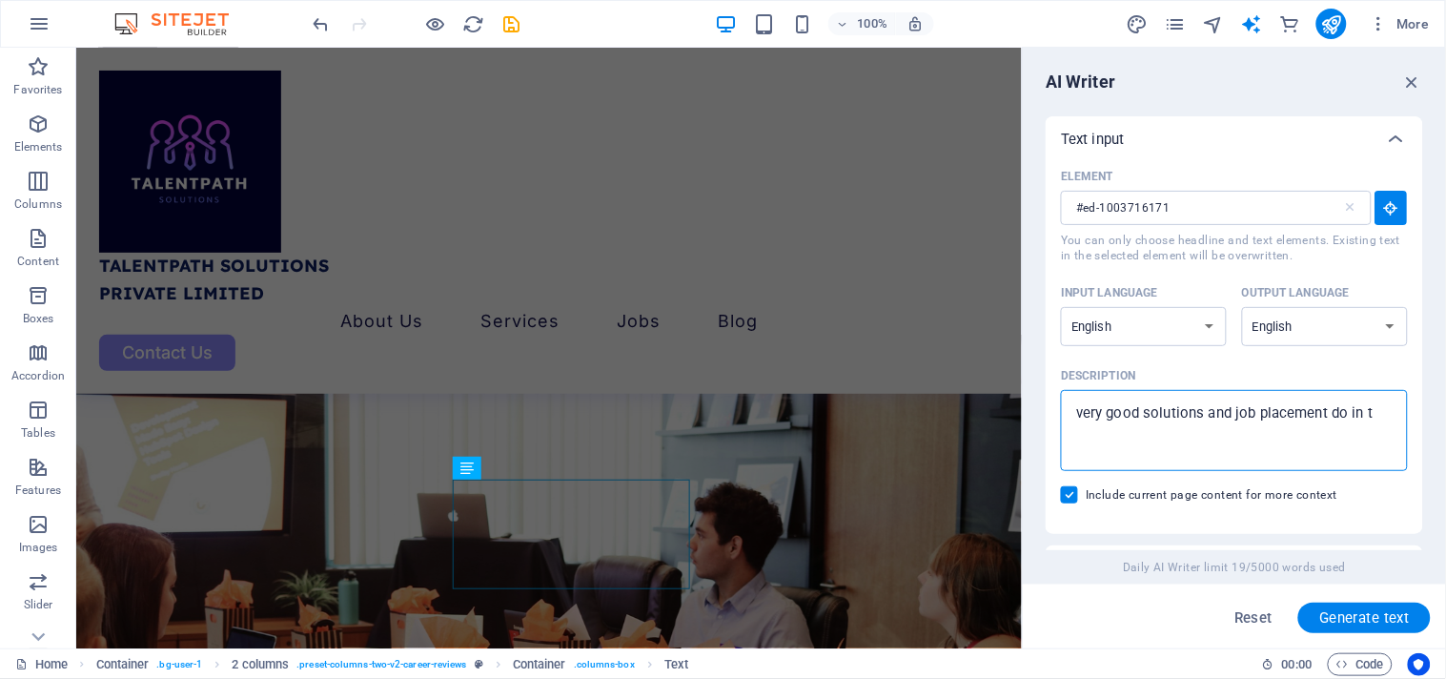
type textarea "very good solutions and job placement do in th"
type textarea "x"
type textarea "very good solutions and job placement do in the"
type textarea "x"
type textarea "very good solutions and job placement do in the"
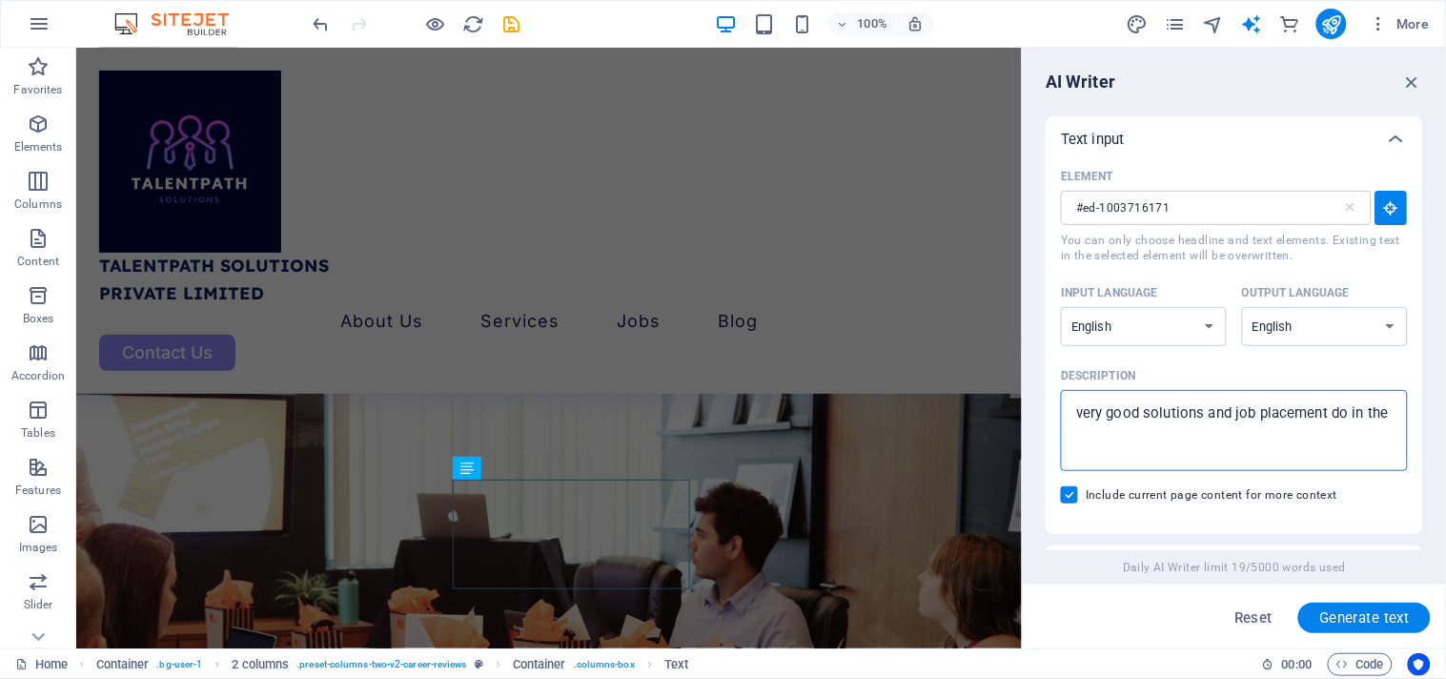
type textarea "x"
type textarea "very good solutions and job placement do in the"
type textarea "x"
type textarea "very good solutions and job placement do in thei"
type textarea "x"
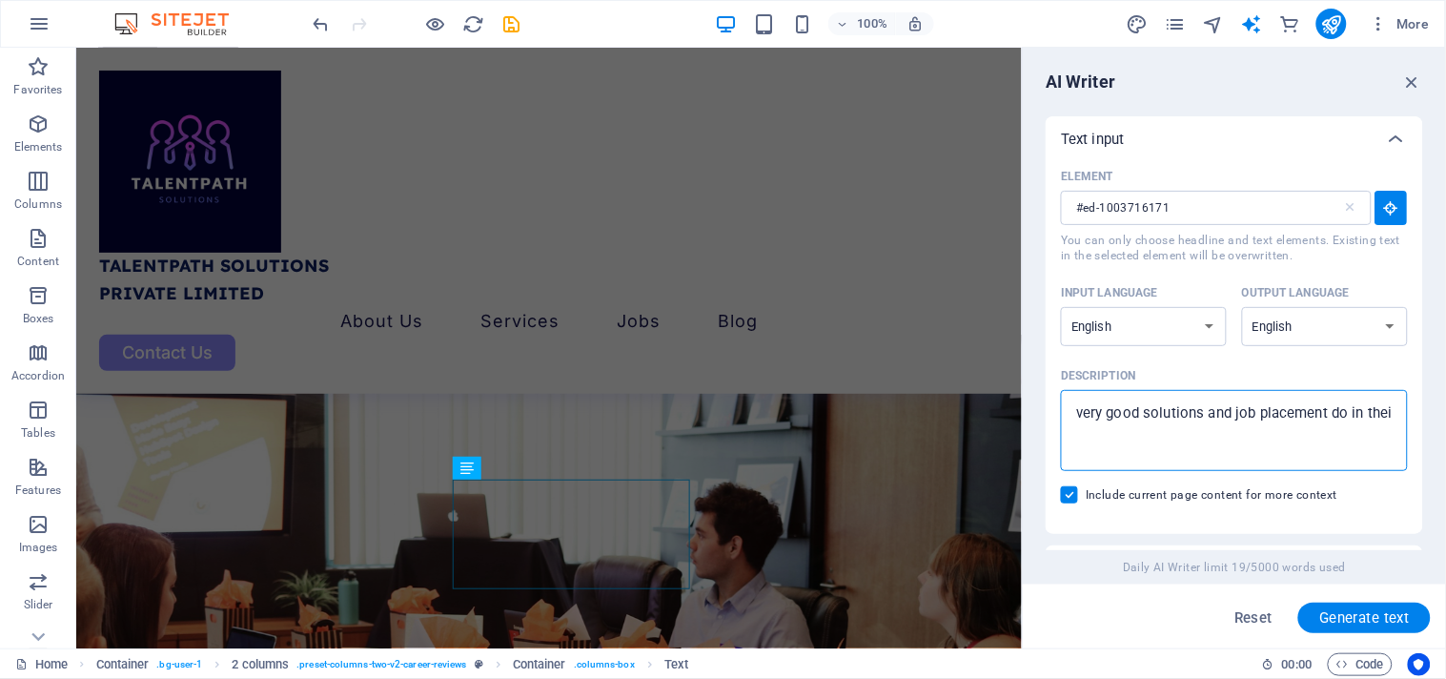
type textarea "very good solutions and job placement do in their"
type textarea "x"
type textarea "very good solutions and job placement do in their"
type textarea "x"
type textarea "very good solutions and job placement do in their"
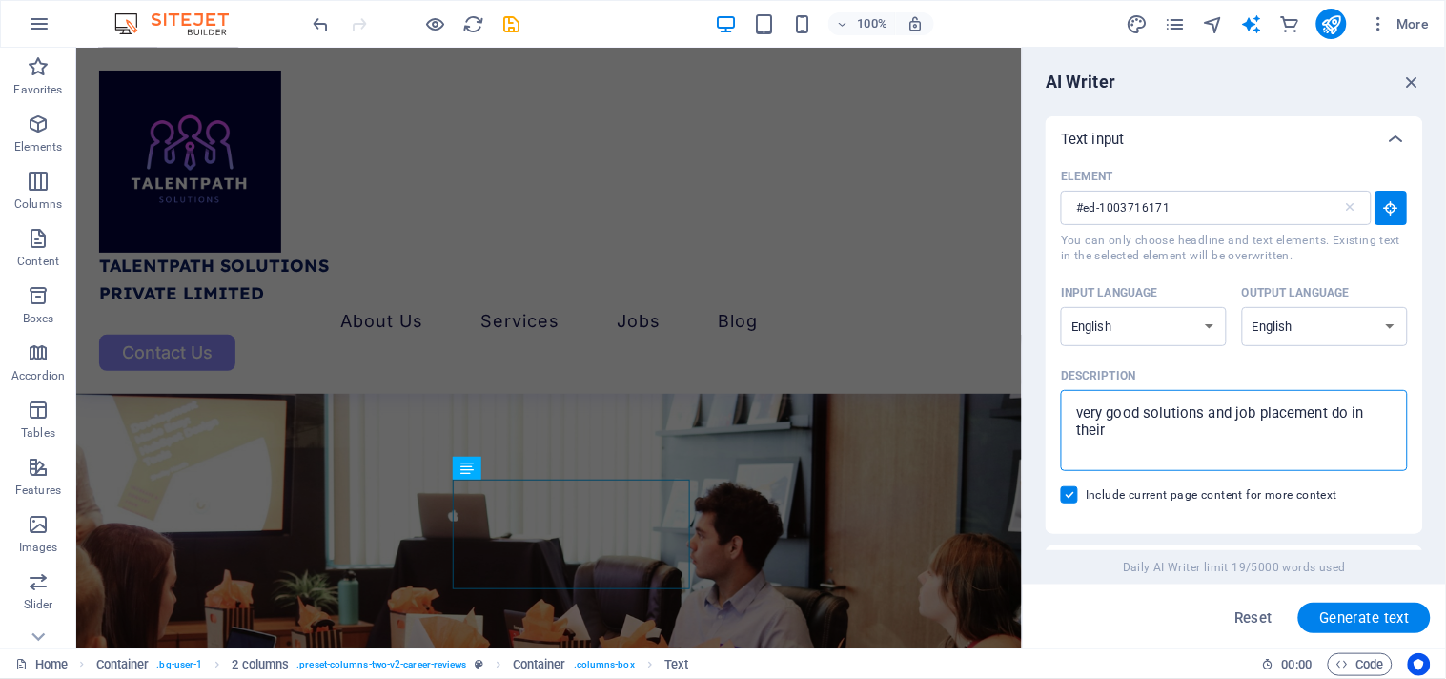
type textarea "x"
type textarea "very good solutions and job placement do in thei"
type textarea "x"
type textarea "very good solutions and job placement do in the"
type textarea "x"
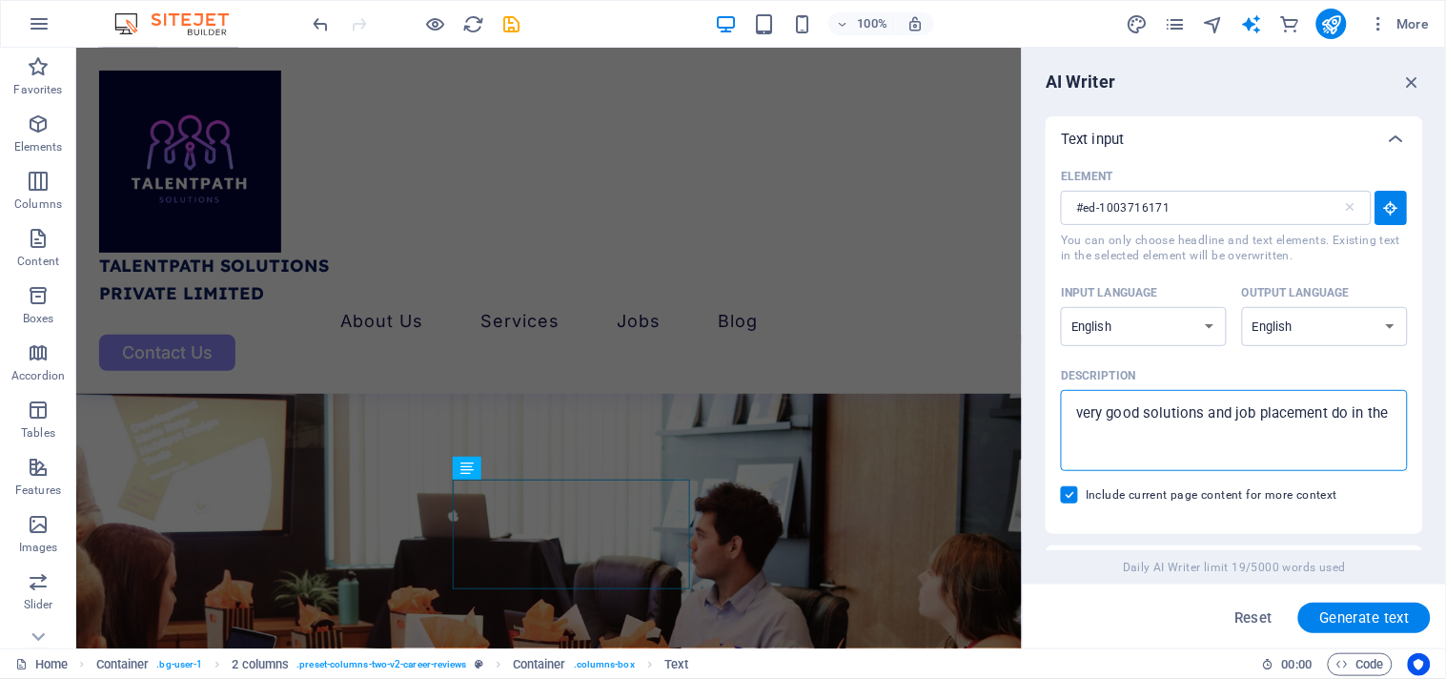
type textarea "very good solutions and job placement do in th"
type textarea "x"
type textarea "very good solutions and job placement do in the"
click at [1387, 624] on span "Generate text" at bounding box center [1364, 617] width 91 height 15
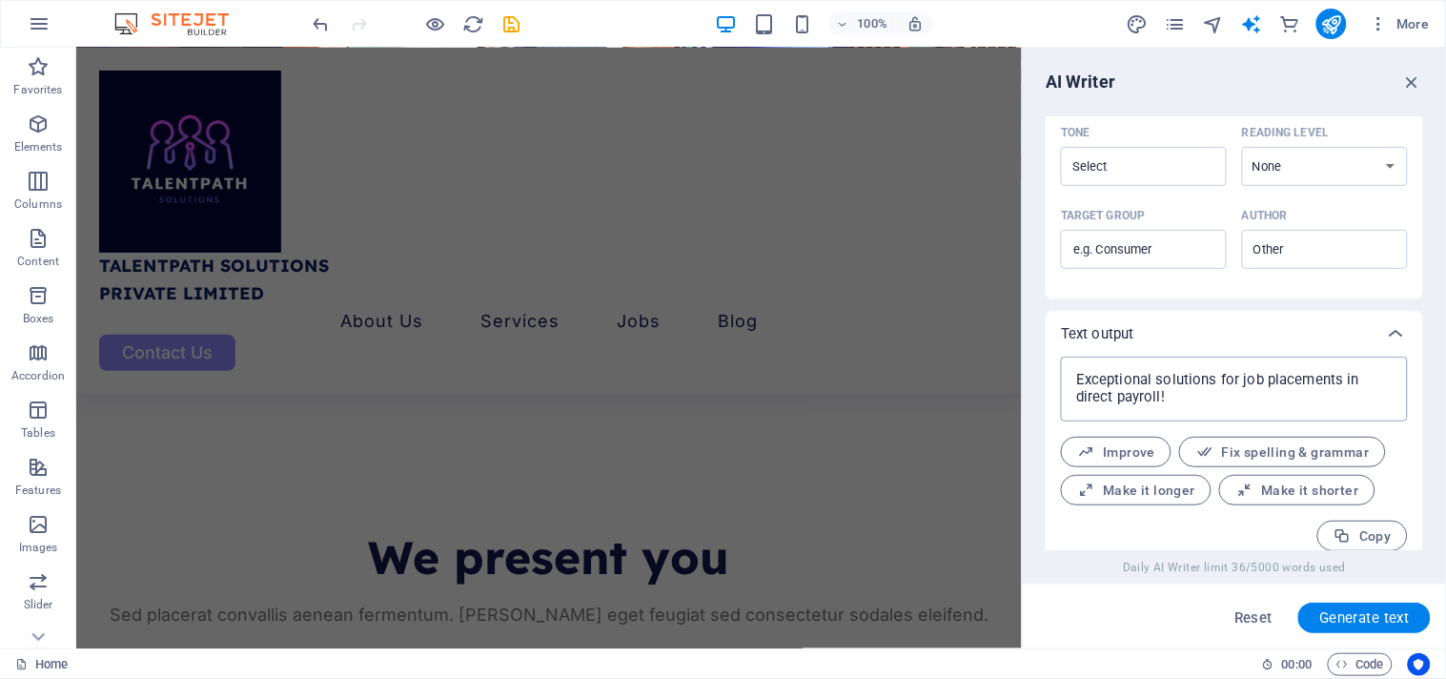
scroll to position [555, 0]
click at [1352, 624] on span "Generate text" at bounding box center [1364, 617] width 91 height 15
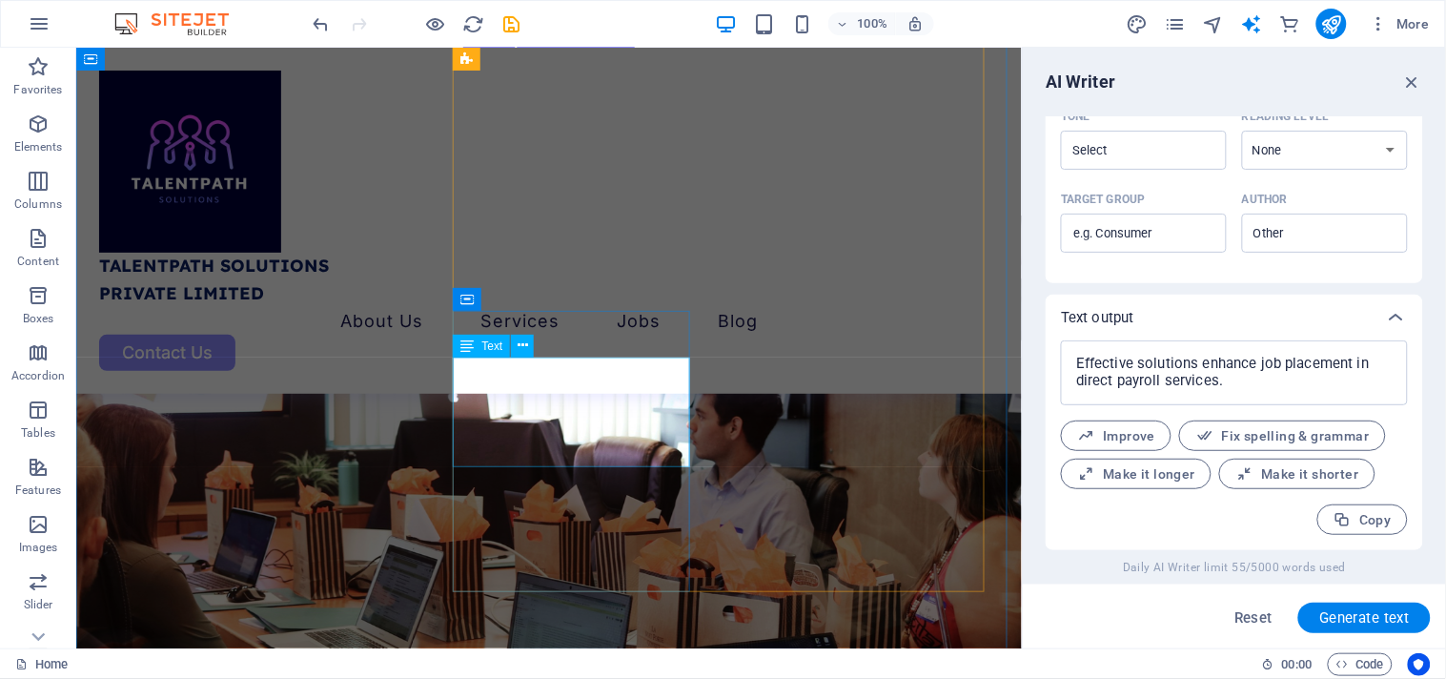
scroll to position [5913, 0]
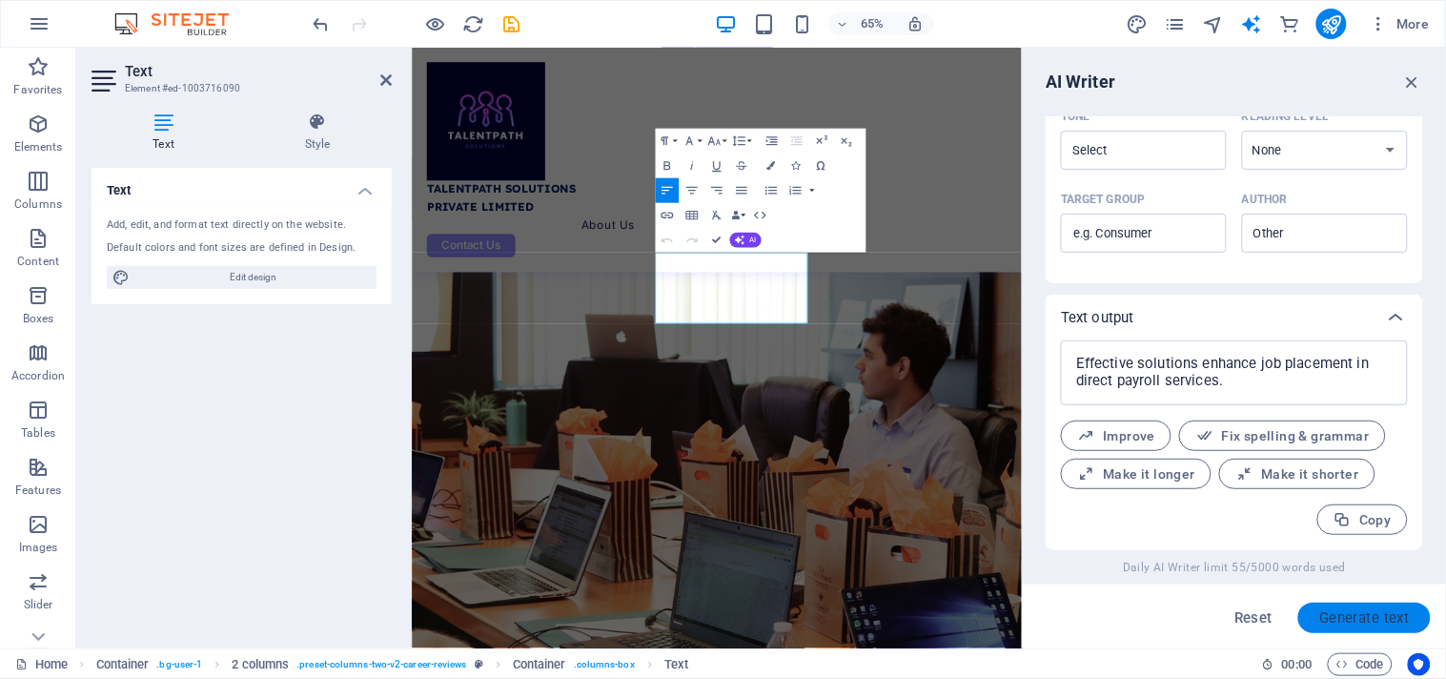
click at [1363, 623] on span "Generate text" at bounding box center [1364, 617] width 91 height 15
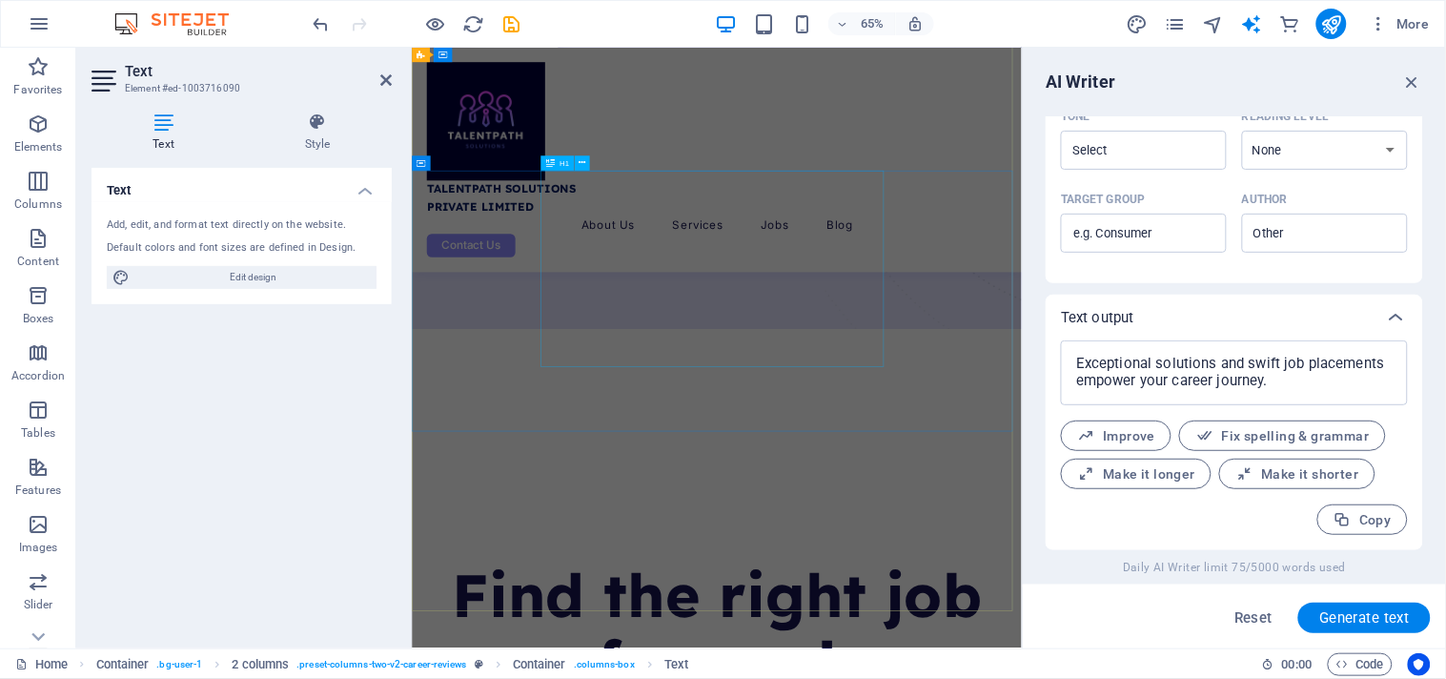
scroll to position [0, 0]
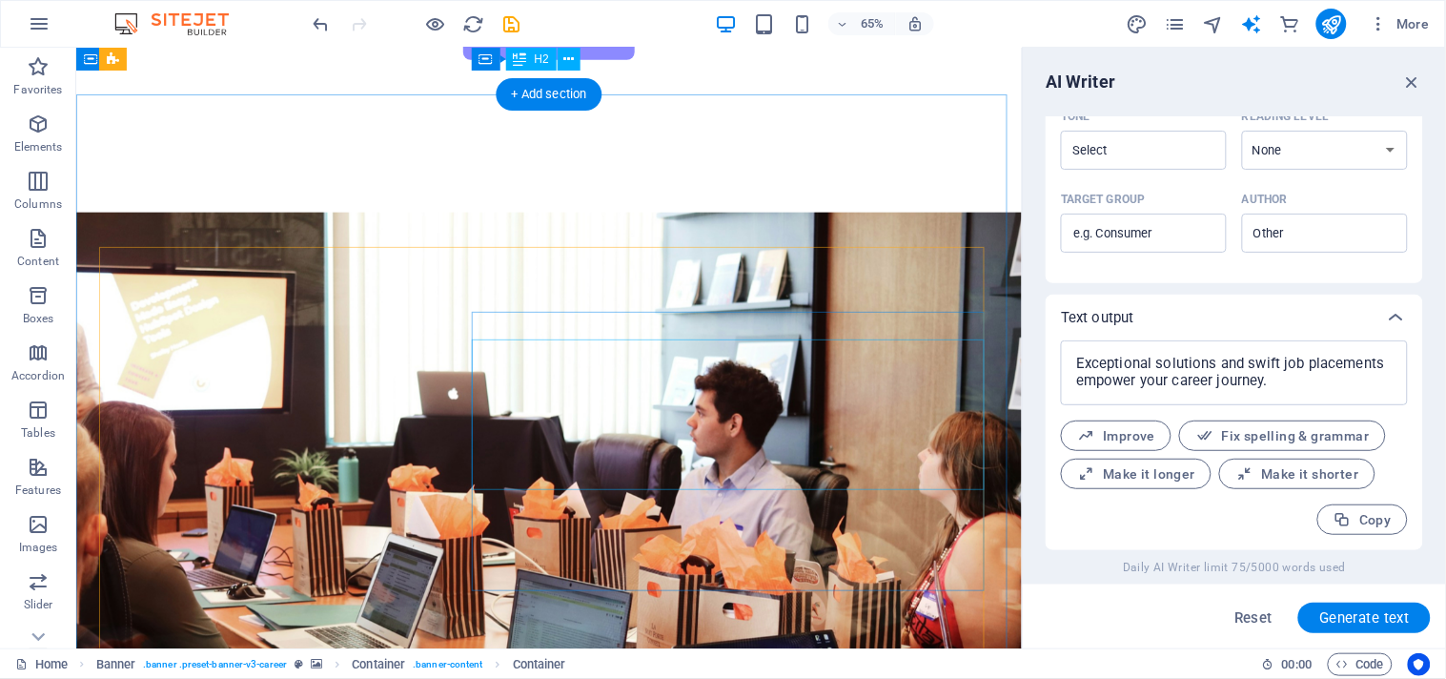
scroll to position [259, 0]
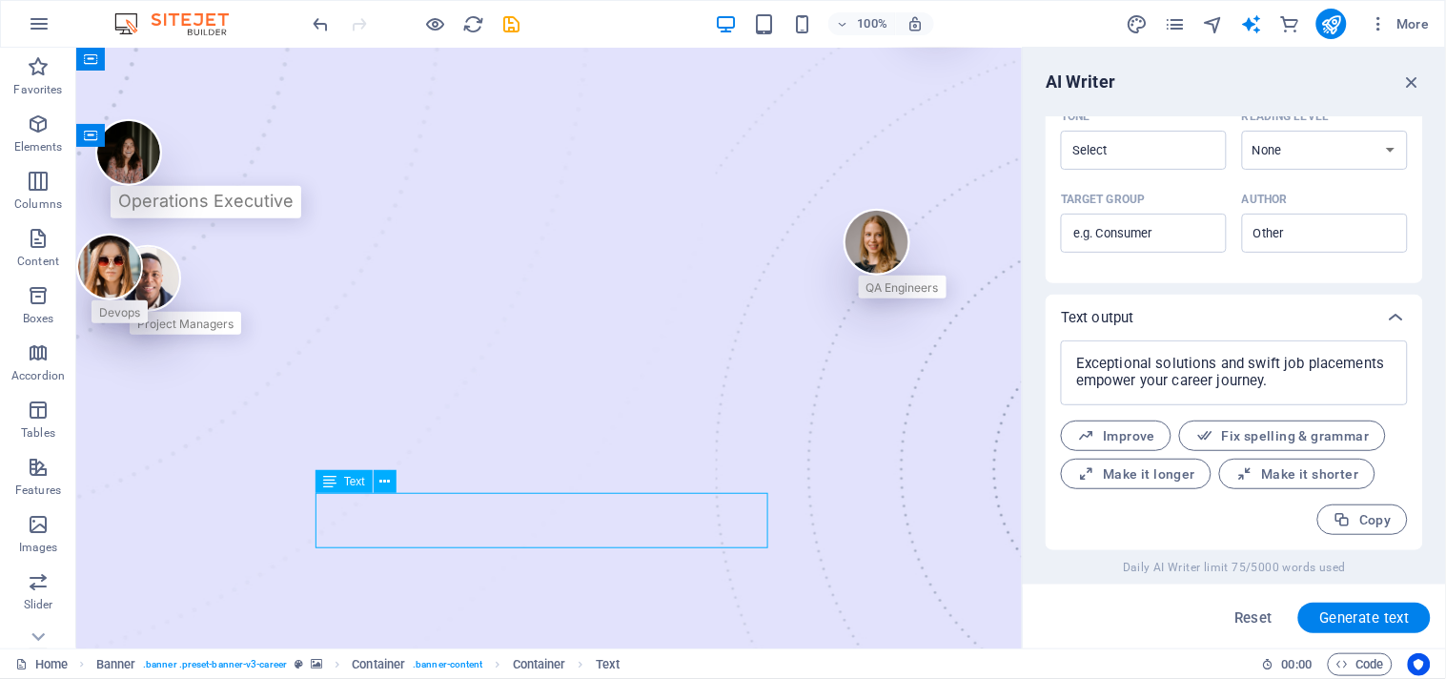
drag, startPoint x: 423, startPoint y: 515, endPoint x: 424, endPoint y: 499, distance: 16.2
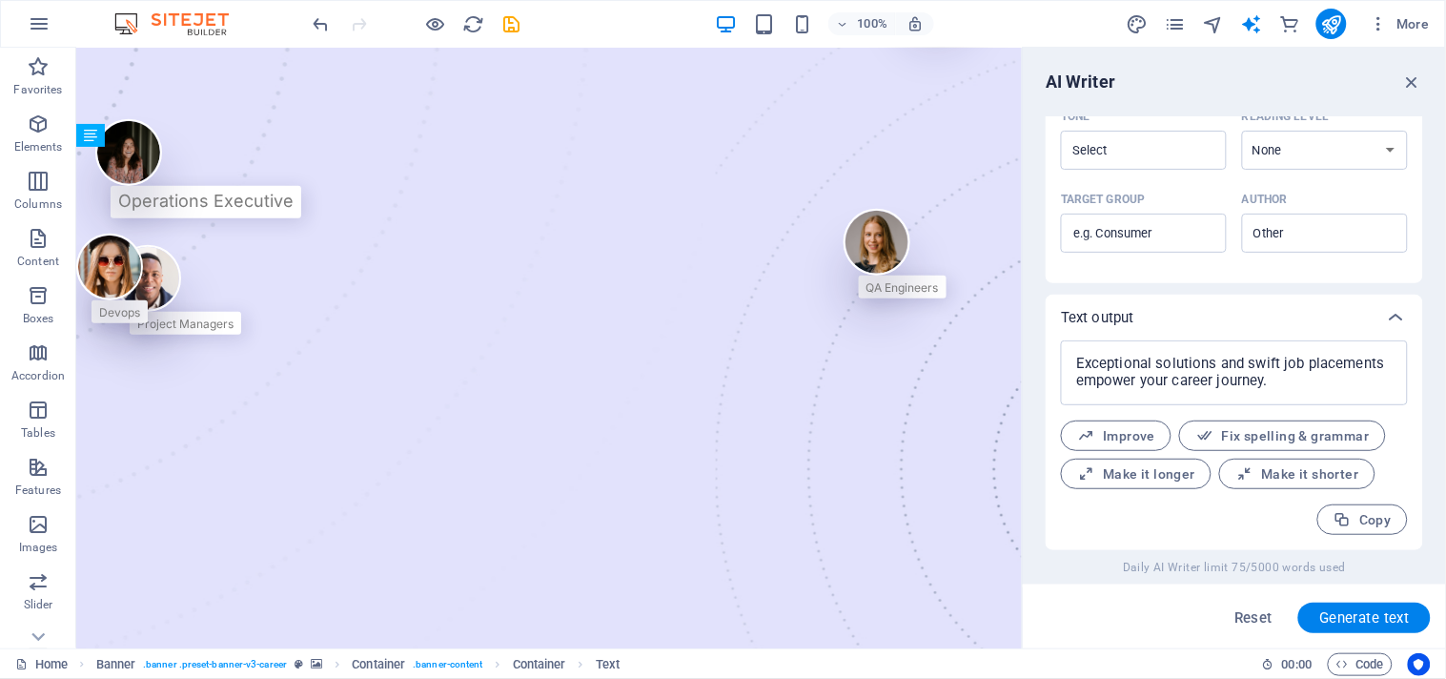
drag, startPoint x: 423, startPoint y: 501, endPoint x: 424, endPoint y: 524, distance: 22.9
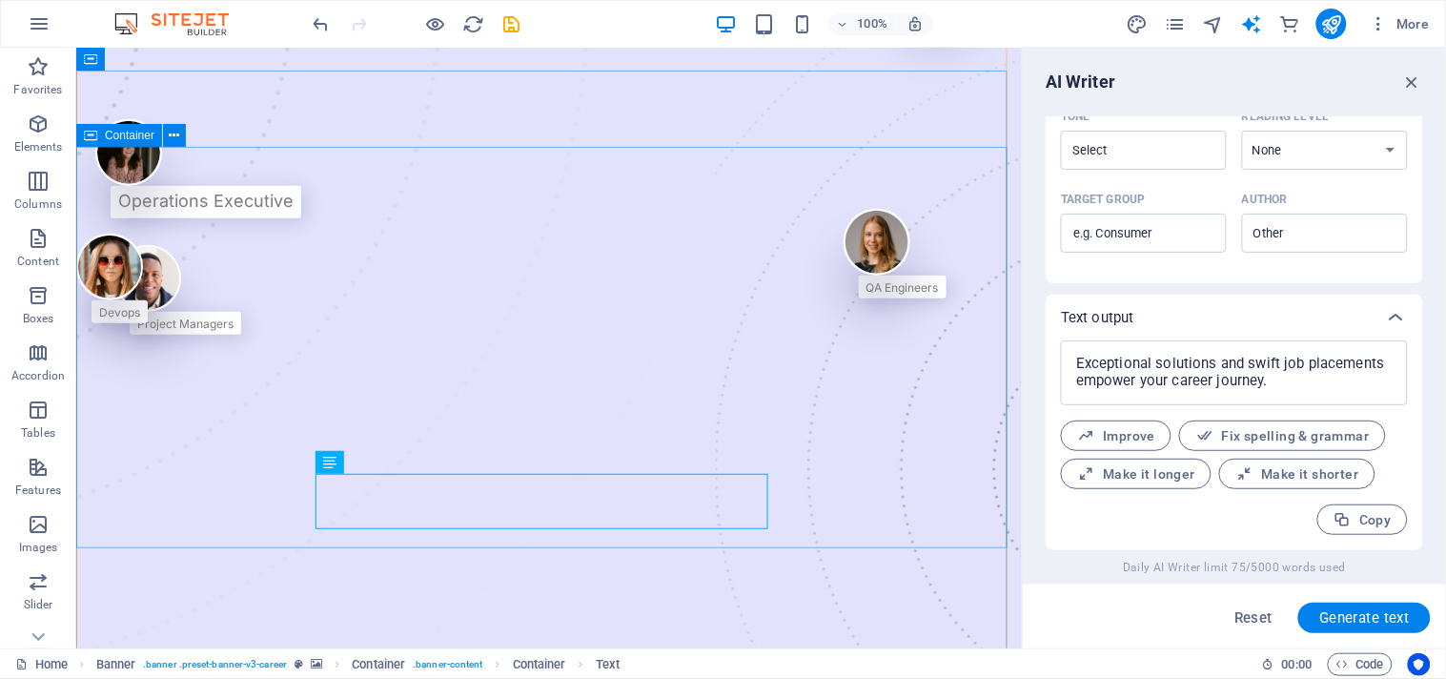
scroll to position [0, 0]
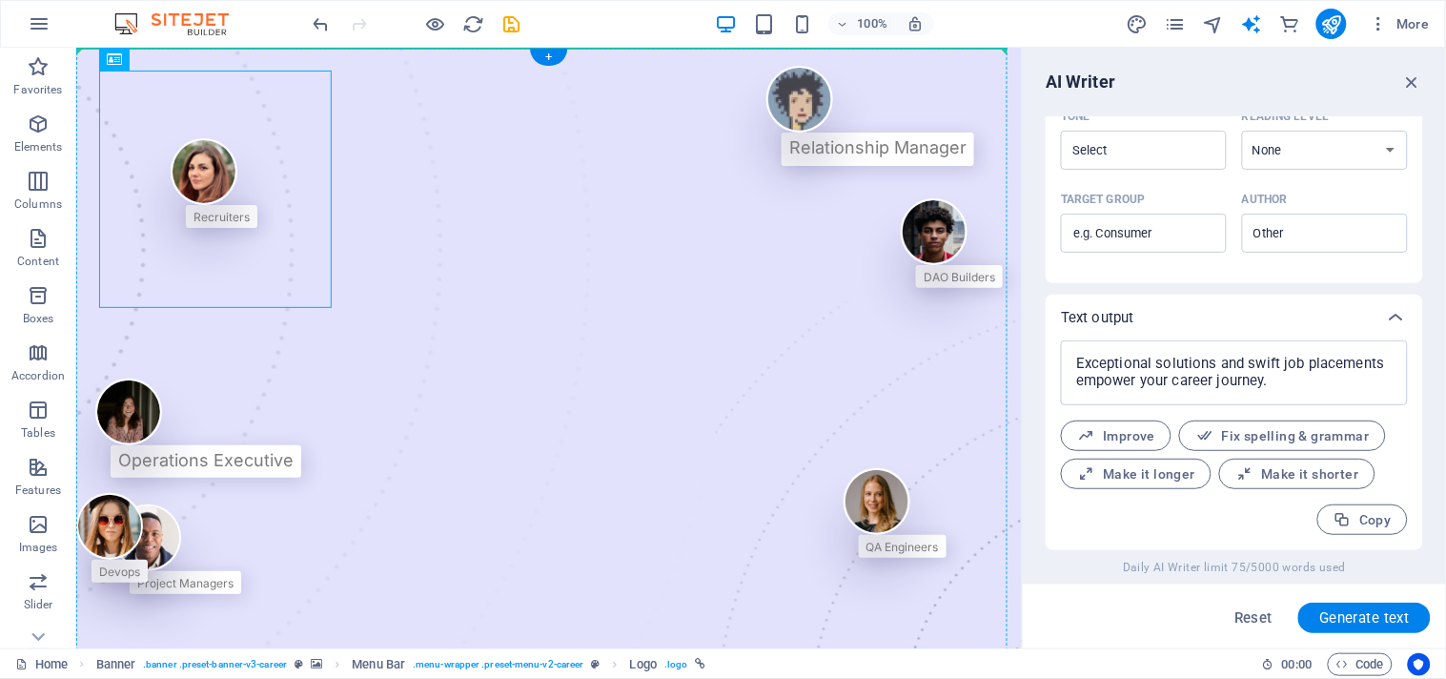
drag, startPoint x: 234, startPoint y: 272, endPoint x: 593, endPoint y: 245, distance: 360.4
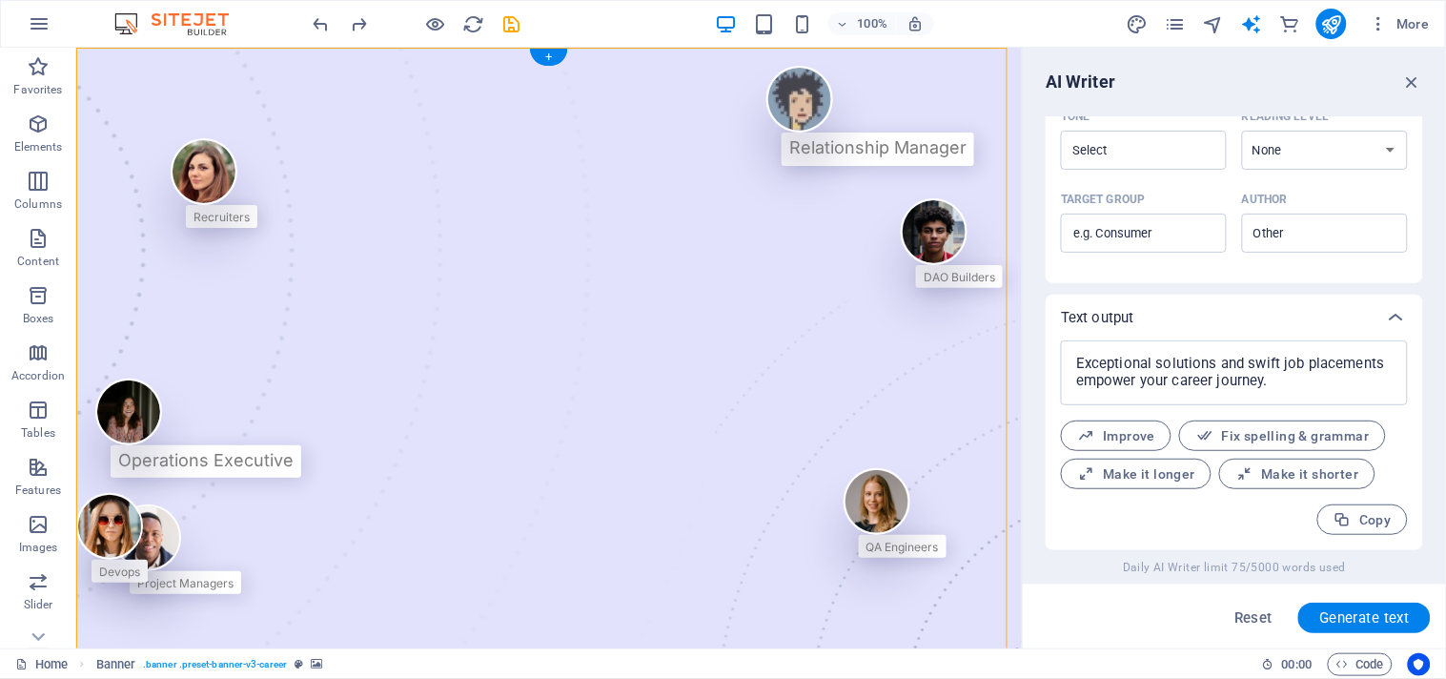
drag, startPoint x: 177, startPoint y: 165, endPoint x: 939, endPoint y: 153, distance: 761.8
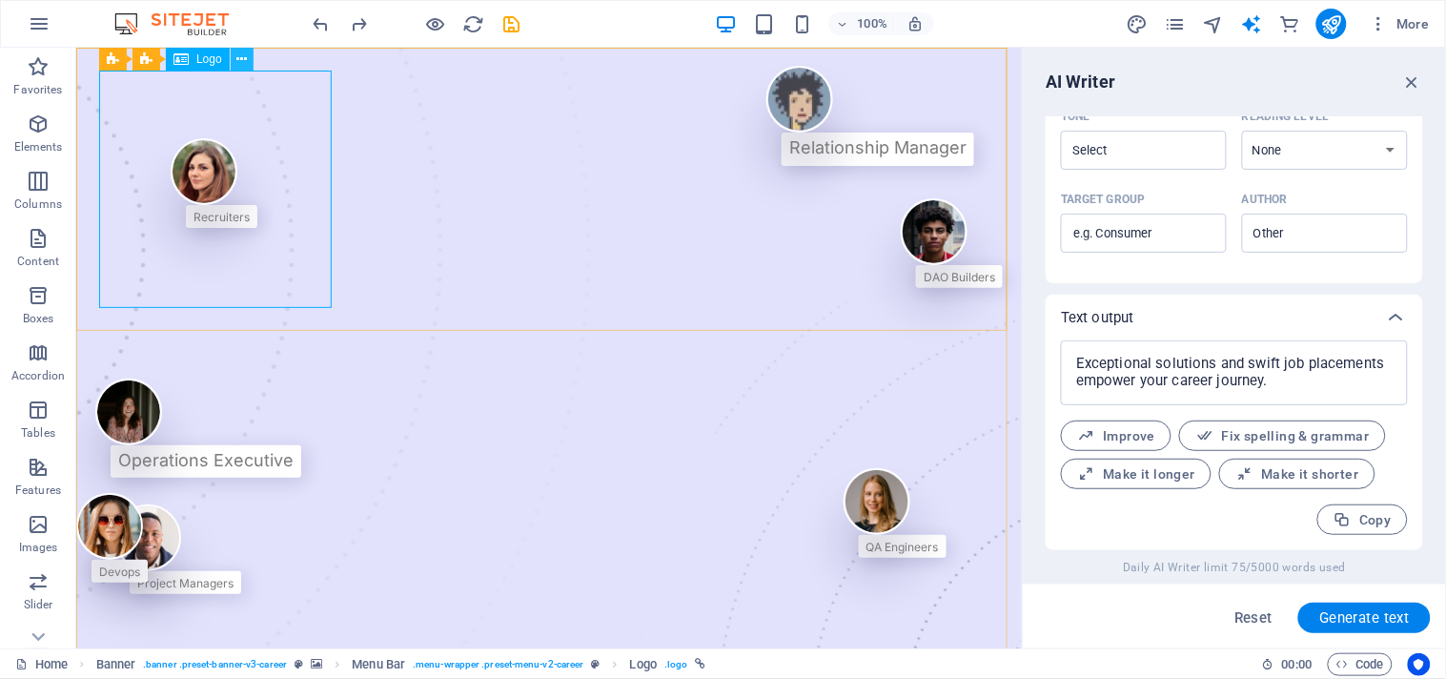
click at [244, 51] on icon at bounding box center [241, 60] width 10 height 20
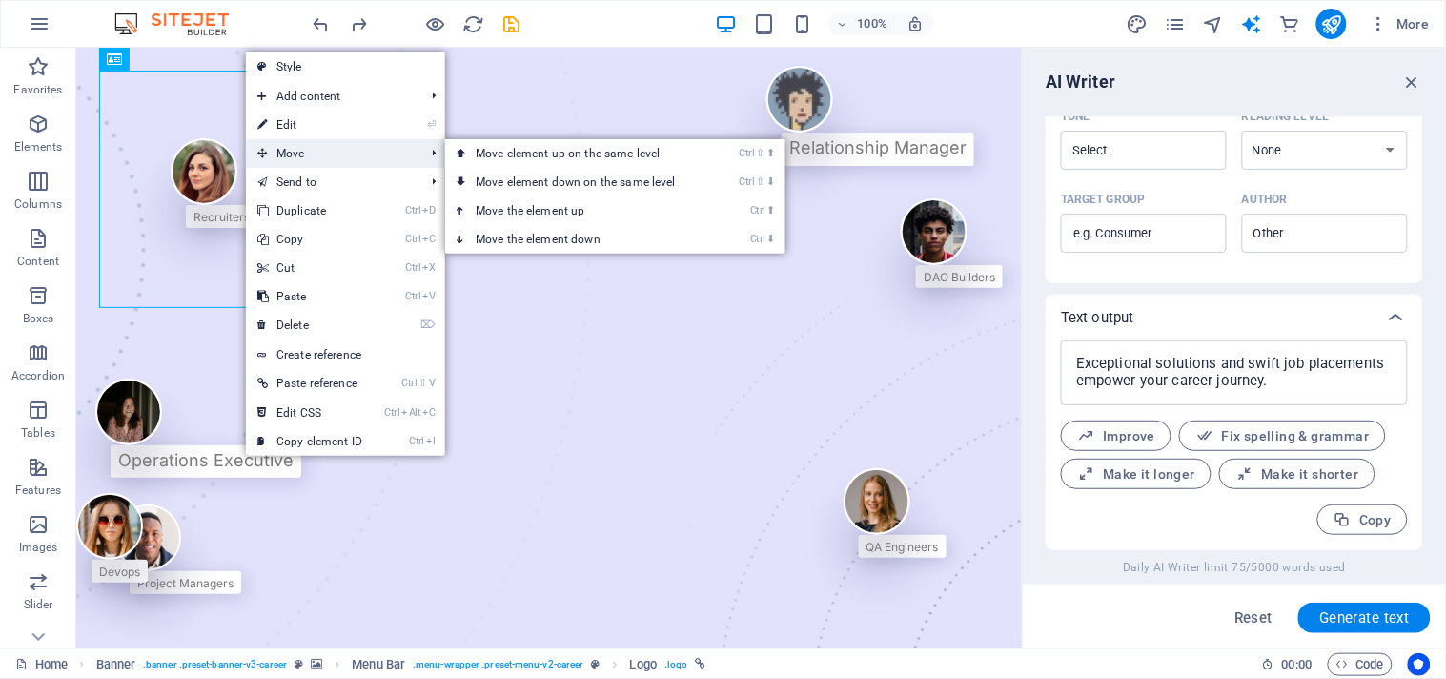
click at [322, 160] on span "Move" at bounding box center [331, 153] width 171 height 29
click at [516, 225] on link "Ctrl ⬇ Move the element down" at bounding box center [579, 239] width 269 height 29
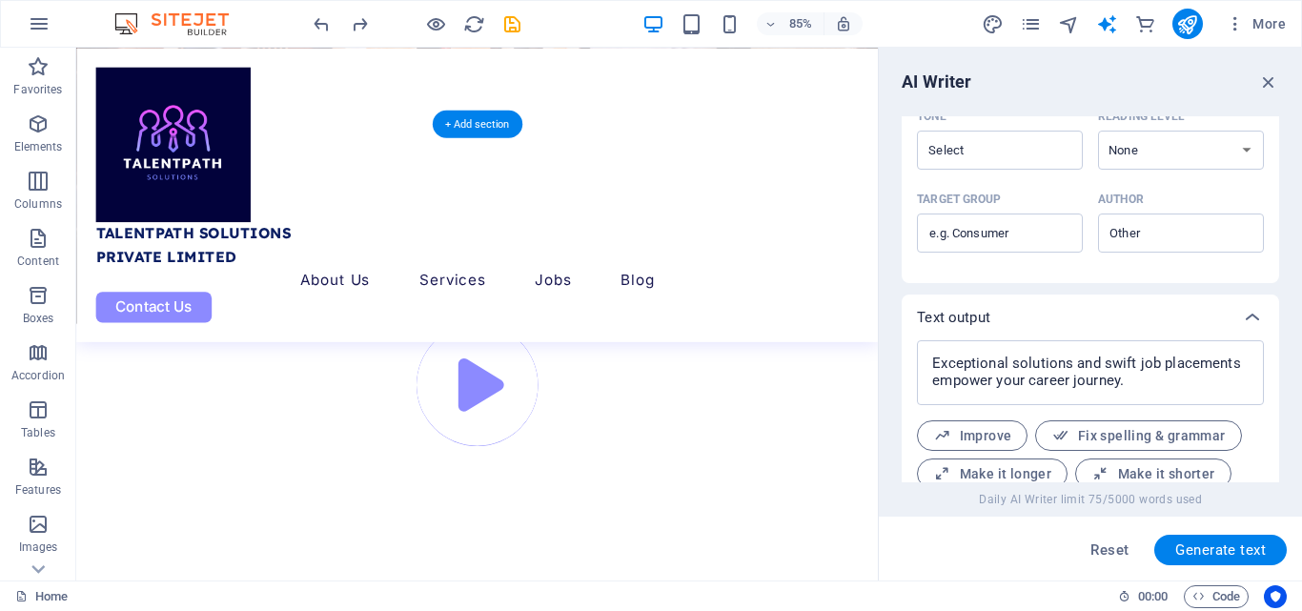
scroll to position [6560, 0]
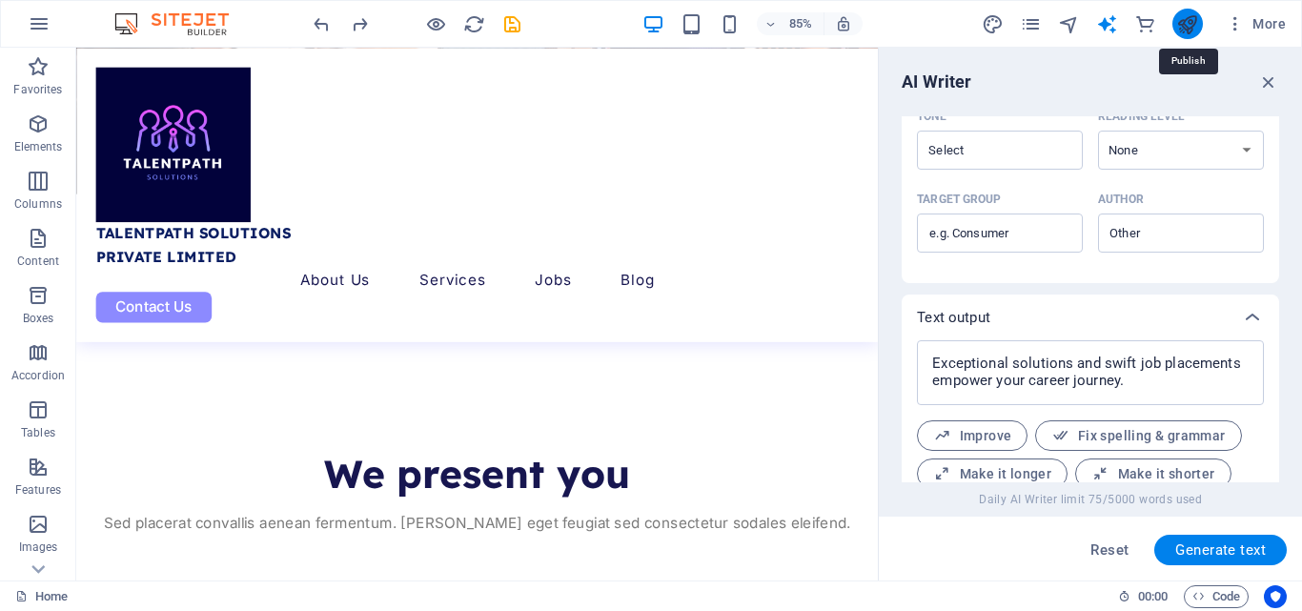
click at [1178, 15] on icon "publish" at bounding box center [1187, 24] width 22 height 22
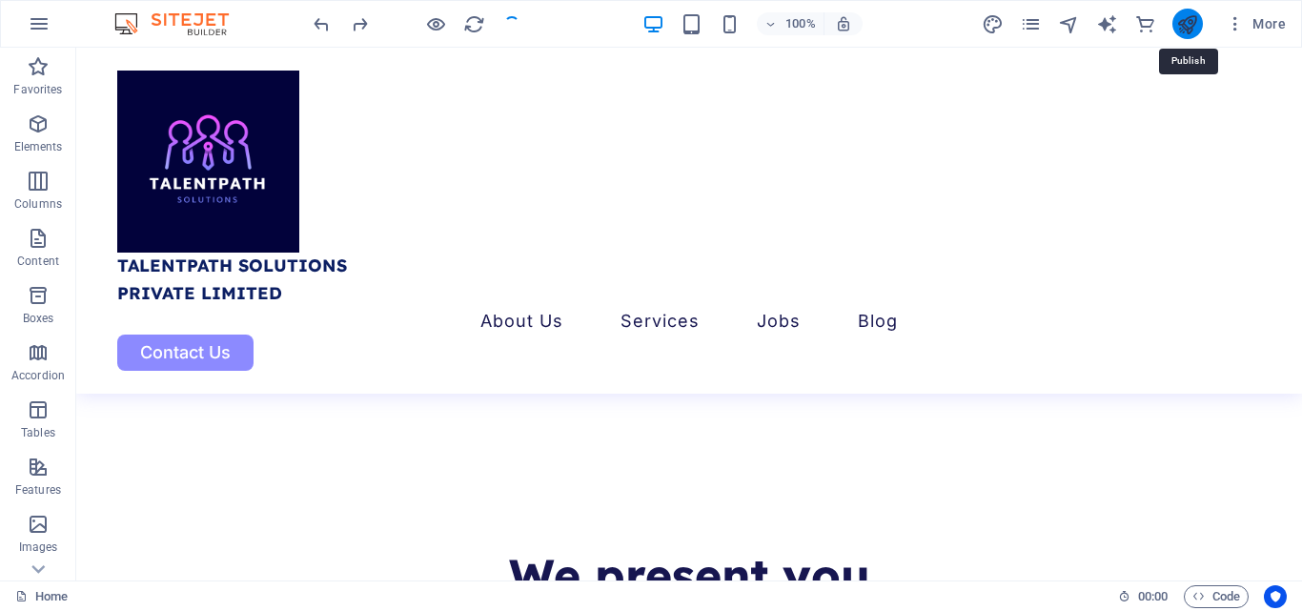
scroll to position [6190, 0]
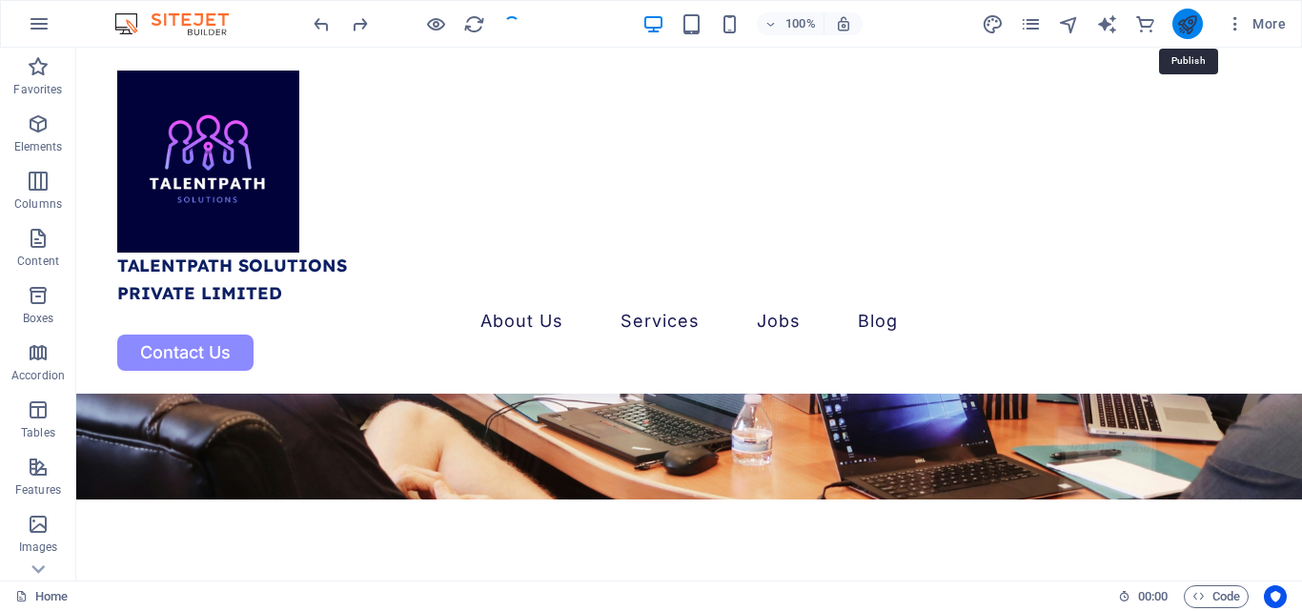
click at [1178, 15] on icon "publish" at bounding box center [1187, 24] width 22 height 22
